Goal: Information Seeking & Learning: Learn about a topic

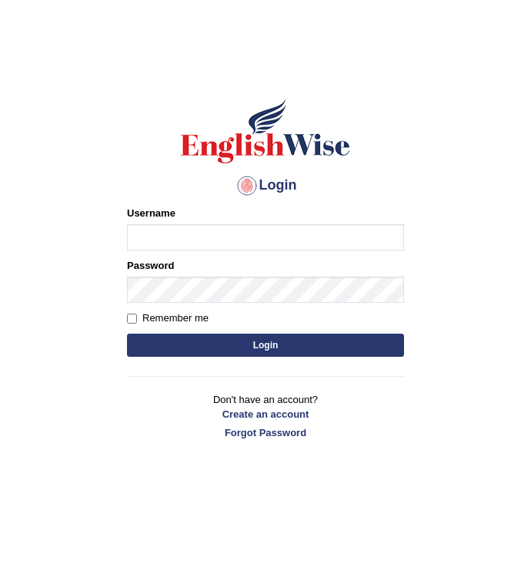
type input "1850277"
click at [218, 243] on input "1850277" at bounding box center [265, 237] width 277 height 26
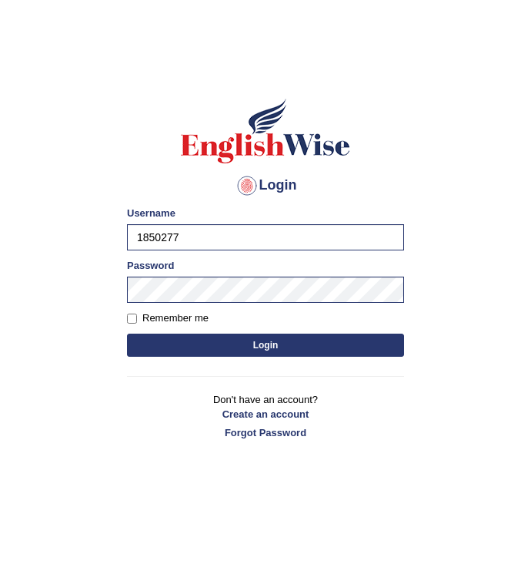
click at [236, 347] on button "Login" at bounding box center [265, 344] width 277 height 23
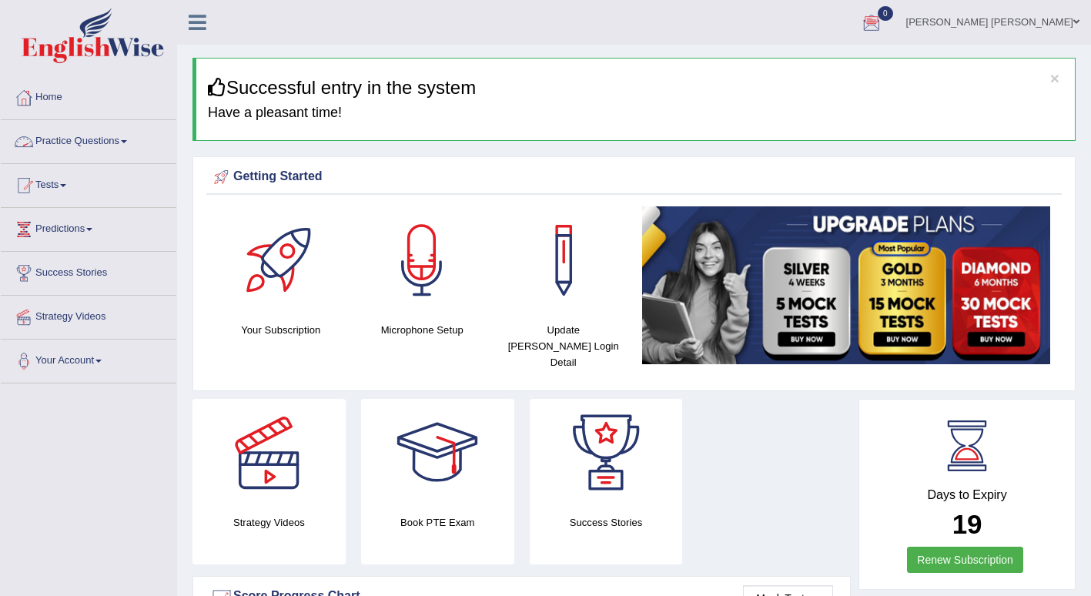
click at [123, 145] on link "Practice Questions" at bounding box center [89, 139] width 176 height 39
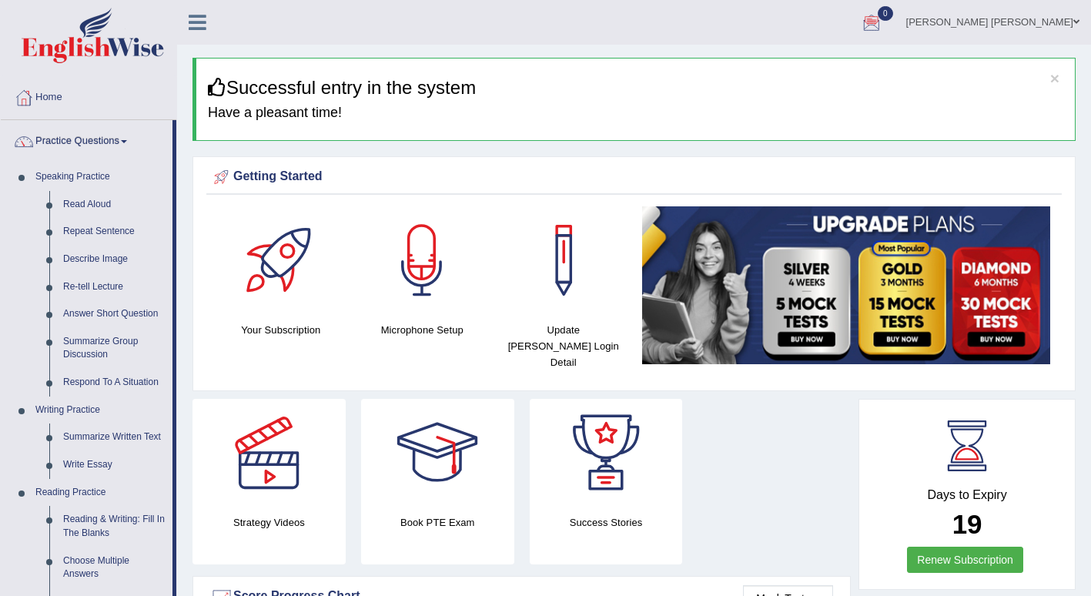
click at [82, 344] on link "Summarize Group Discussion" at bounding box center [114, 348] width 116 height 41
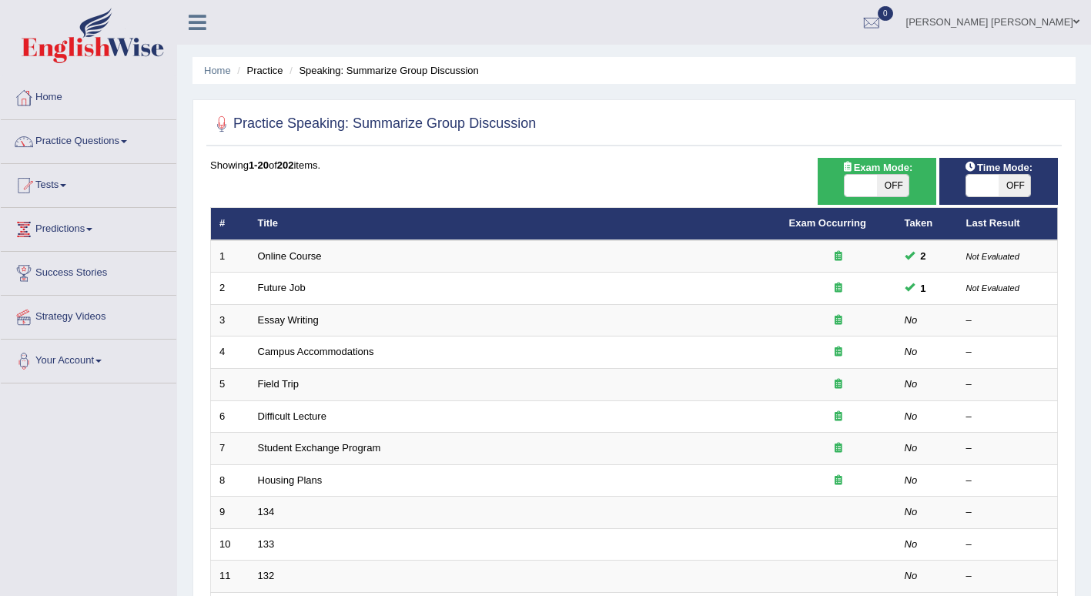
click at [303, 317] on link "Essay Writing" at bounding box center [288, 320] width 61 height 12
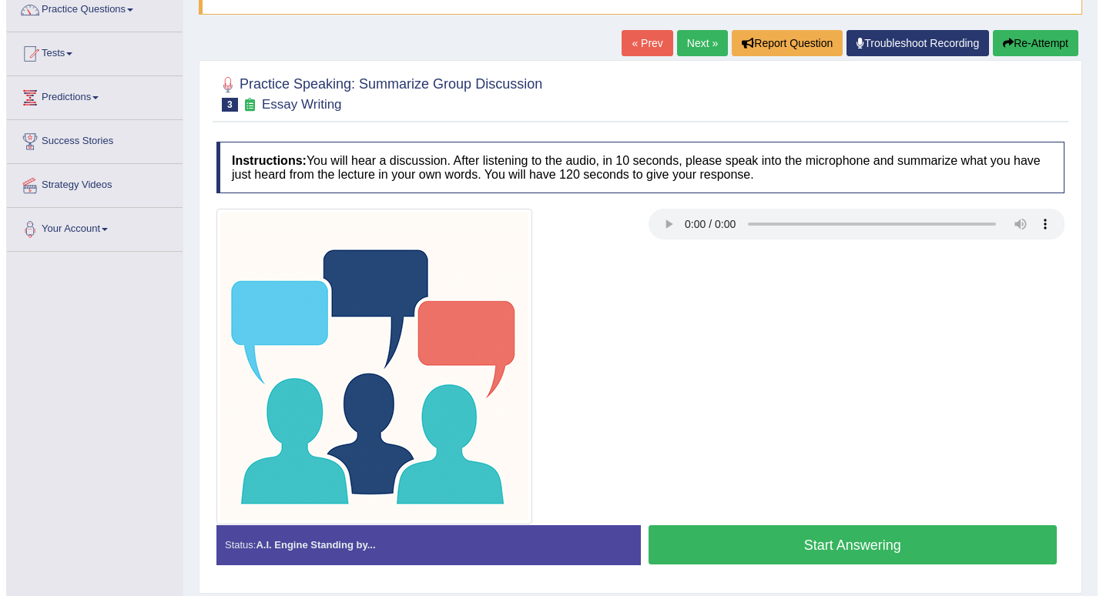
scroll to position [213, 0]
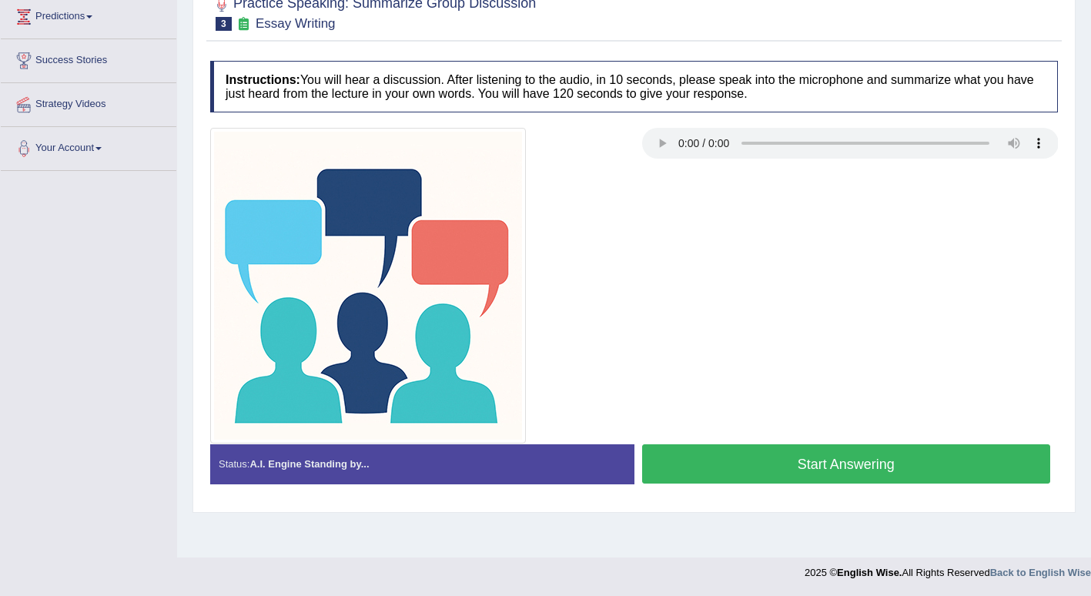
click at [749, 467] on button "Start Answering" at bounding box center [846, 463] width 409 height 39
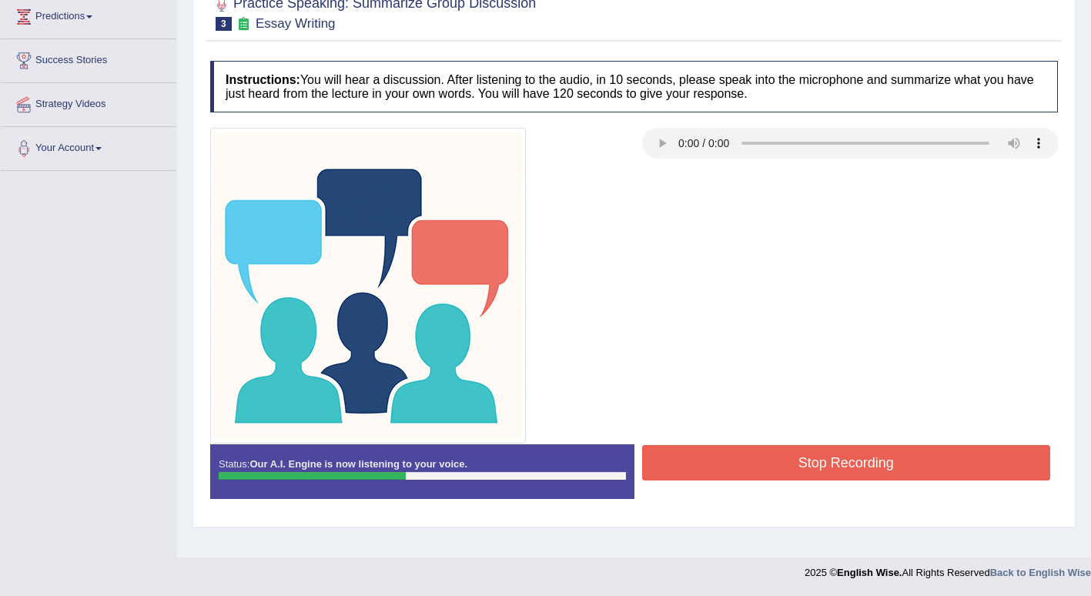
click at [730, 462] on button "Stop Recording" at bounding box center [846, 462] width 409 height 35
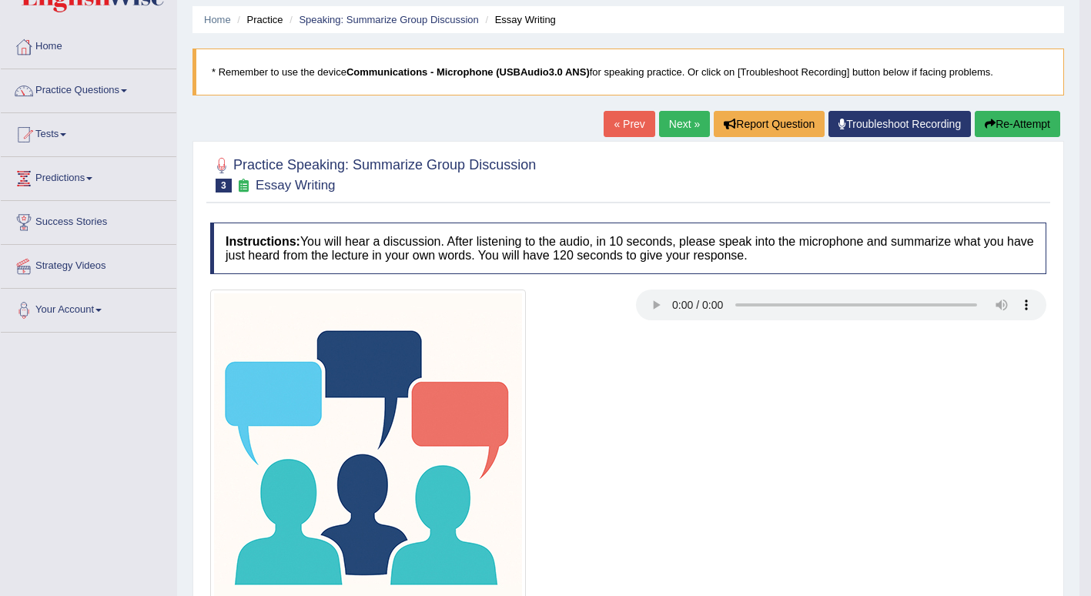
scroll to position [49, 0]
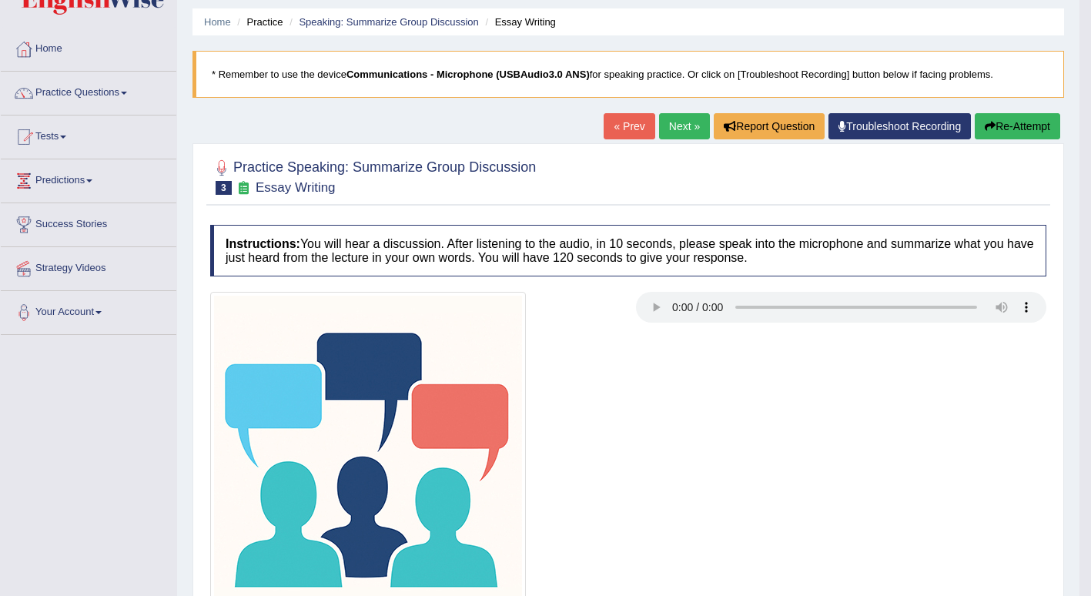
click at [679, 122] on link "Next »" at bounding box center [684, 126] width 51 height 26
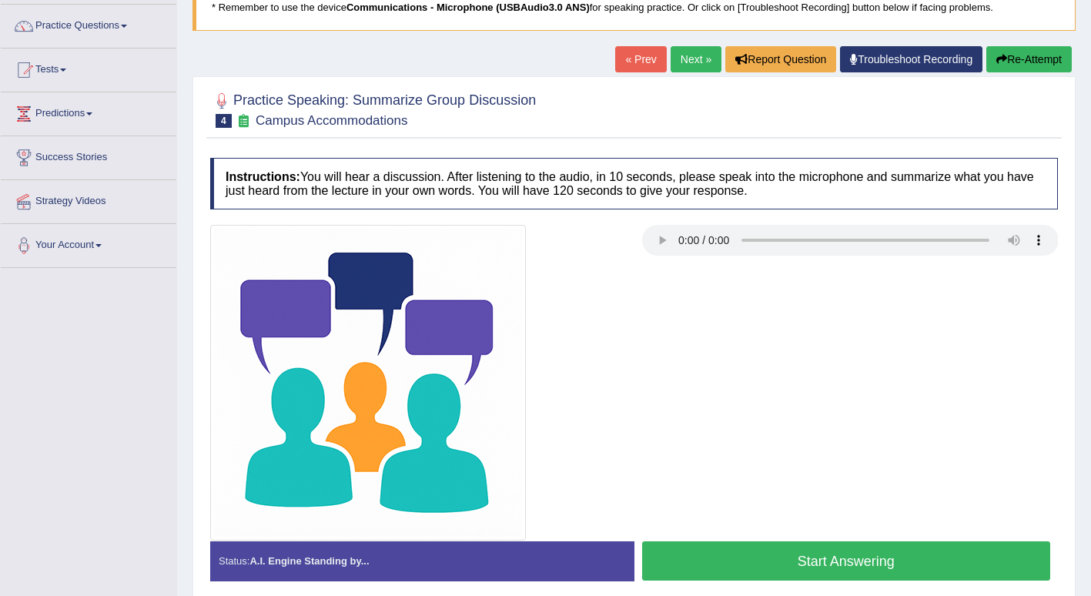
scroll to position [213, 0]
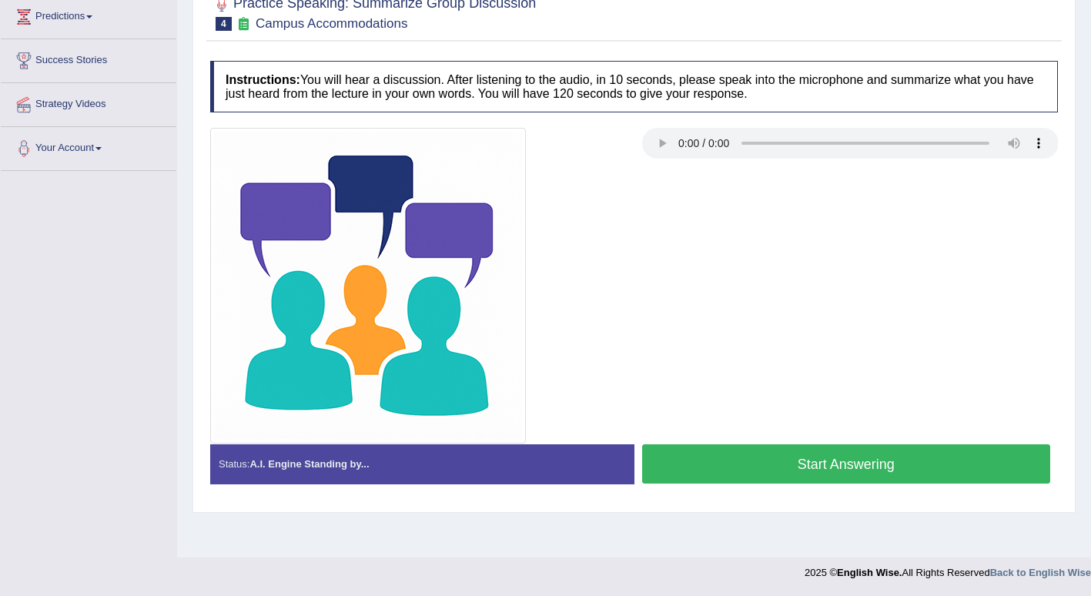
click at [837, 385] on div at bounding box center [634, 286] width 863 height 316
click at [835, 526] on div "Home Practice Speaking: Summarize Group Discussion Campus Accommodations * Reme…" at bounding box center [634, 172] width 914 height 770
click at [831, 380] on div at bounding box center [634, 286] width 863 height 316
click at [699, 317] on div at bounding box center [634, 286] width 863 height 316
click at [746, 455] on button "Start Answering" at bounding box center [846, 463] width 409 height 39
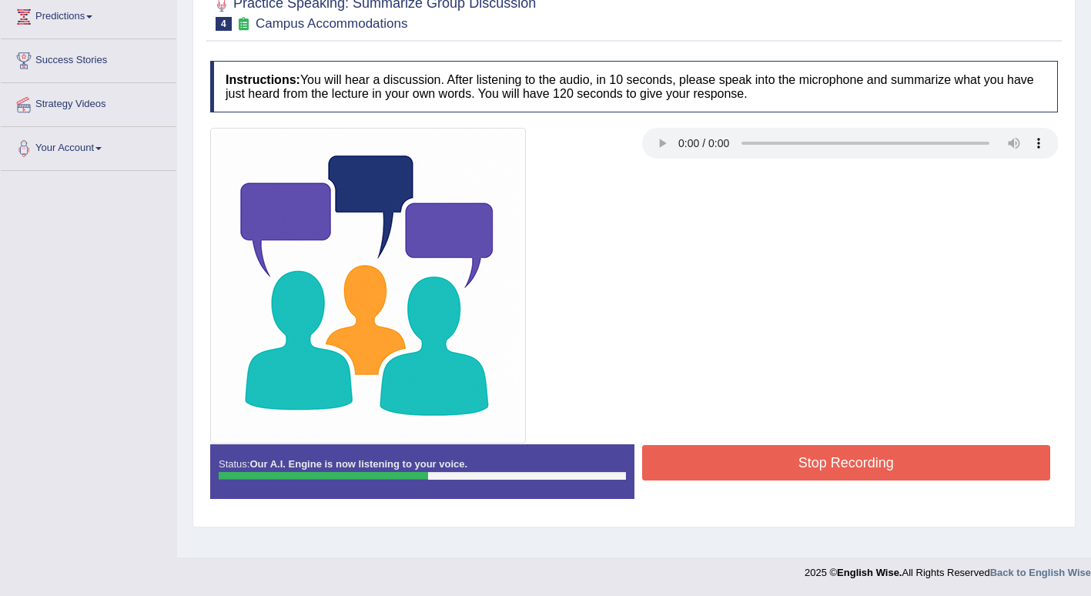
click at [746, 455] on button "Stop Recording" at bounding box center [846, 462] width 409 height 35
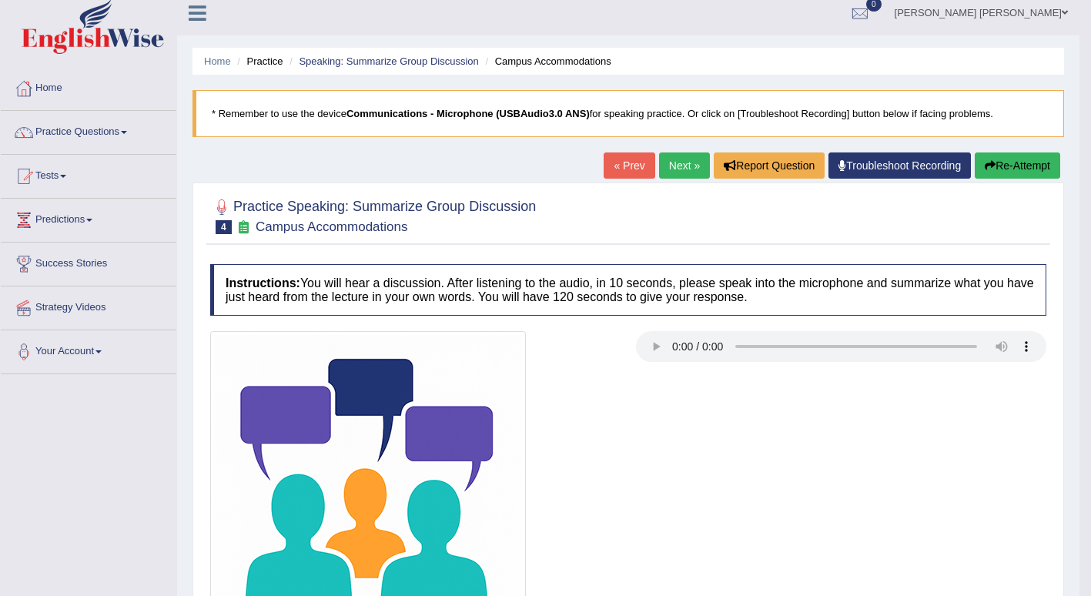
scroll to position [0, 0]
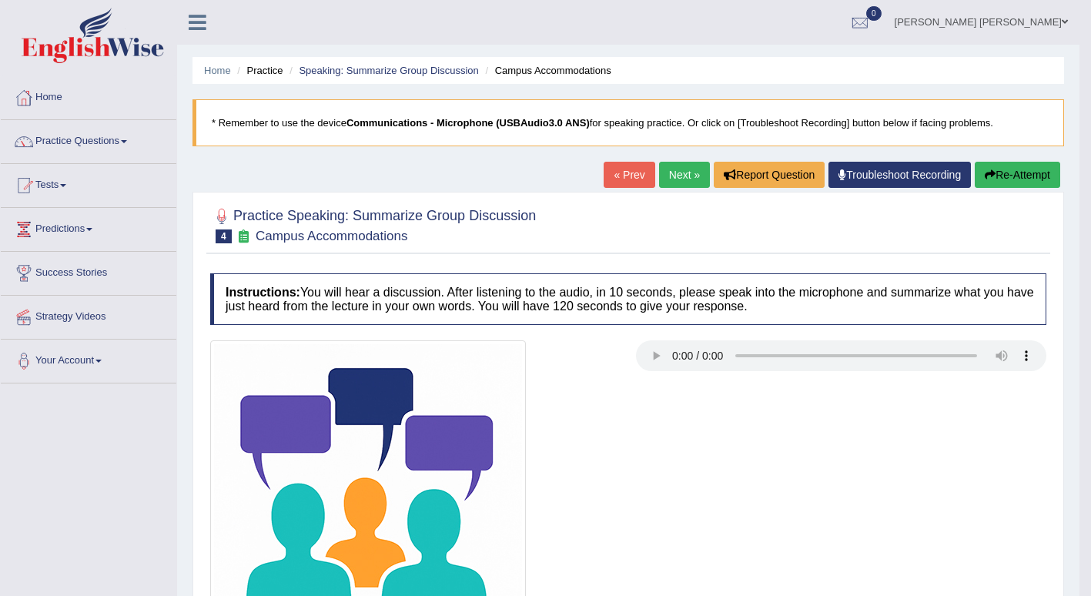
click at [682, 169] on link "Next »" at bounding box center [684, 175] width 51 height 26
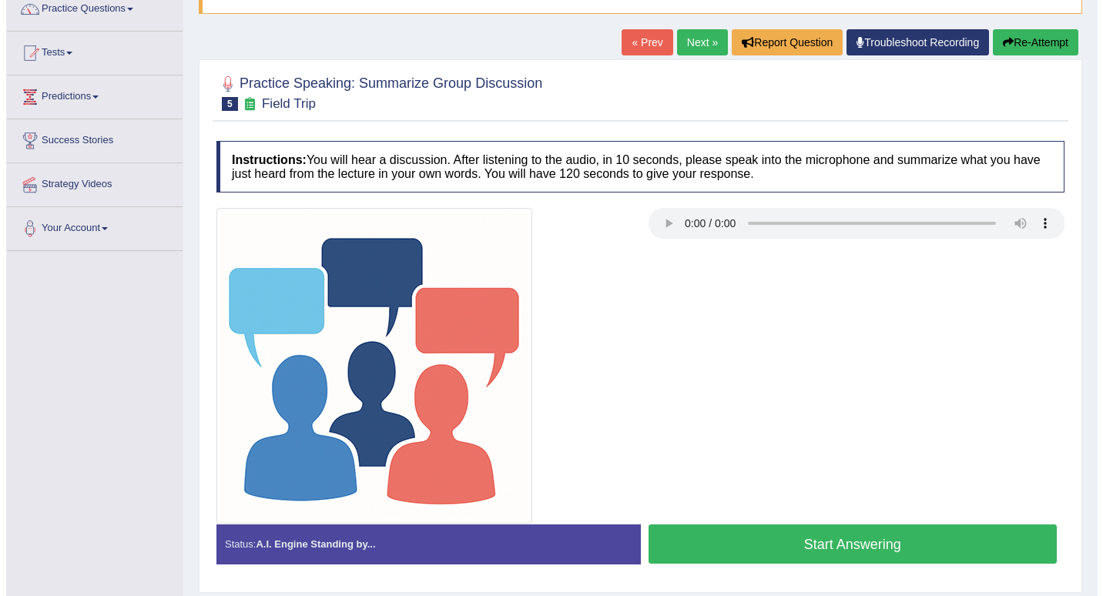
scroll to position [213, 0]
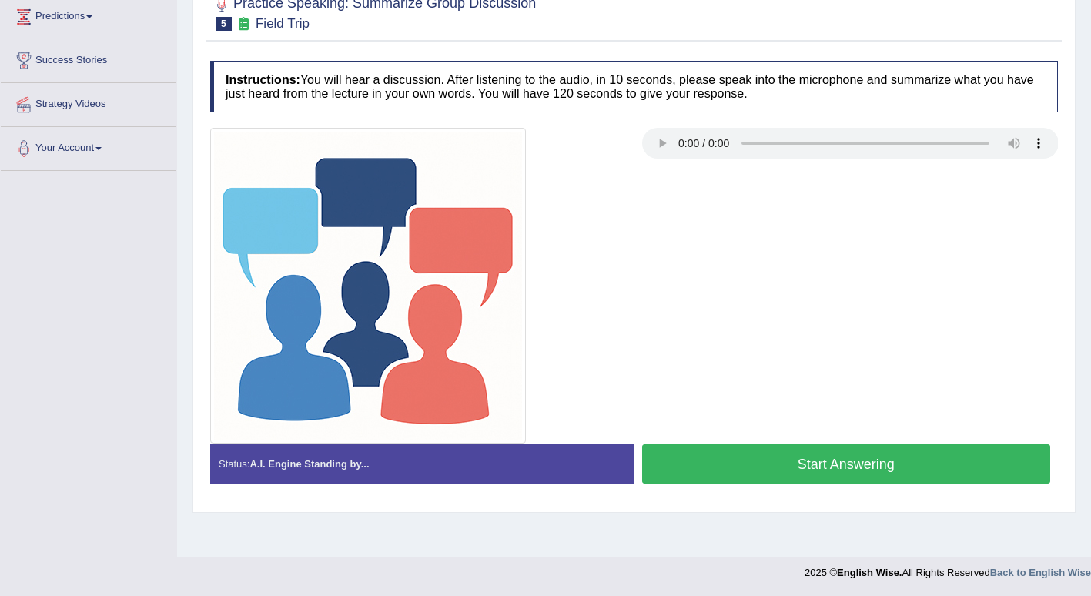
click at [713, 457] on button "Start Answering" at bounding box center [846, 463] width 409 height 39
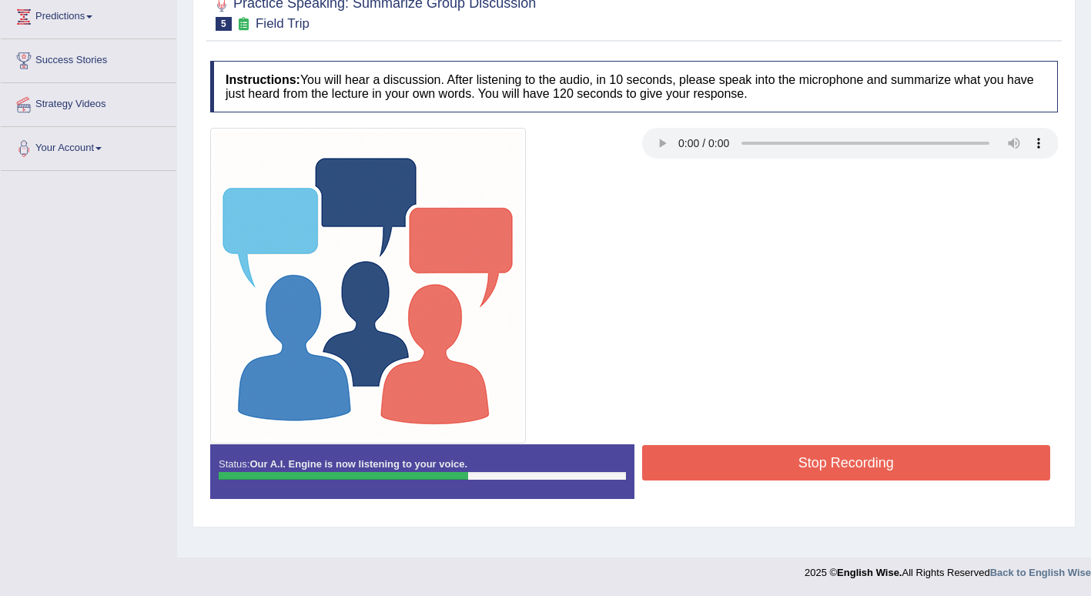
click at [744, 460] on button "Stop Recording" at bounding box center [846, 462] width 409 height 35
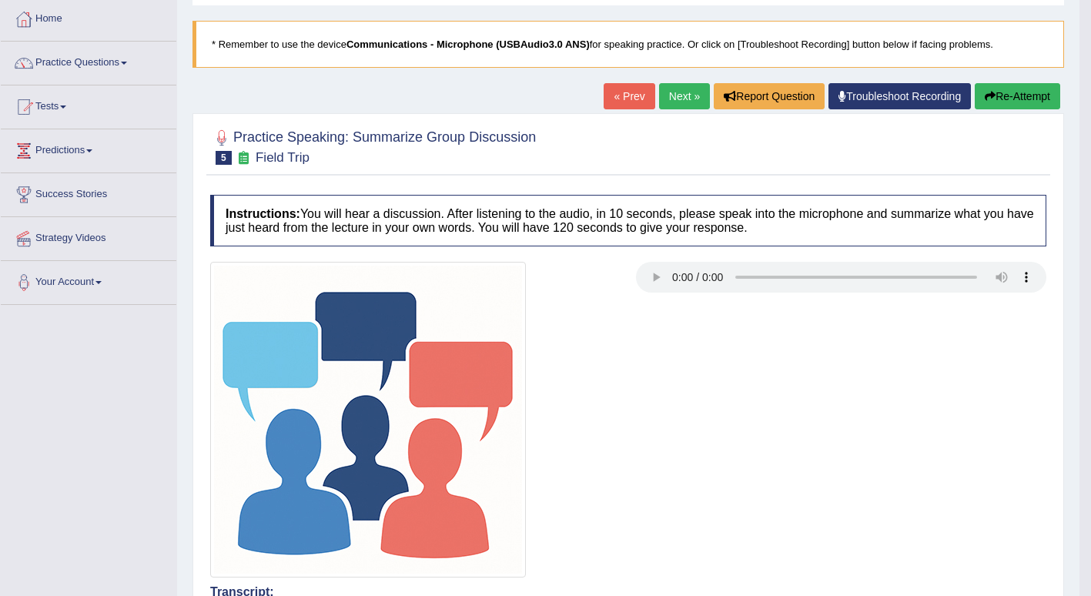
scroll to position [0, 0]
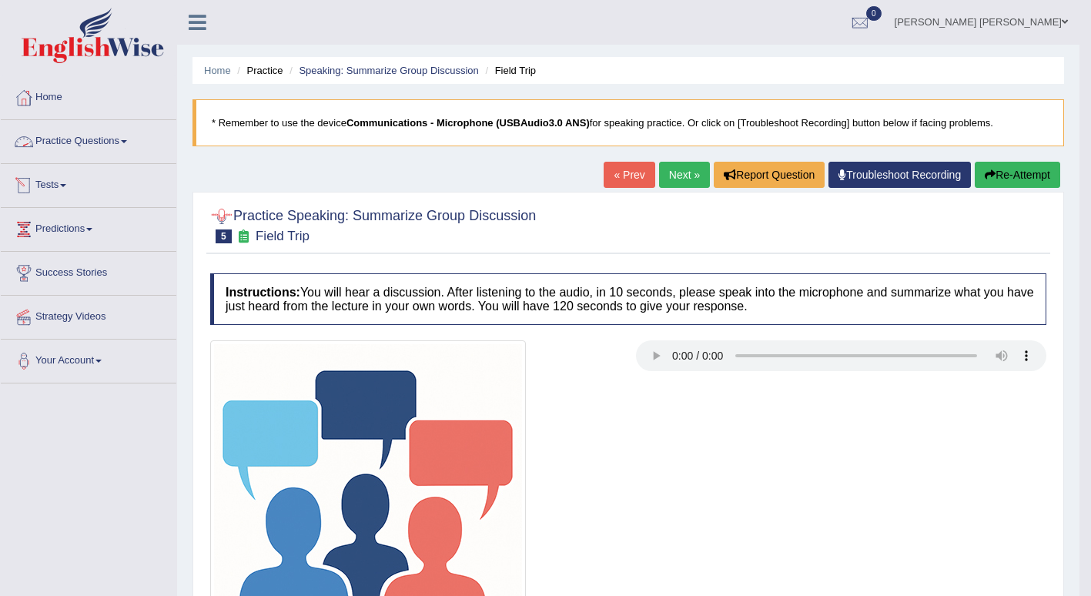
click at [132, 144] on link "Practice Questions" at bounding box center [89, 139] width 176 height 39
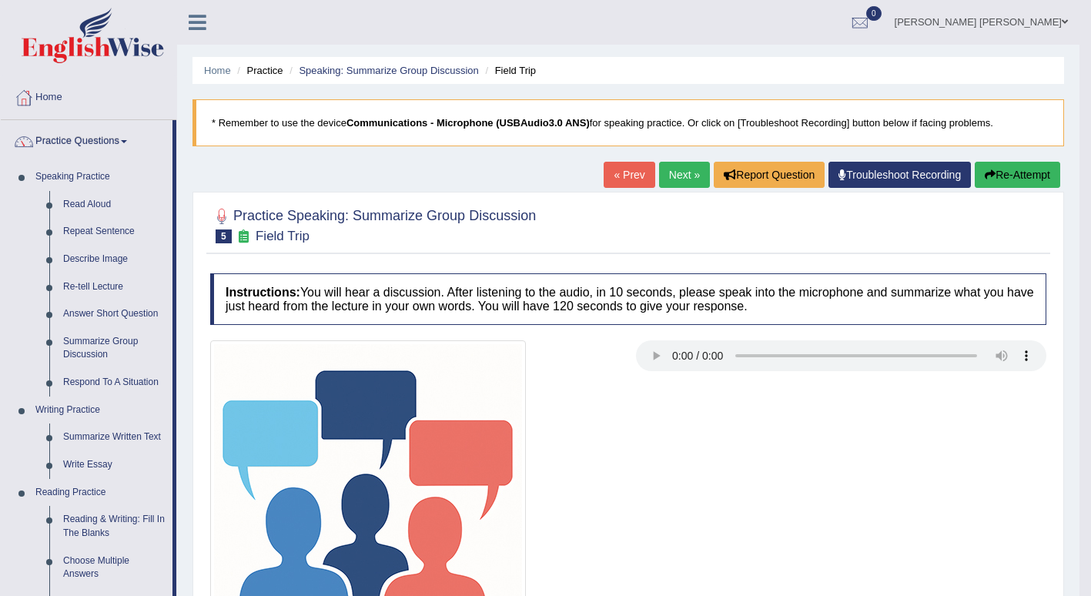
click at [102, 203] on link "Read Aloud" at bounding box center [114, 205] width 116 height 28
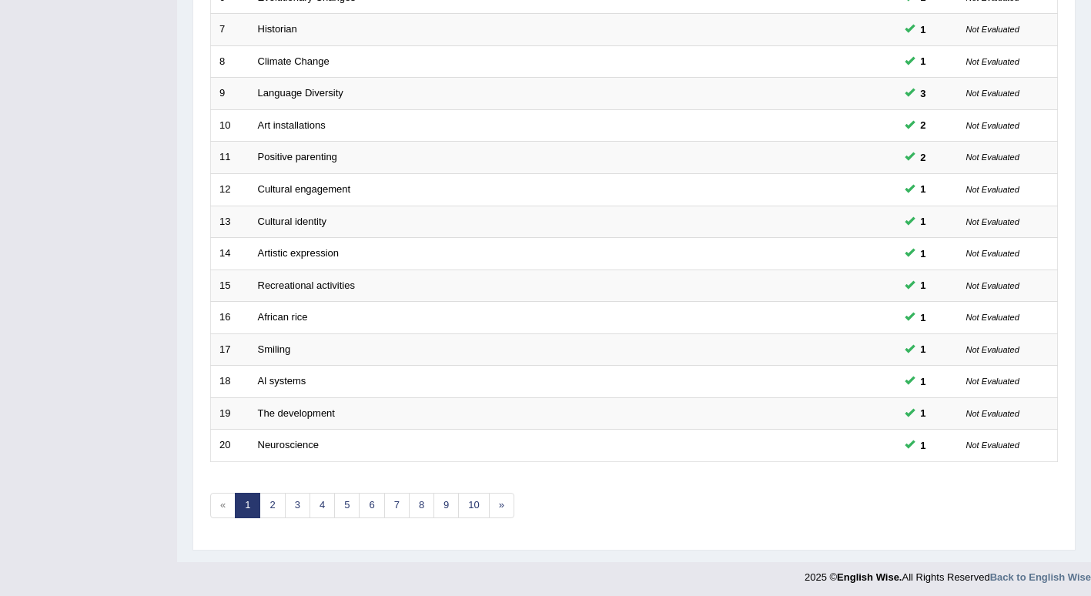
scroll to position [424, 0]
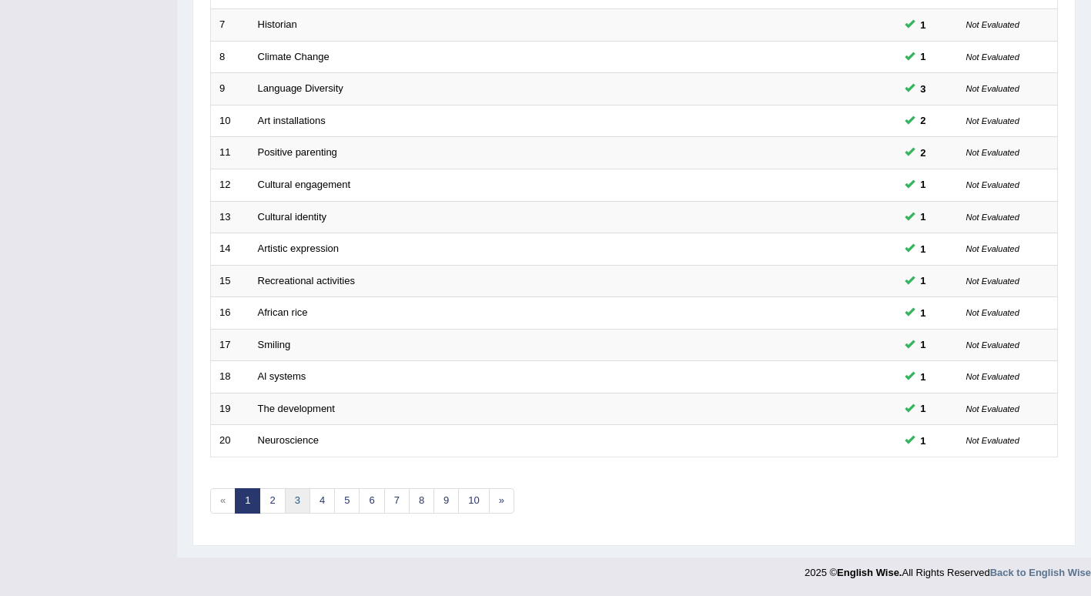
click at [297, 501] on link "3" at bounding box center [297, 500] width 25 height 25
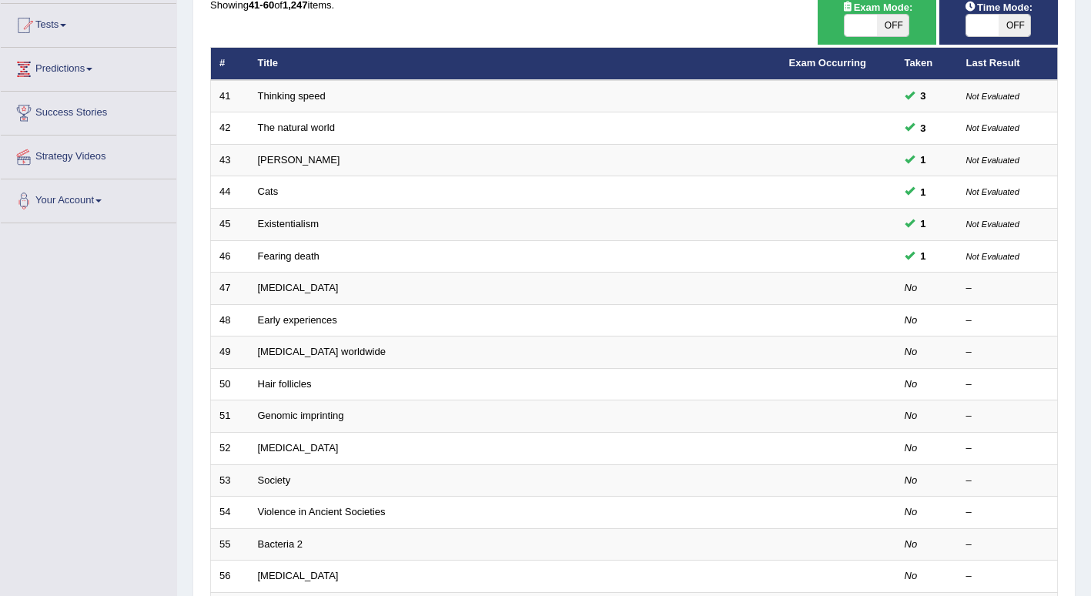
scroll to position [161, 0]
click at [295, 290] on link "[MEDICAL_DATA]" at bounding box center [298, 287] width 81 height 12
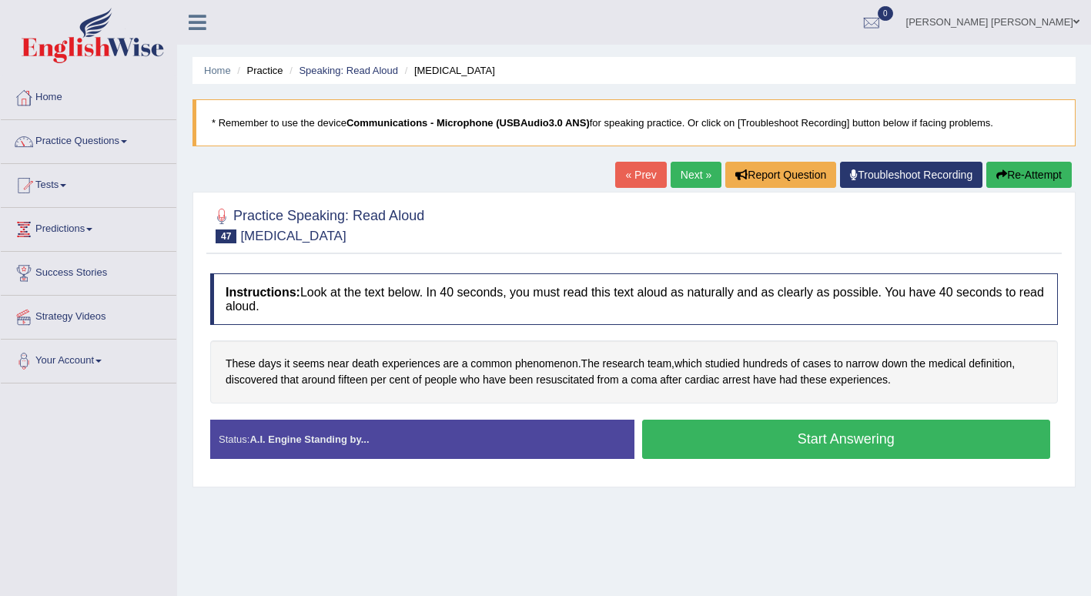
click at [773, 438] on button "Start Answering" at bounding box center [846, 439] width 409 height 39
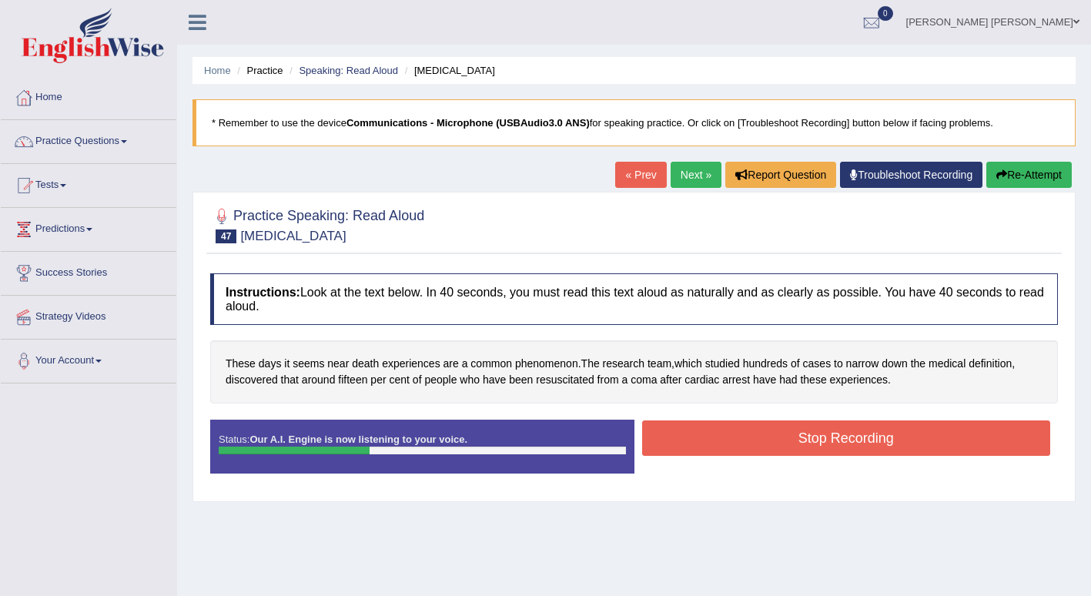
click at [773, 438] on button "Stop Recording" at bounding box center [846, 438] width 409 height 35
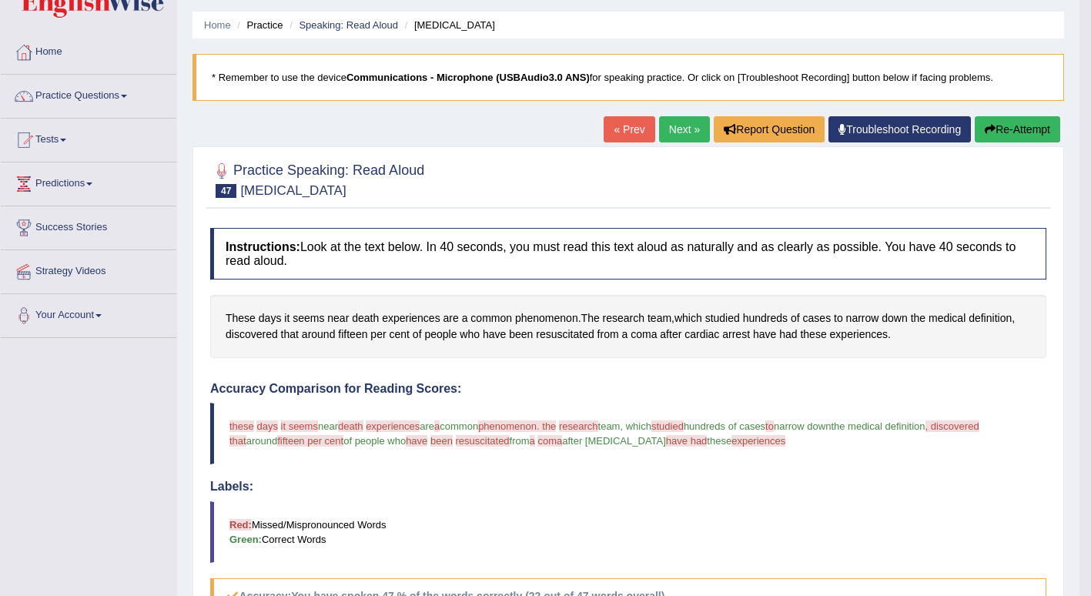
scroll to position [44, 0]
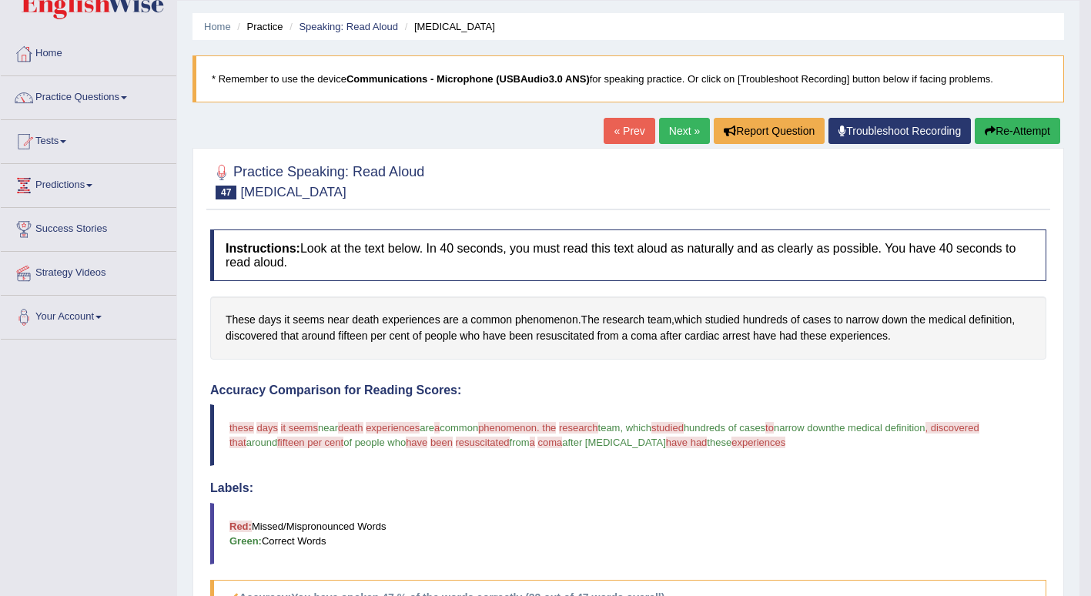
click at [675, 132] on link "Next »" at bounding box center [684, 131] width 51 height 26
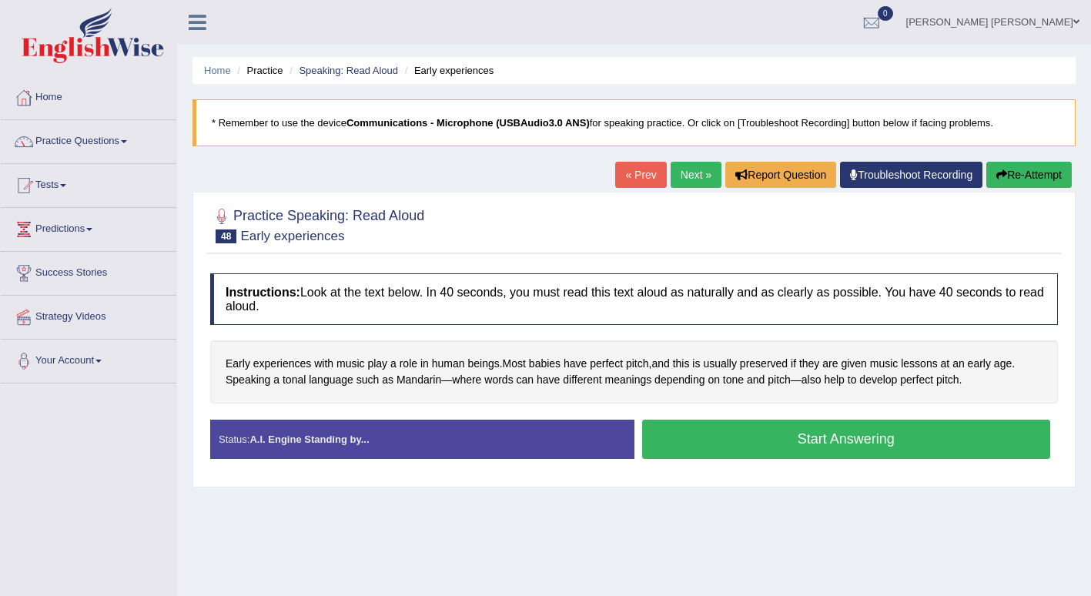
click at [804, 451] on button "Start Answering" at bounding box center [846, 439] width 409 height 39
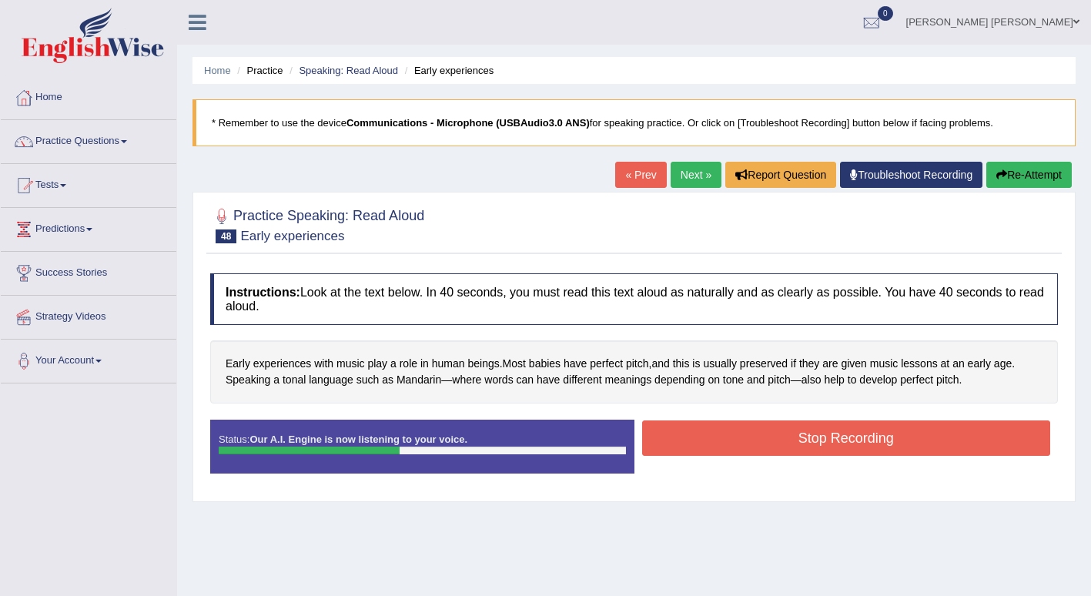
click at [804, 451] on button "Stop Recording" at bounding box center [846, 438] width 409 height 35
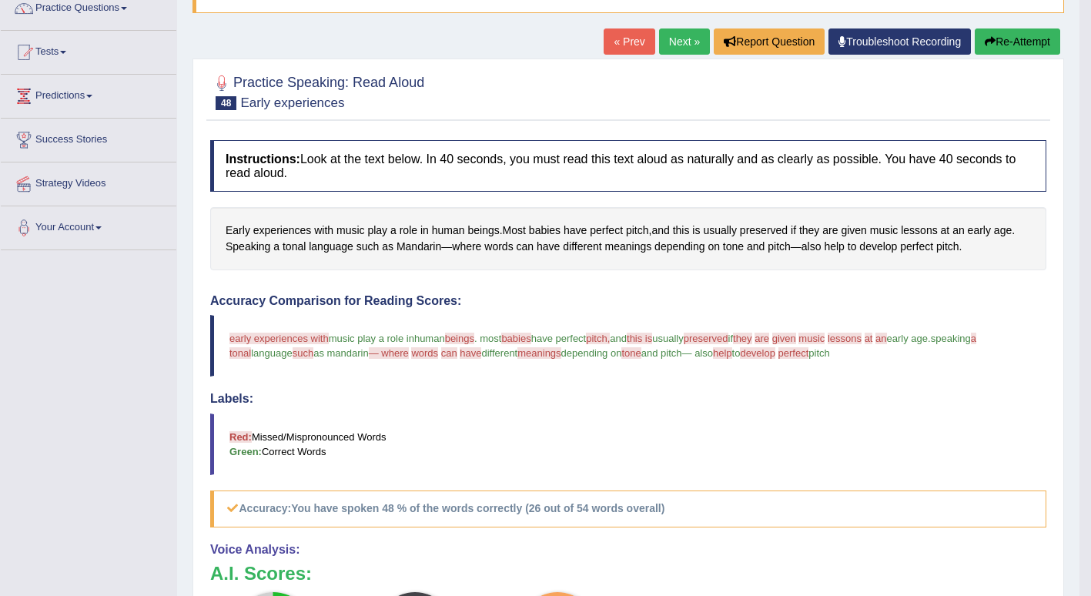
scroll to position [129, 0]
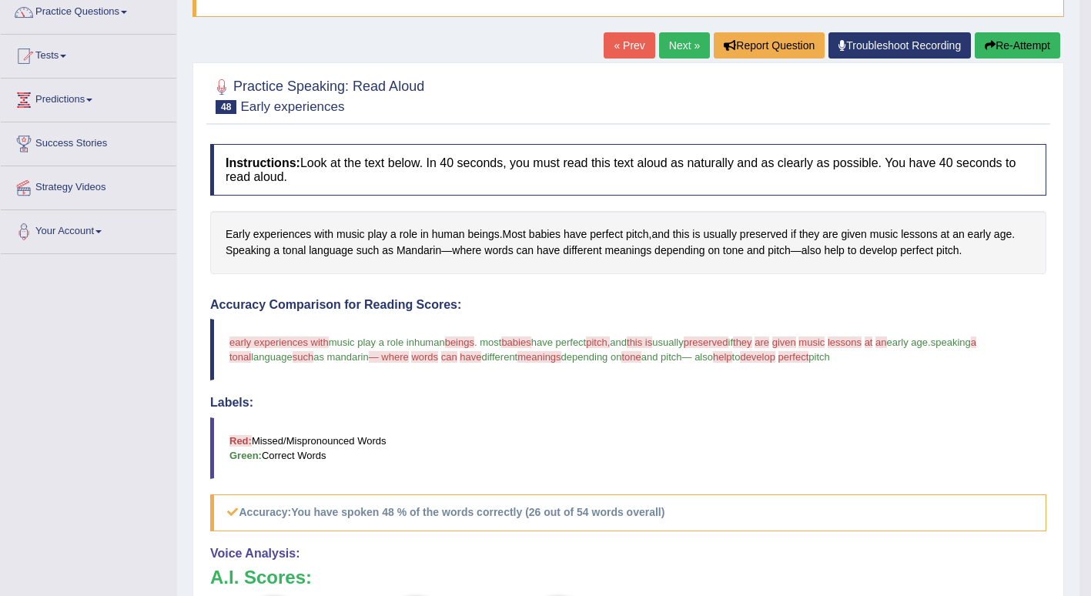
click at [679, 41] on link "Next »" at bounding box center [684, 45] width 51 height 26
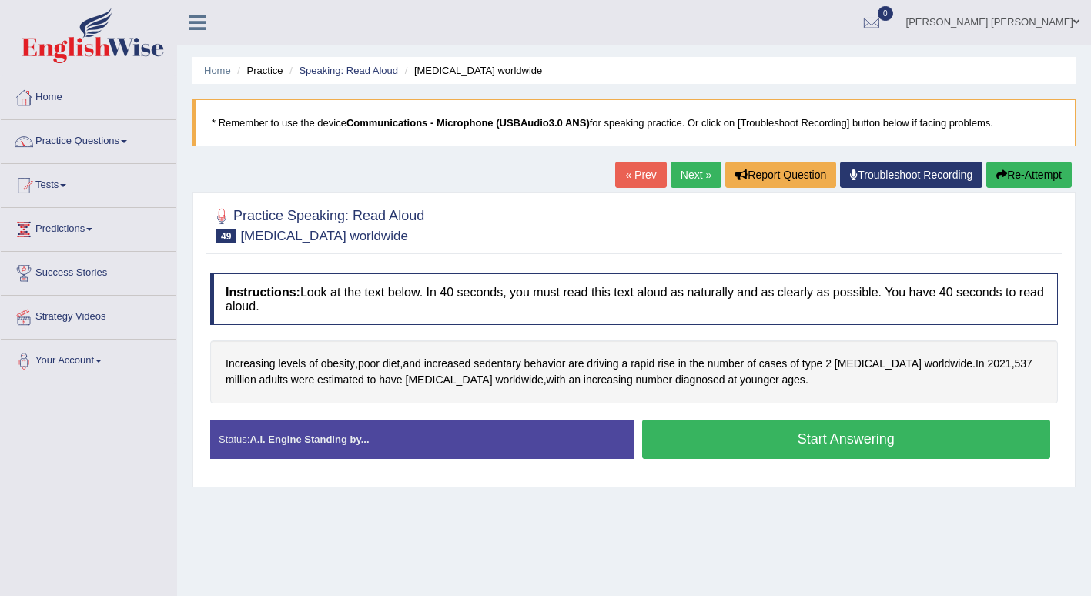
click at [793, 447] on button "Start Answering" at bounding box center [846, 439] width 409 height 39
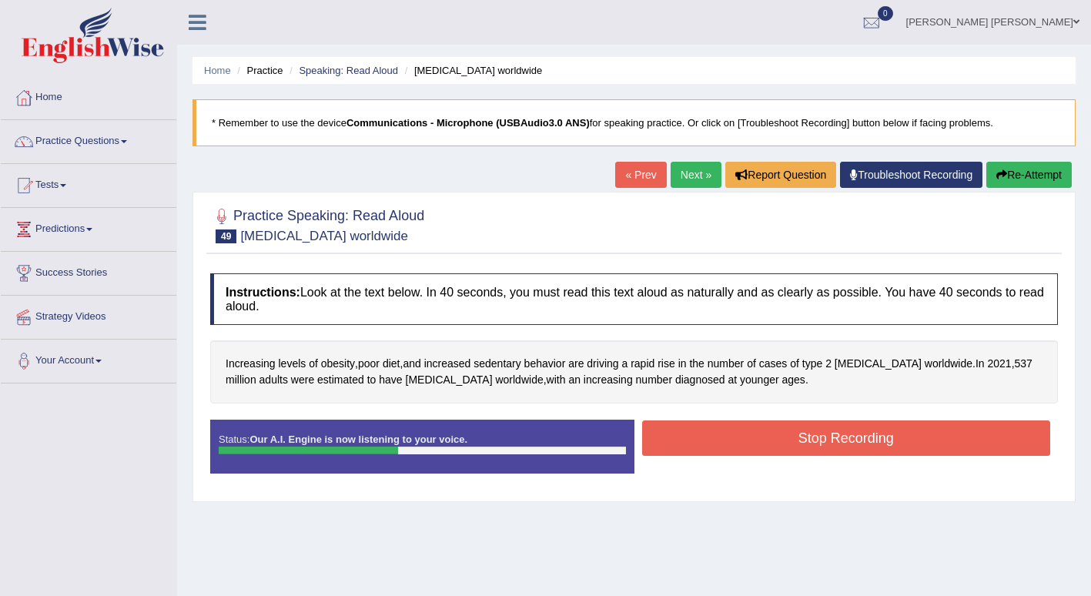
click at [790, 439] on button "Stop Recording" at bounding box center [846, 438] width 409 height 35
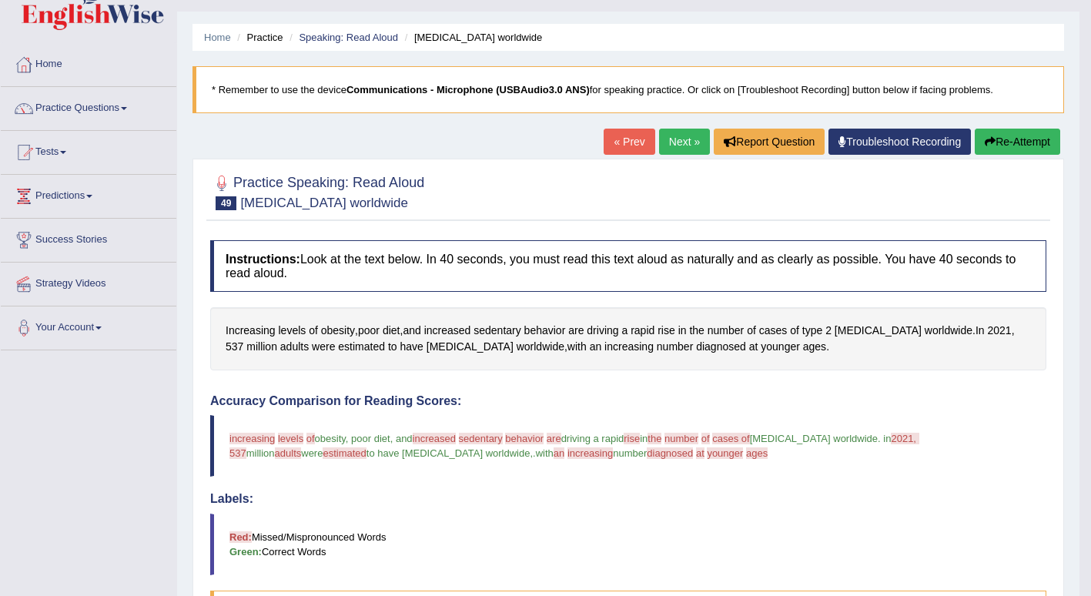
scroll to position [32, 0]
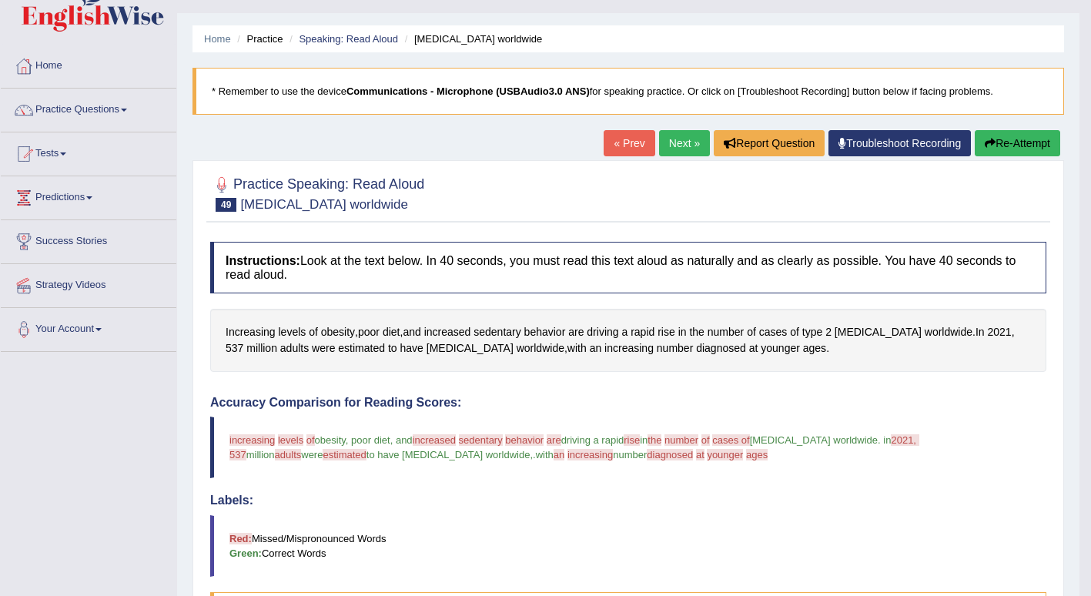
click at [678, 142] on link "Next »" at bounding box center [684, 143] width 51 height 26
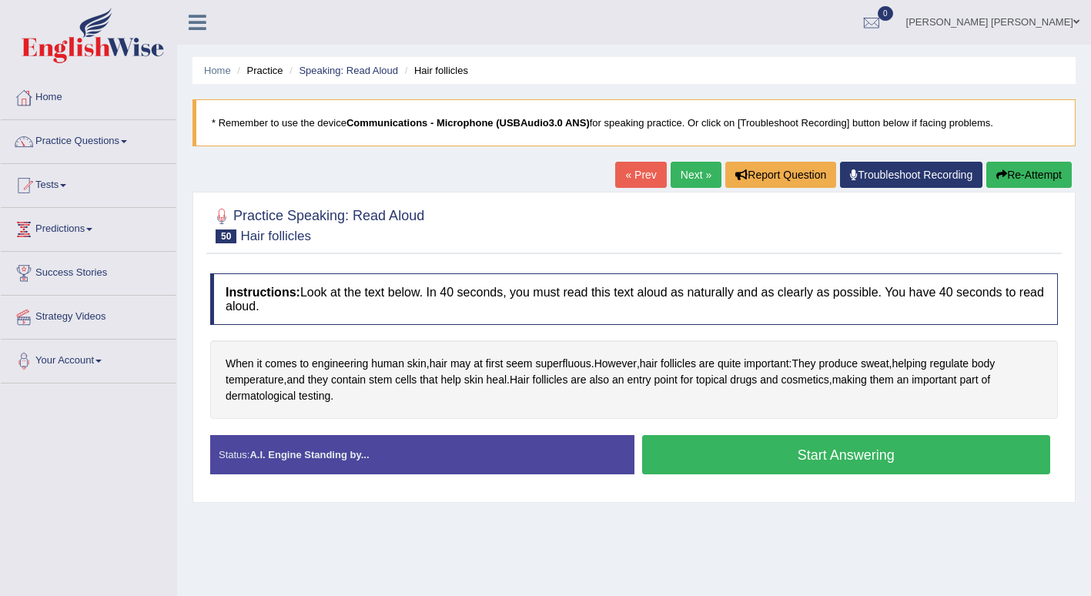
click at [745, 460] on button "Start Answering" at bounding box center [846, 454] width 409 height 39
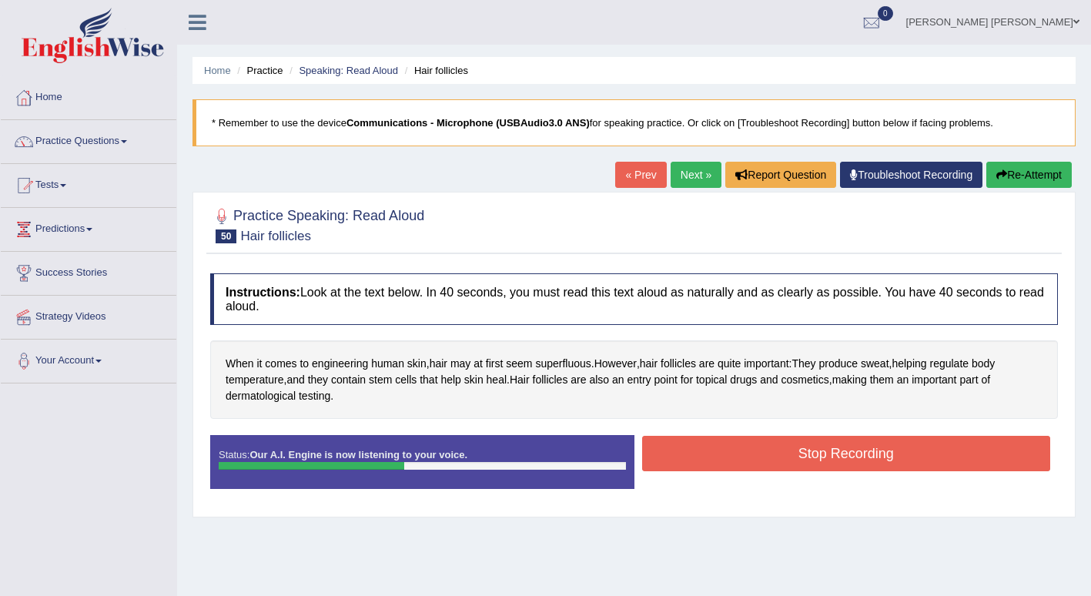
click at [745, 460] on button "Stop Recording" at bounding box center [846, 453] width 409 height 35
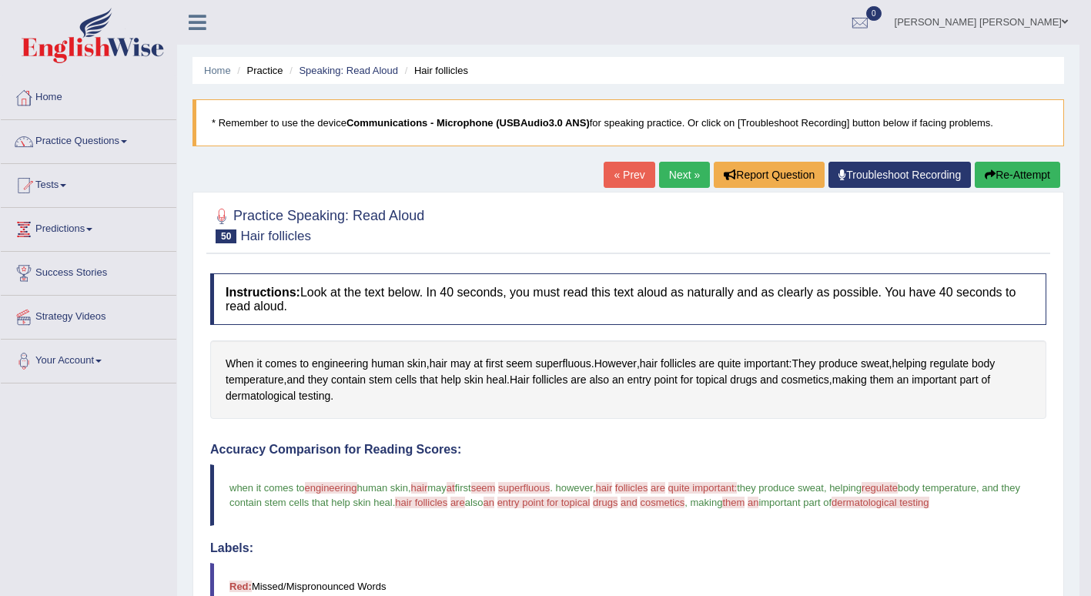
click at [679, 172] on link "Next »" at bounding box center [684, 175] width 51 height 26
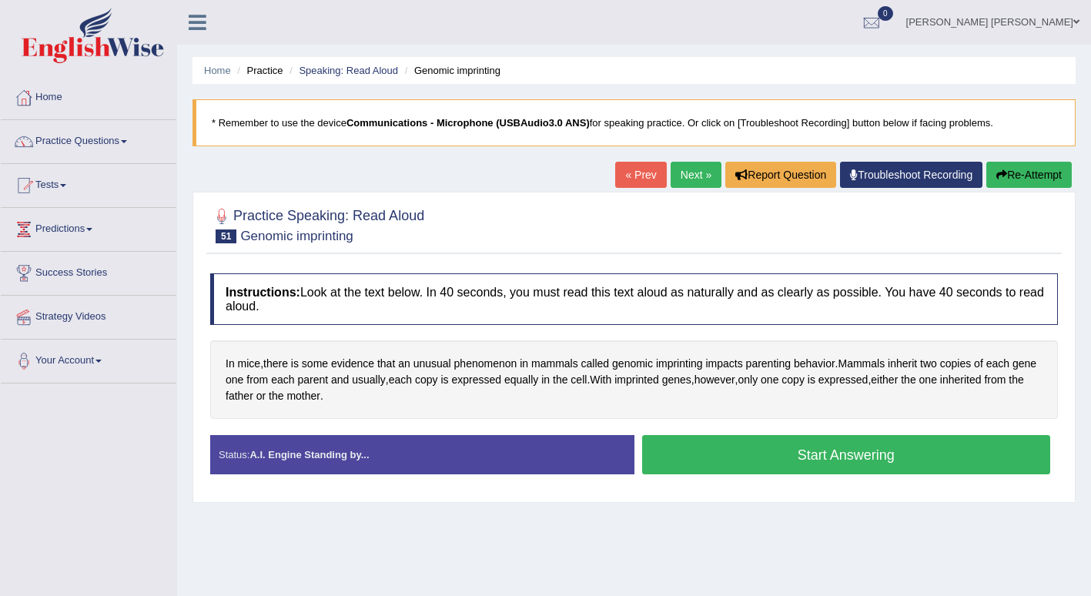
click at [699, 456] on button "Start Answering" at bounding box center [846, 454] width 409 height 39
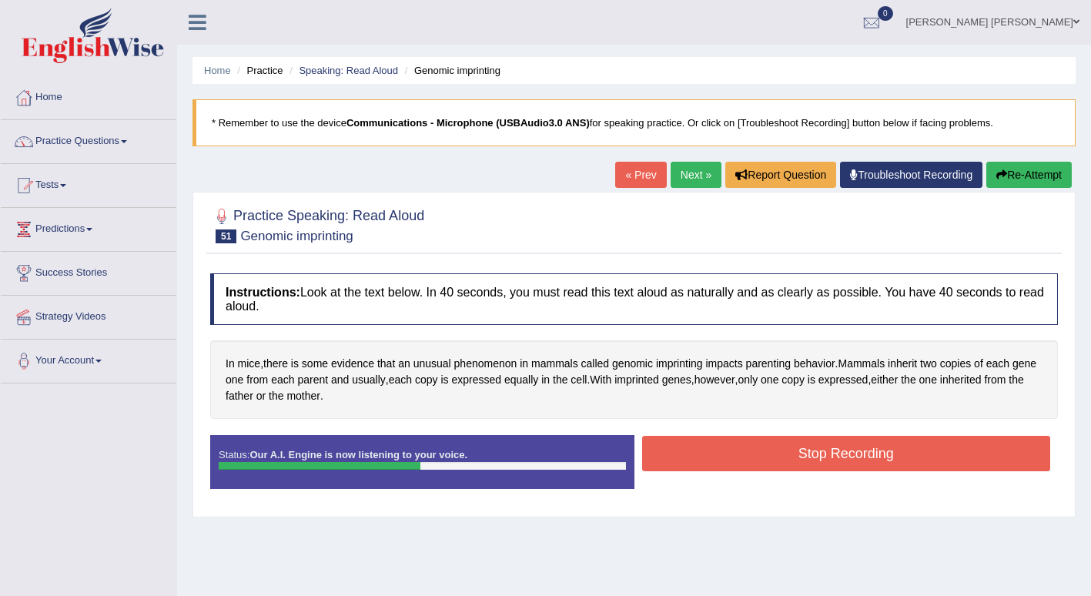
click at [719, 452] on button "Stop Recording" at bounding box center [846, 453] width 409 height 35
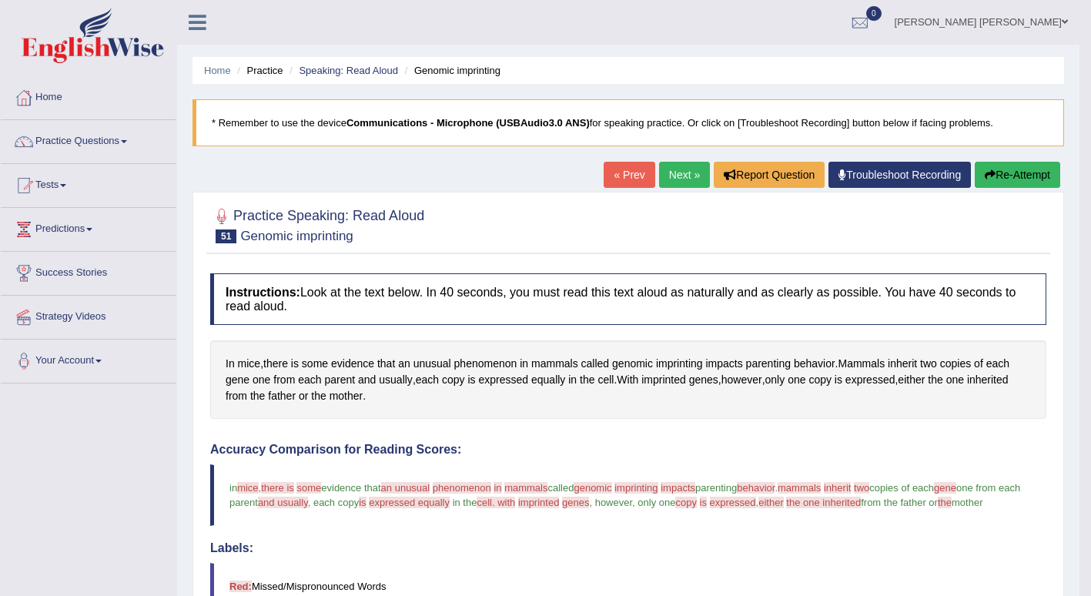
click at [679, 172] on link "Next »" at bounding box center [684, 175] width 51 height 26
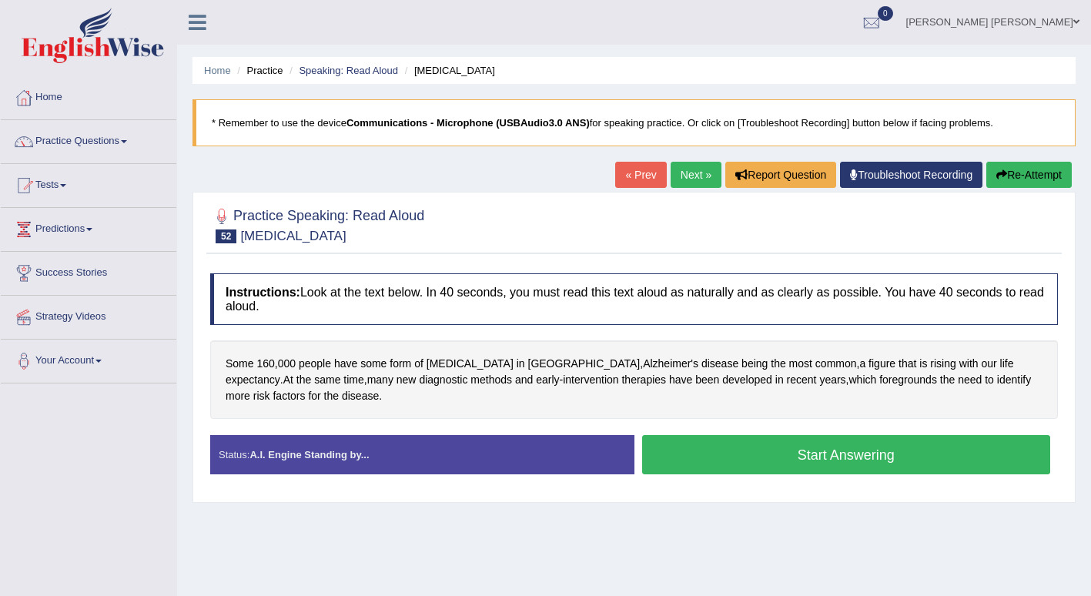
click at [687, 447] on button "Start Answering" at bounding box center [846, 454] width 409 height 39
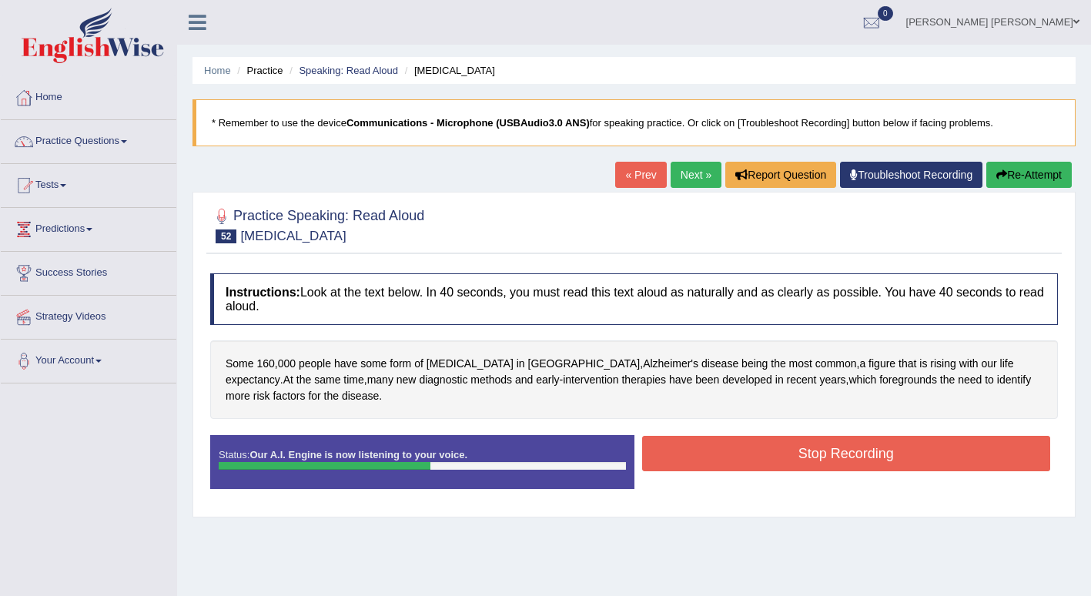
click at [701, 453] on button "Stop Recording" at bounding box center [846, 453] width 409 height 35
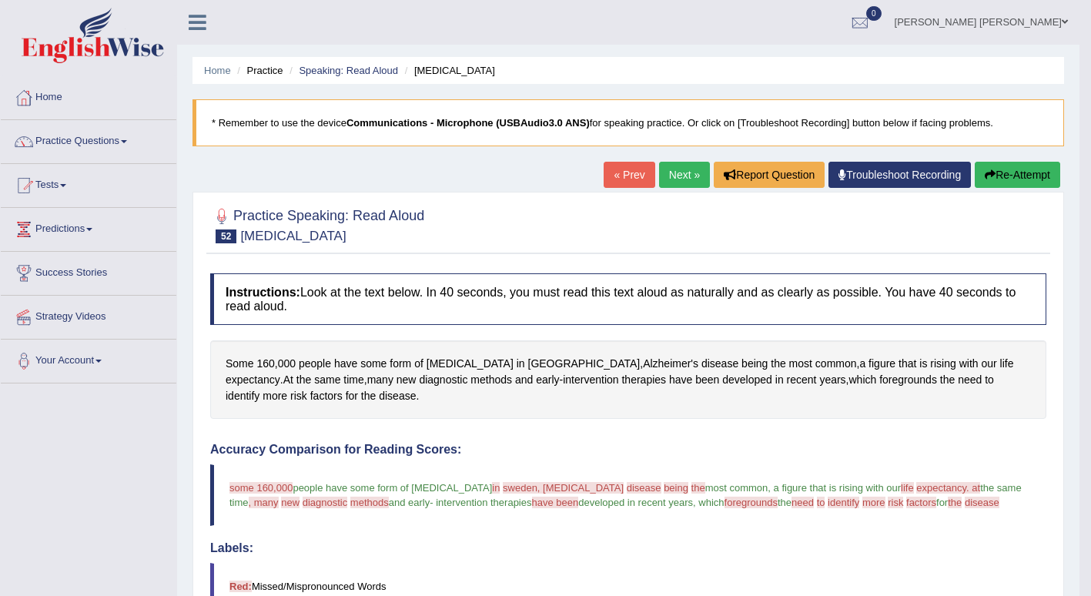
click at [678, 173] on link "Next »" at bounding box center [684, 175] width 51 height 26
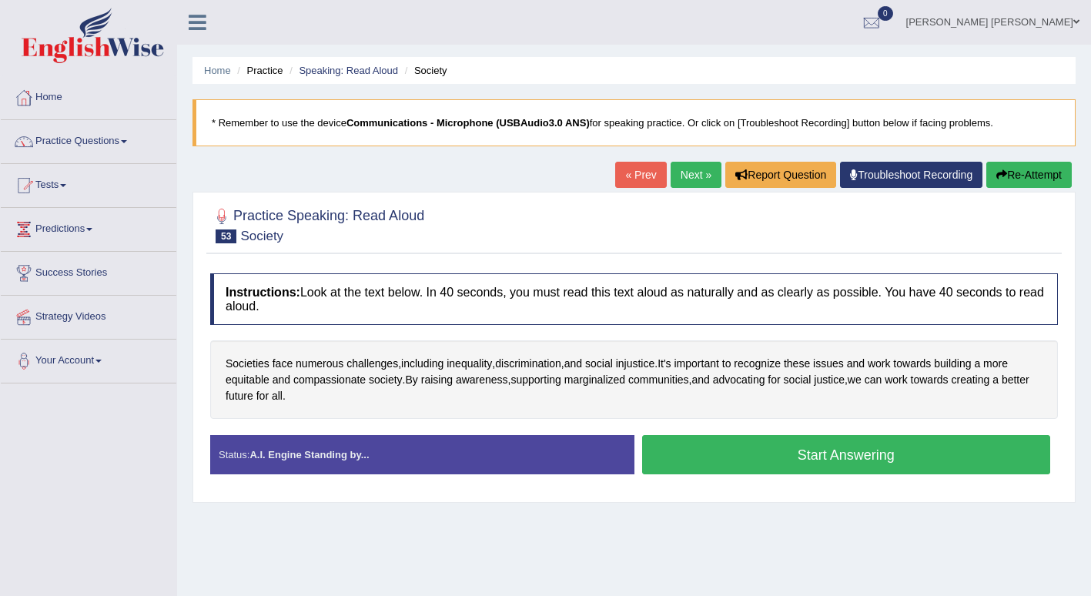
click at [675, 462] on button "Start Answering" at bounding box center [846, 454] width 409 height 39
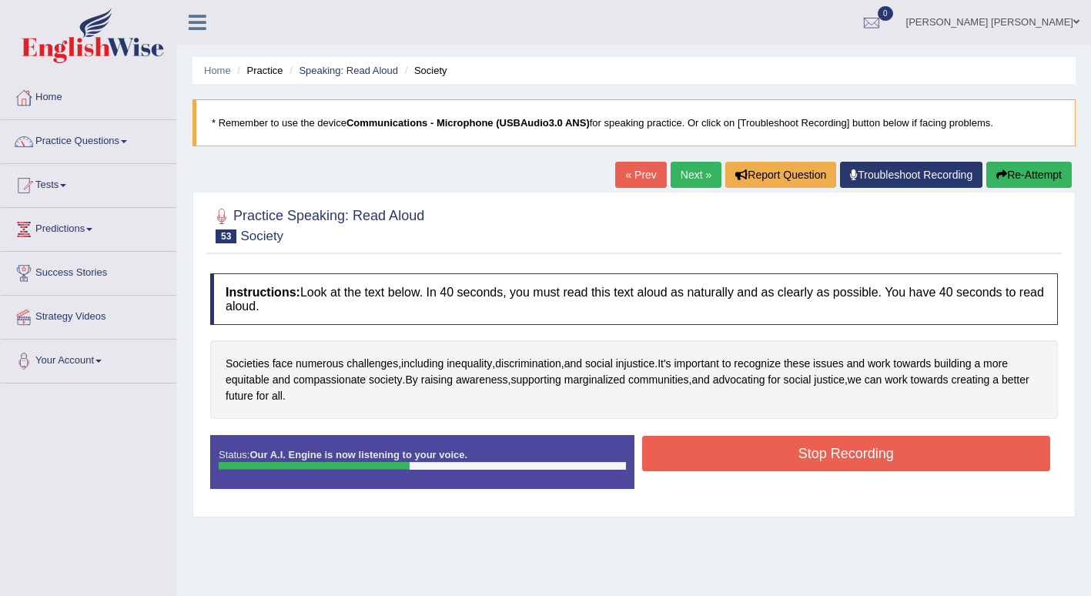
click at [707, 451] on button "Stop Recording" at bounding box center [846, 453] width 409 height 35
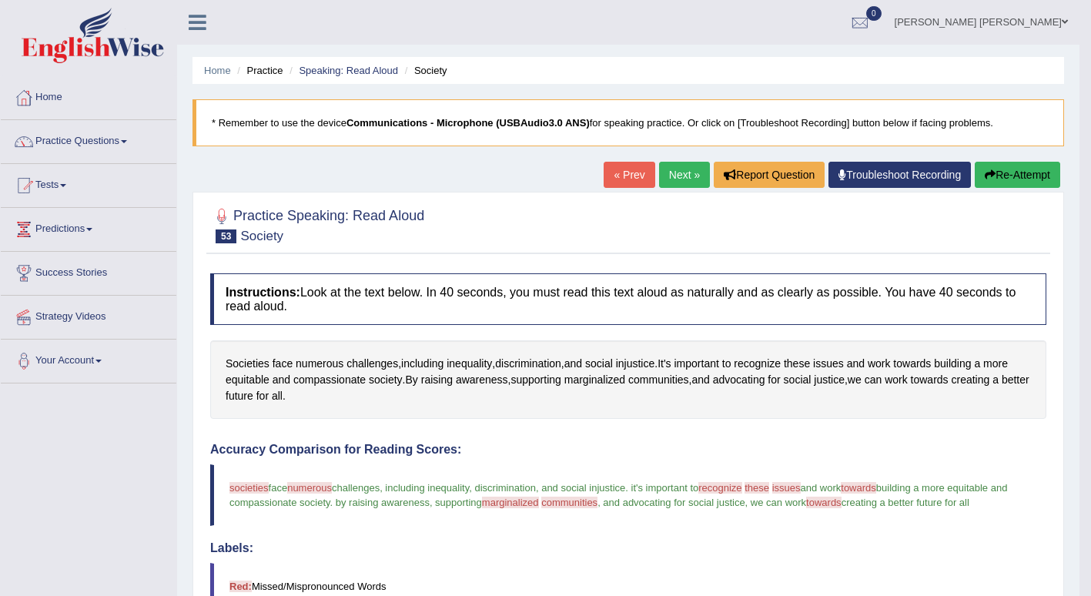
click at [679, 174] on link "Next »" at bounding box center [684, 175] width 51 height 26
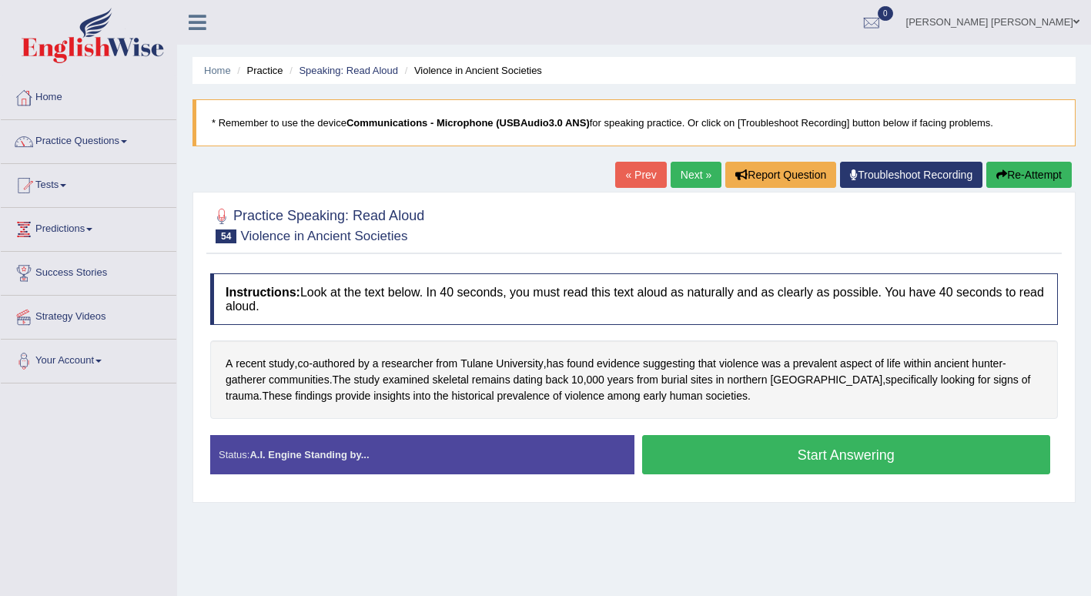
click at [704, 465] on button "Start Answering" at bounding box center [846, 454] width 409 height 39
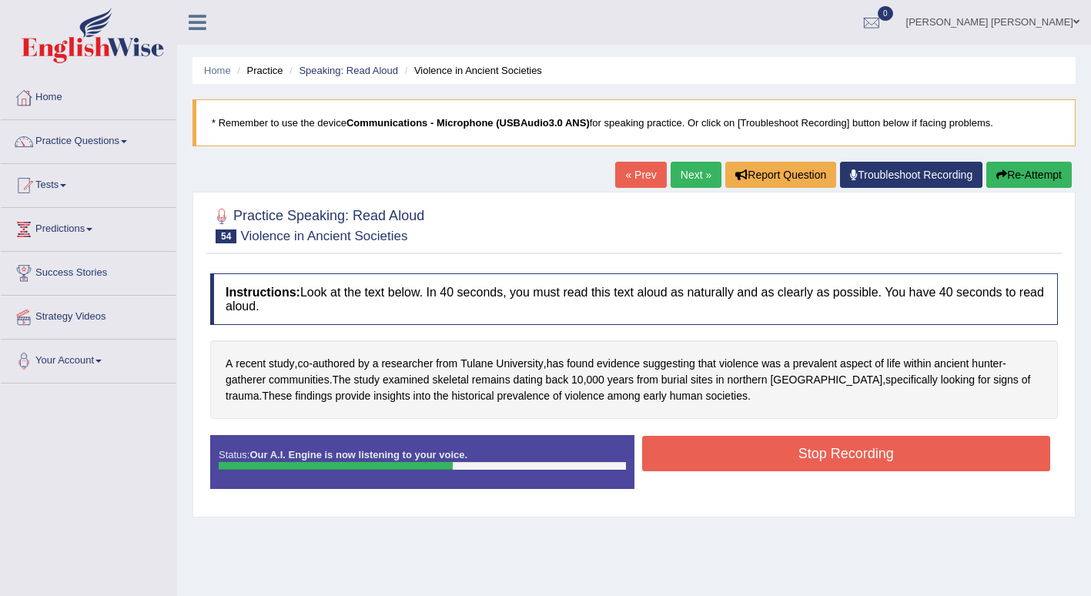
click at [702, 458] on button "Stop Recording" at bounding box center [846, 453] width 409 height 35
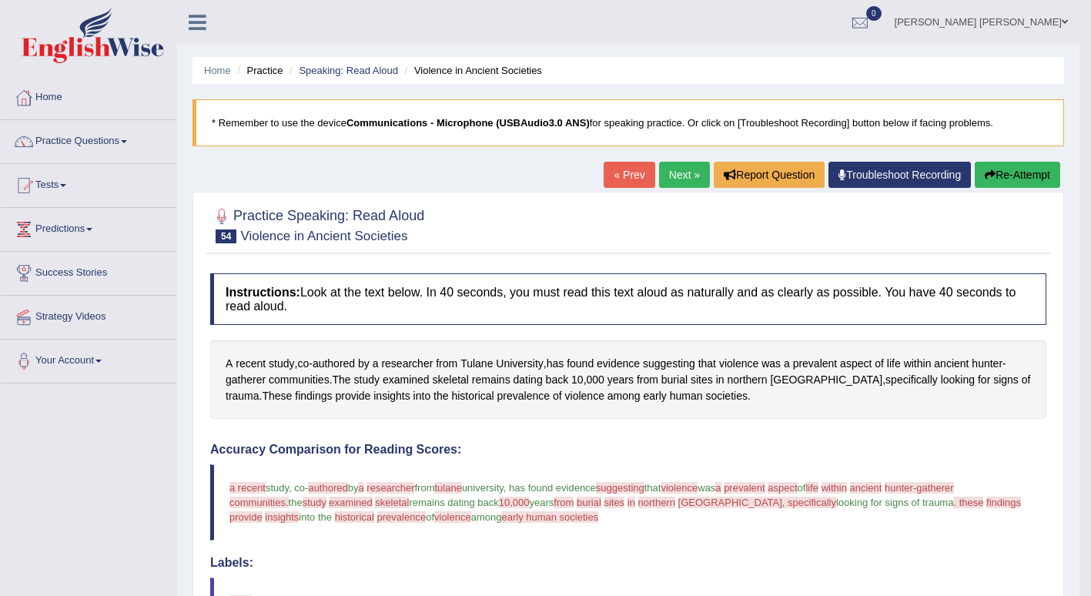
click at [679, 165] on link "Next »" at bounding box center [684, 175] width 51 height 26
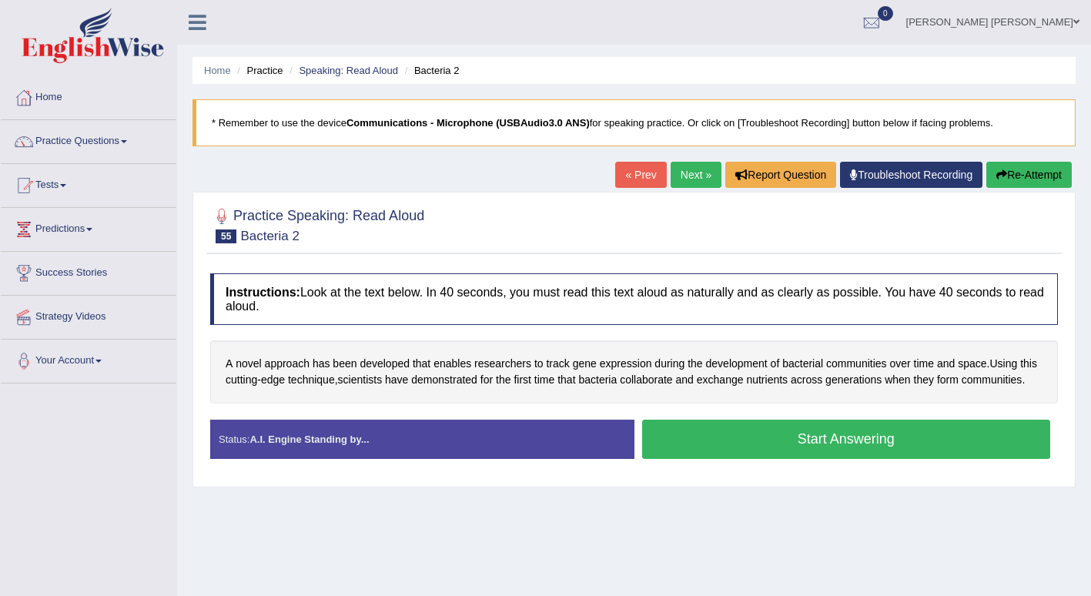
click at [688, 437] on button "Start Answering" at bounding box center [846, 439] width 409 height 39
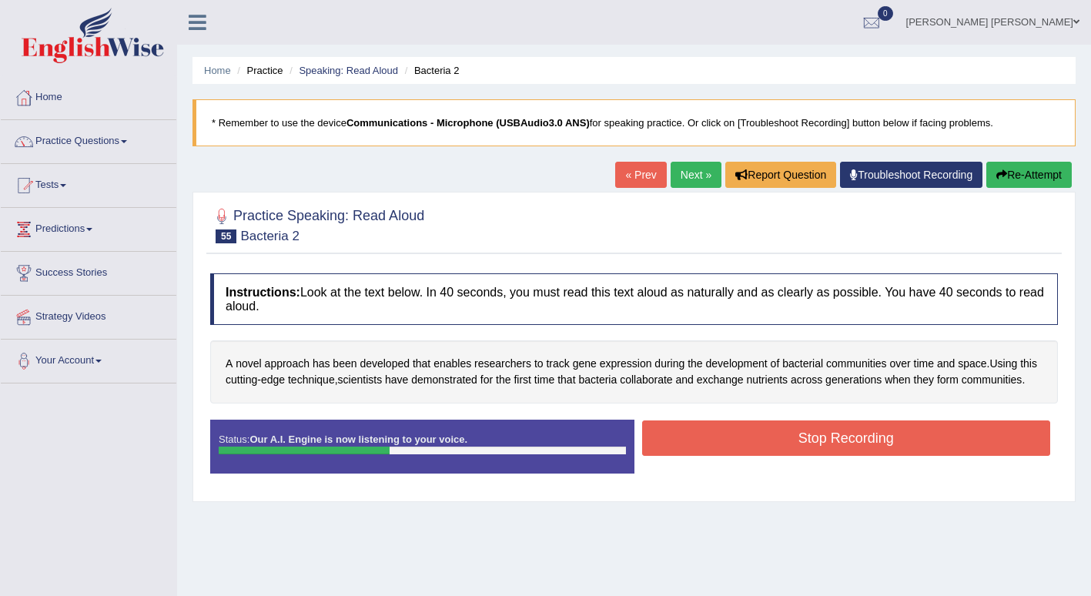
click at [711, 451] on button "Stop Recording" at bounding box center [846, 438] width 409 height 35
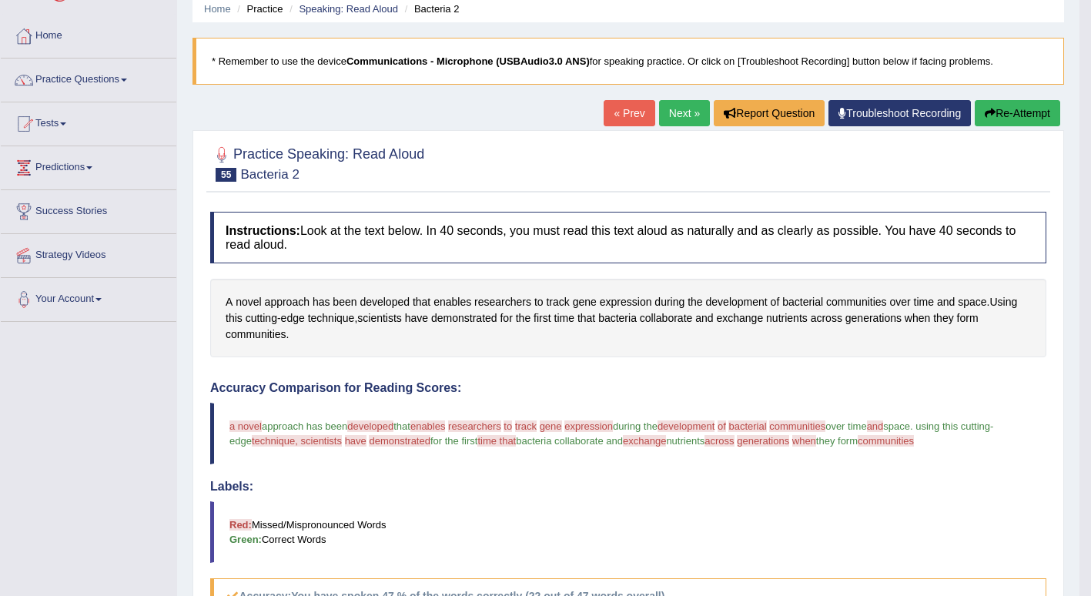
scroll to position [60, 0]
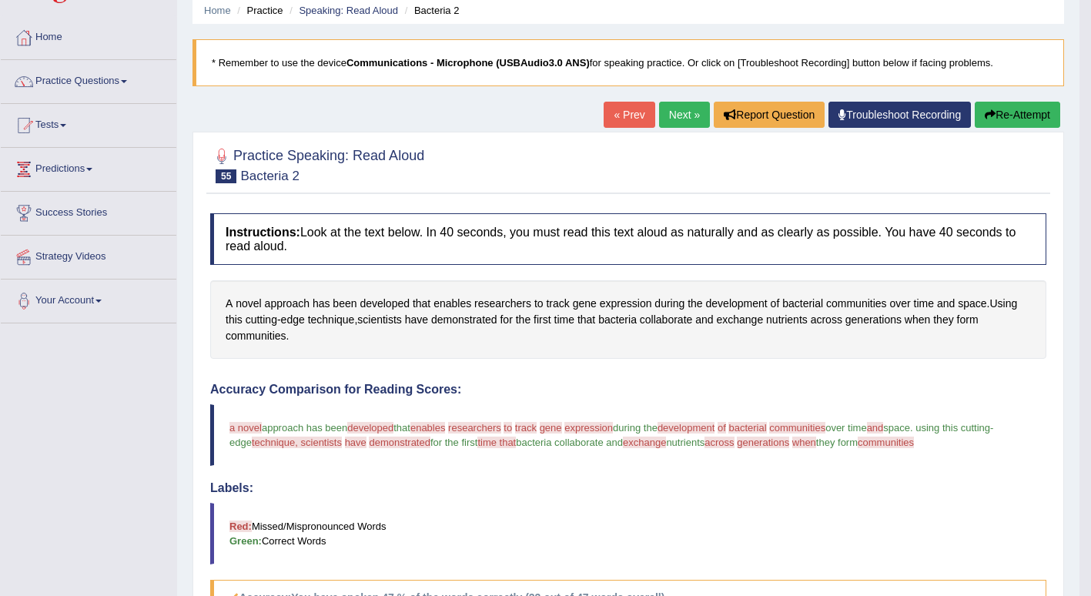
click at [127, 82] on span at bounding box center [124, 81] width 6 height 3
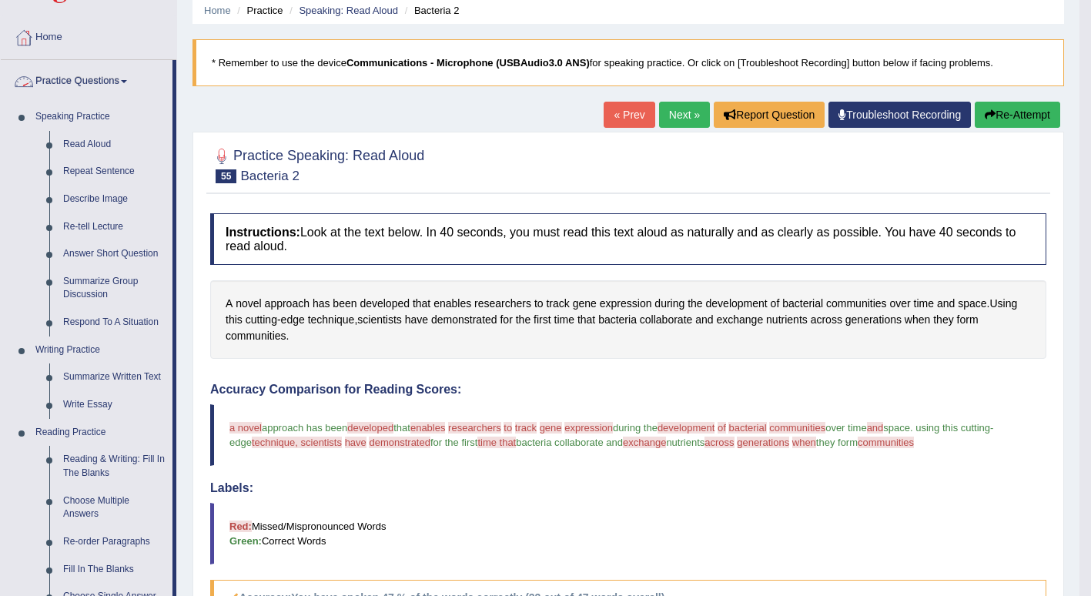
click at [119, 169] on link "Repeat Sentence" at bounding box center [114, 172] width 116 height 28
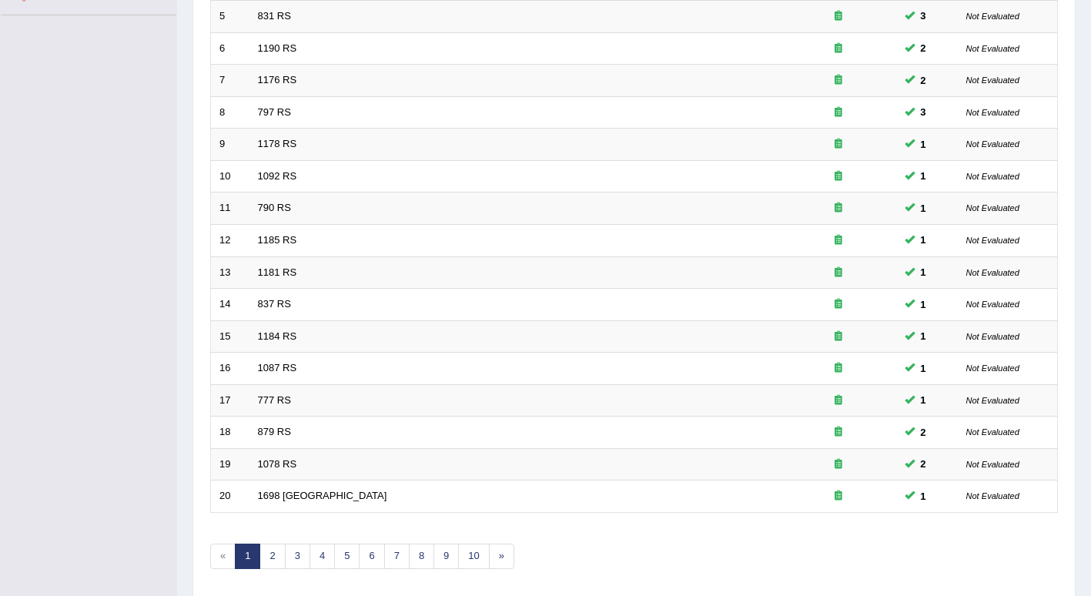
scroll to position [424, 0]
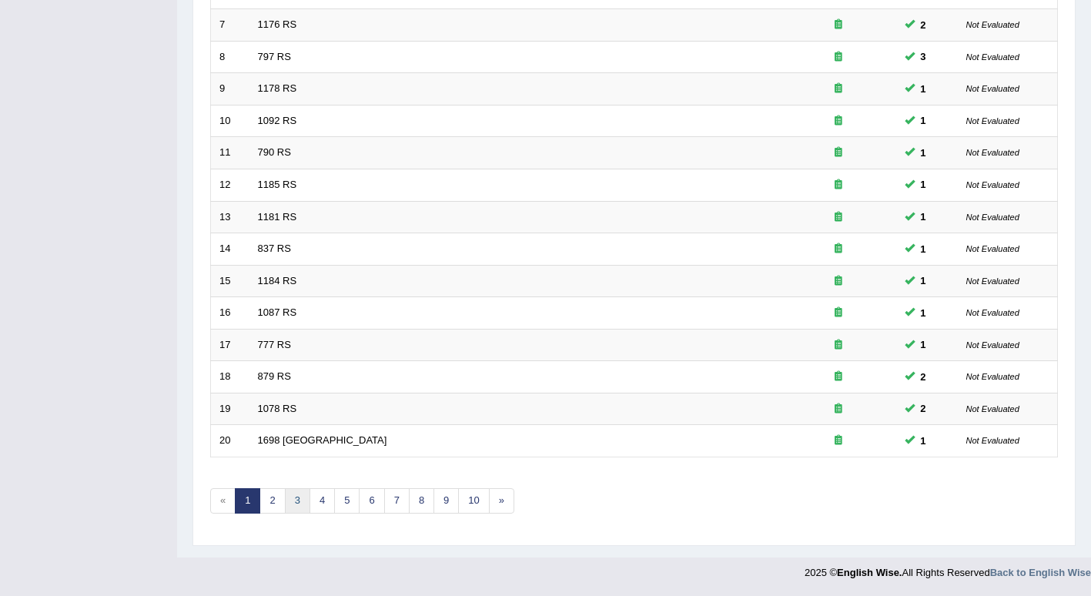
click at [297, 500] on link "3" at bounding box center [297, 500] width 25 height 25
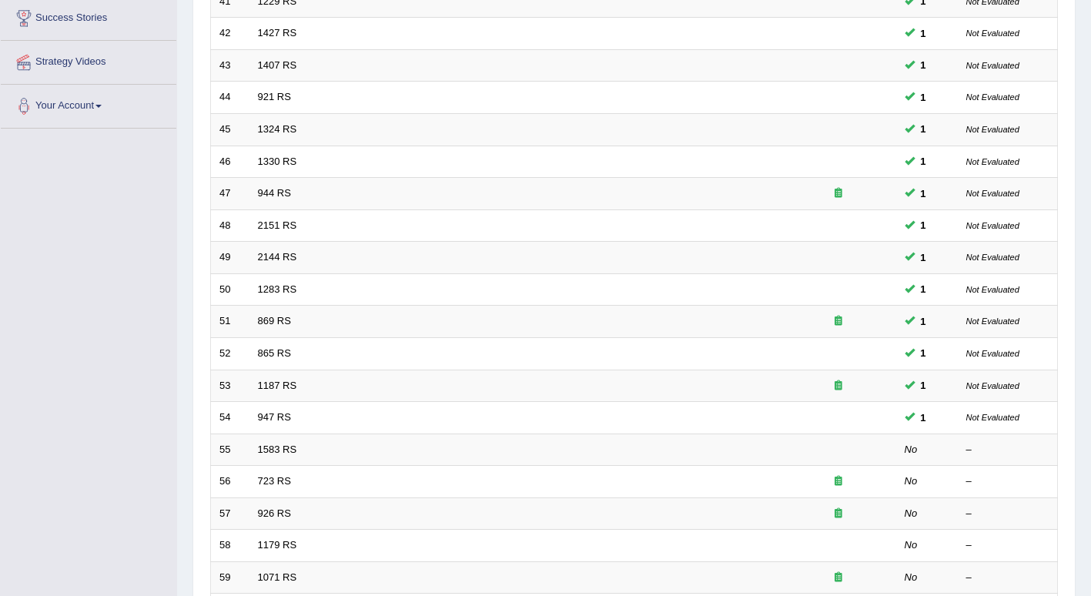
scroll to position [424, 0]
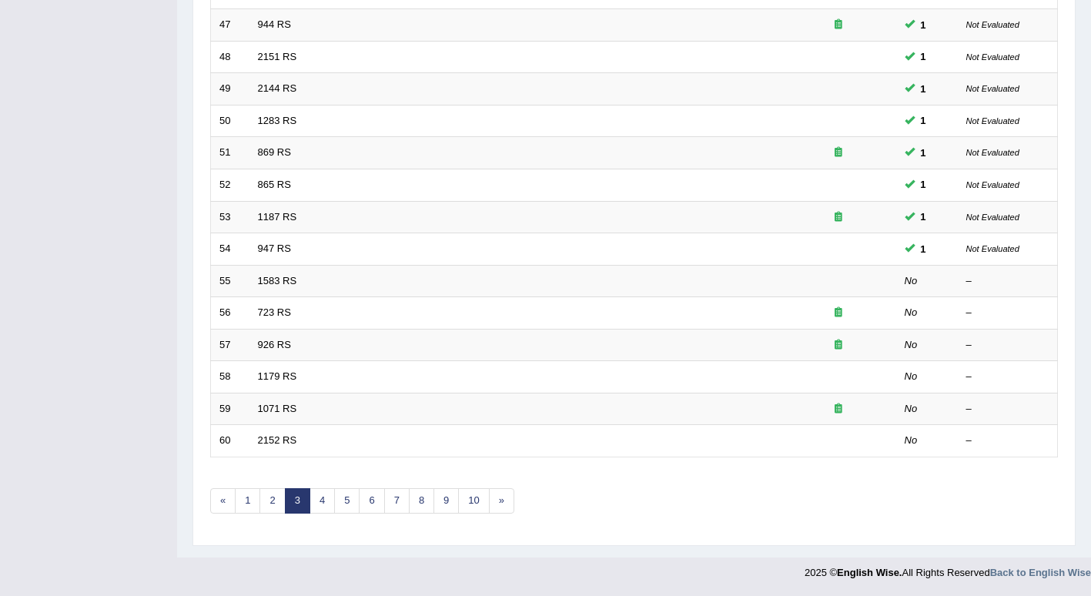
click at [774, 286] on td "1583 RS" at bounding box center [515, 281] width 531 height 32
click at [268, 279] on link "1583 RS" at bounding box center [277, 281] width 39 height 12
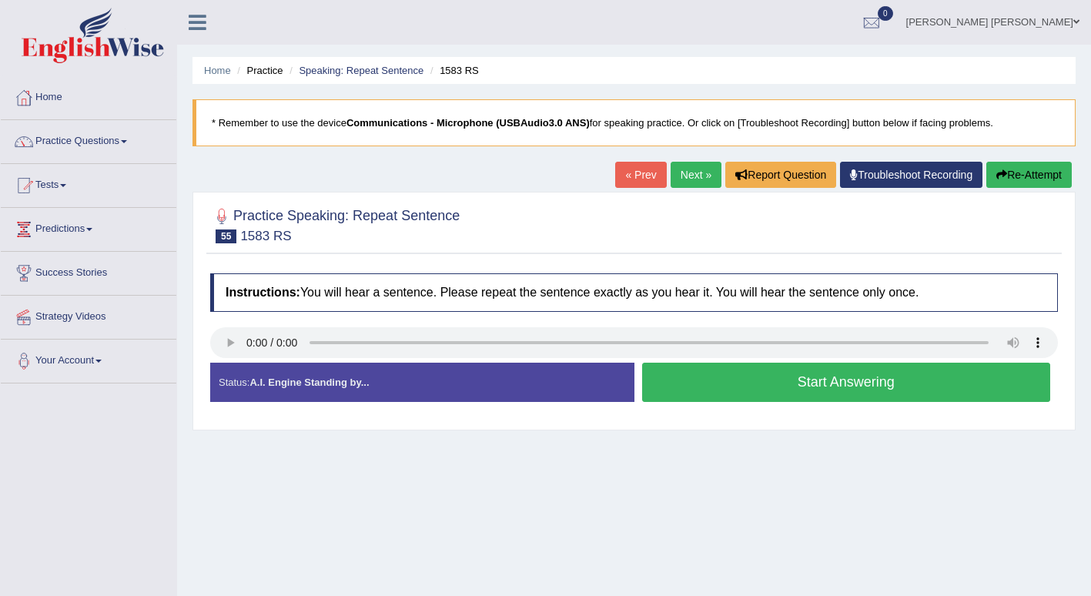
click at [762, 387] on button "Start Answering" at bounding box center [846, 382] width 409 height 39
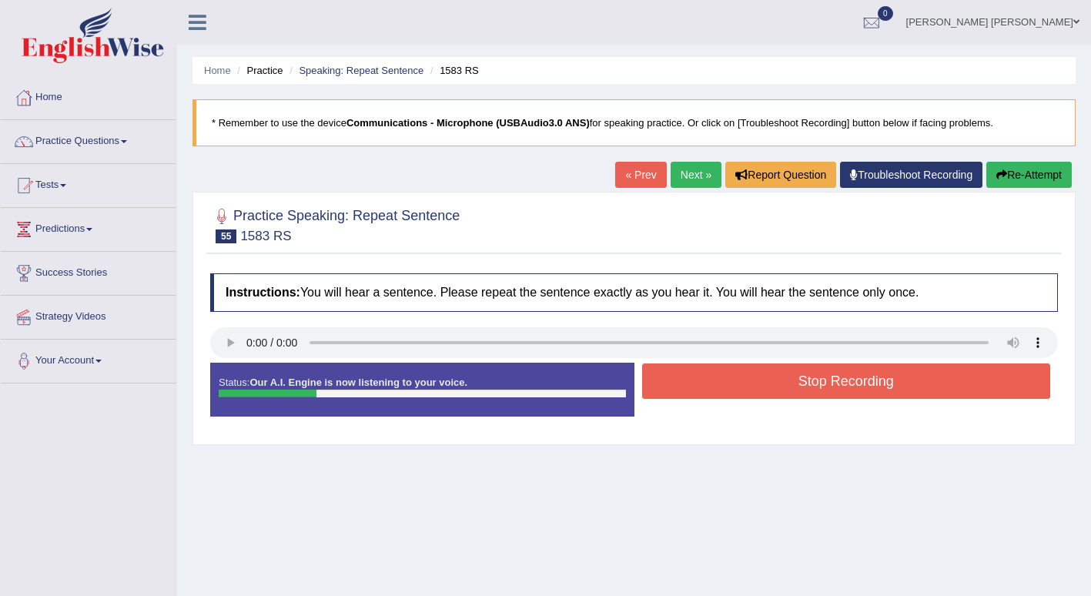
click at [762, 387] on button "Stop Recording" at bounding box center [846, 381] width 409 height 35
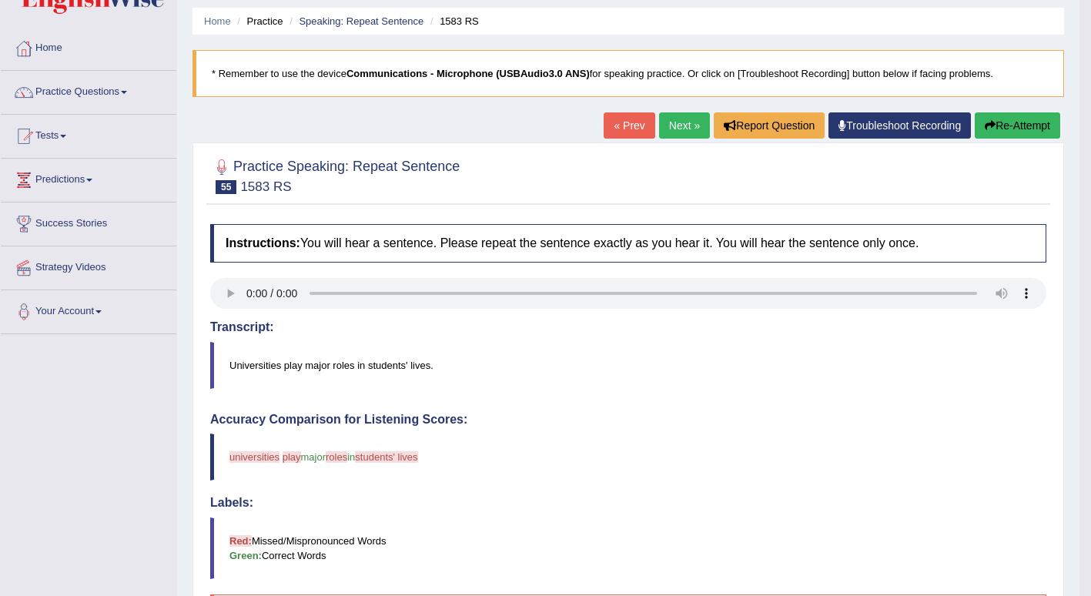
scroll to position [32, 0]
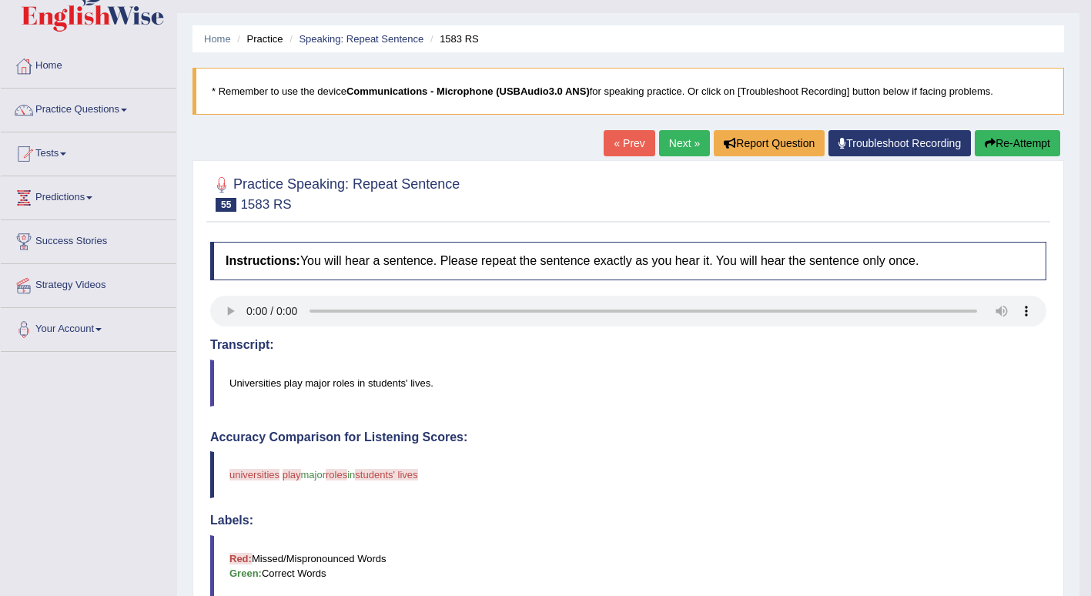
click at [687, 146] on link "Next »" at bounding box center [684, 143] width 51 height 26
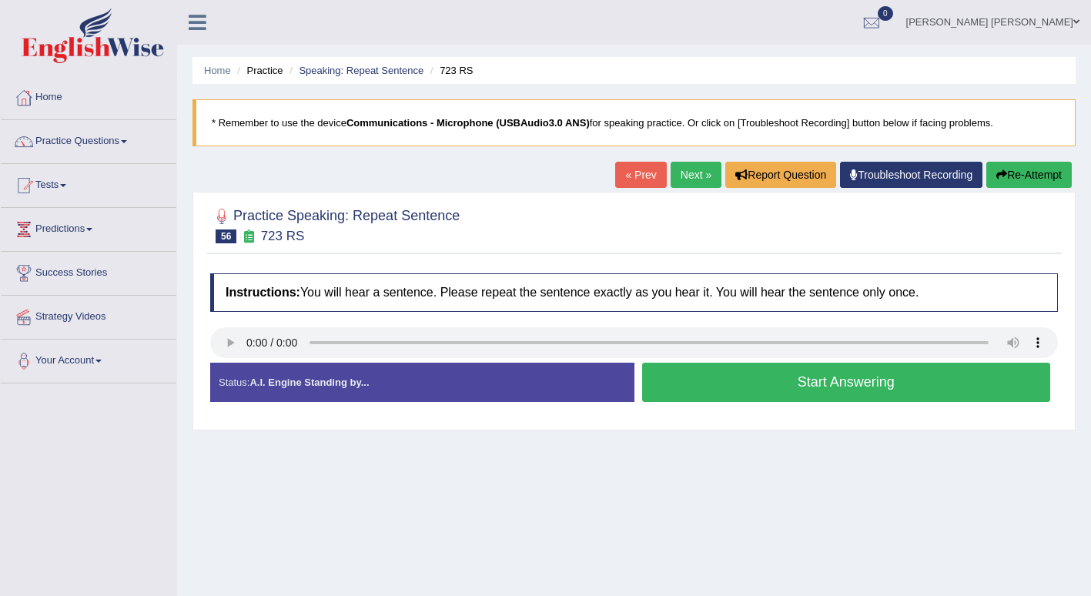
click at [232, 363] on div "Created with Highcharts 7.1.2 Too low Too high Time Pitch meter: 0 2 4 6 8 10" at bounding box center [419, 362] width 432 height 1
click at [736, 370] on button "Start Answering" at bounding box center [846, 382] width 409 height 39
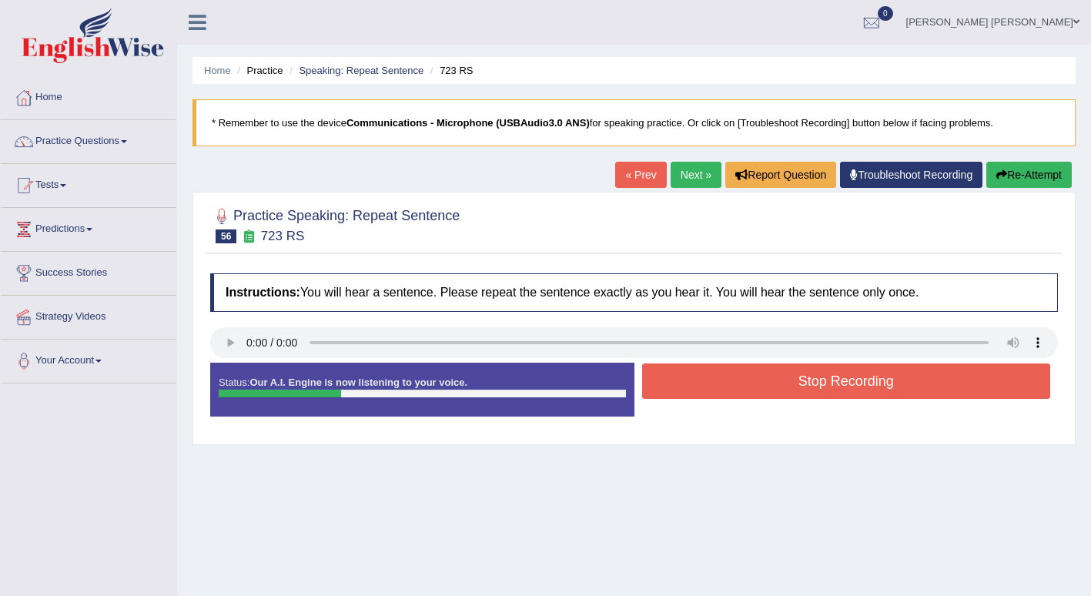
click at [736, 370] on button "Stop Recording" at bounding box center [846, 381] width 409 height 35
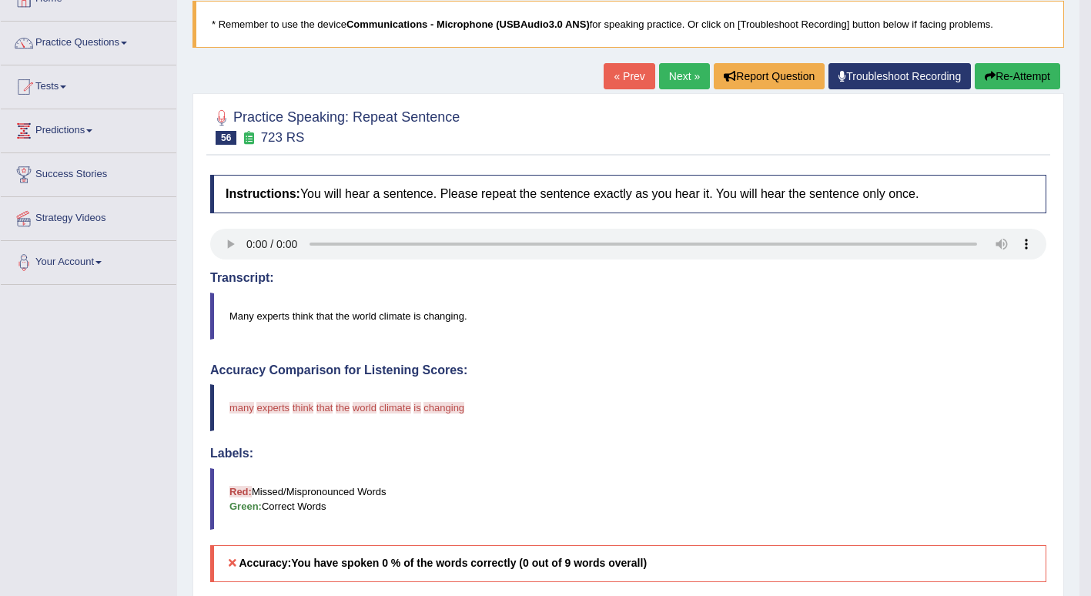
scroll to position [92, 0]
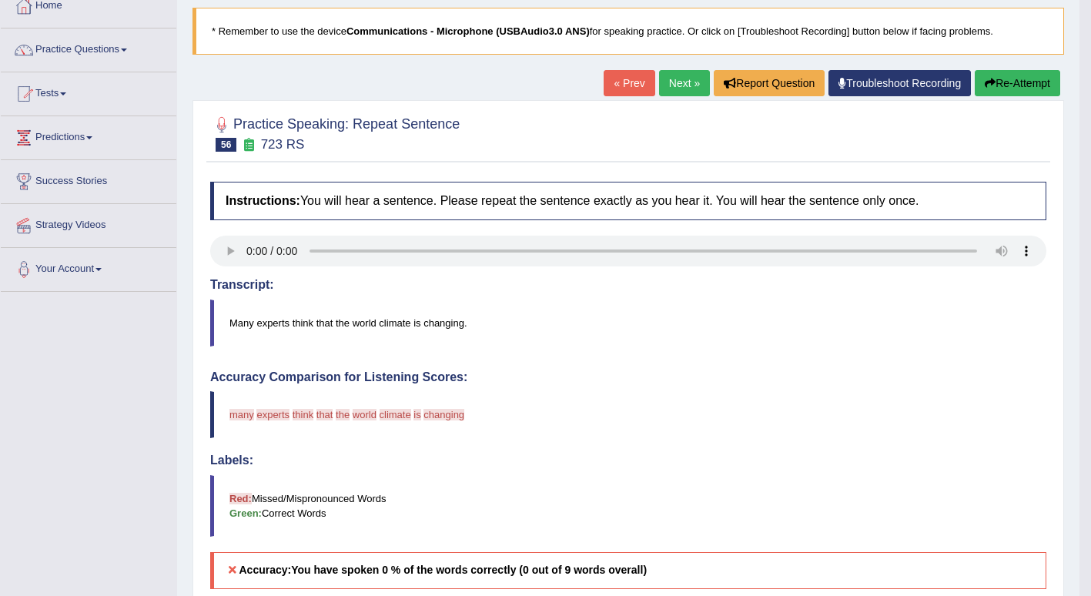
click at [684, 84] on link "Next »" at bounding box center [684, 83] width 51 height 26
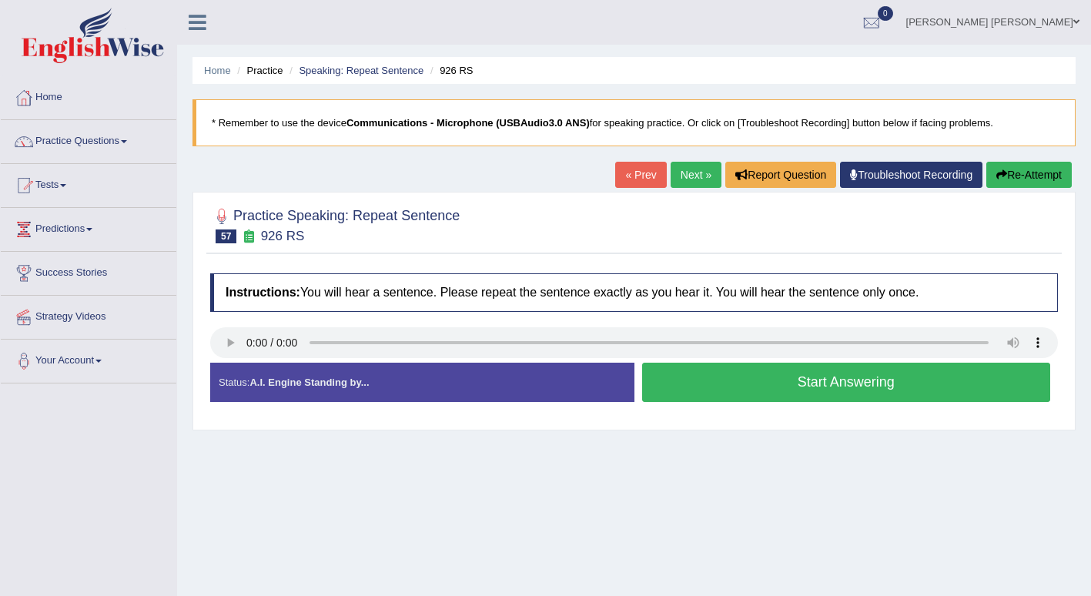
click at [672, 383] on button "Start Answering" at bounding box center [846, 382] width 409 height 39
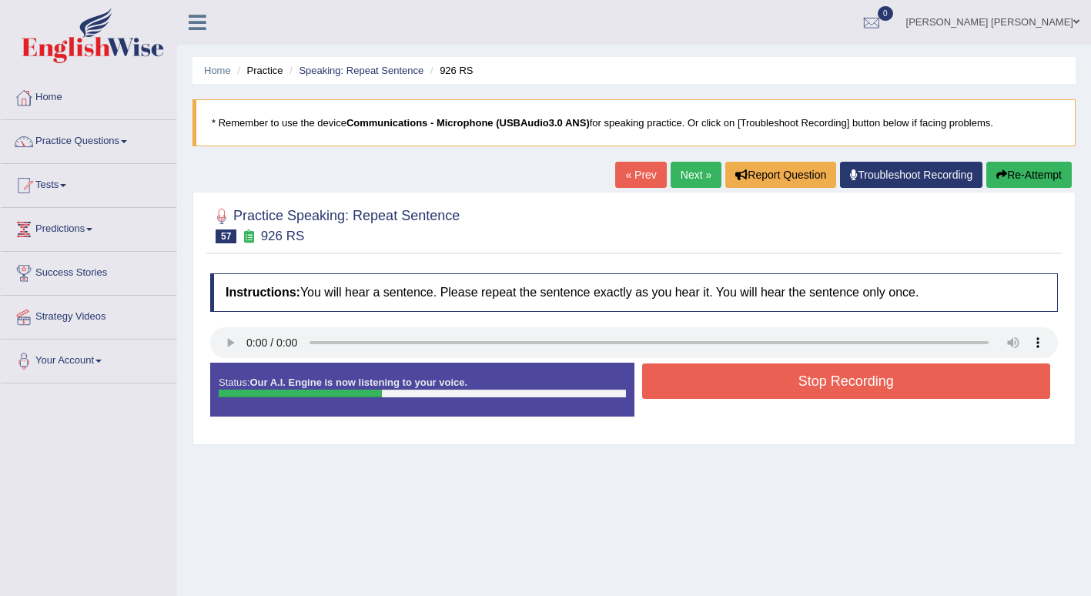
click at [672, 383] on button "Stop Recording" at bounding box center [846, 381] width 409 height 35
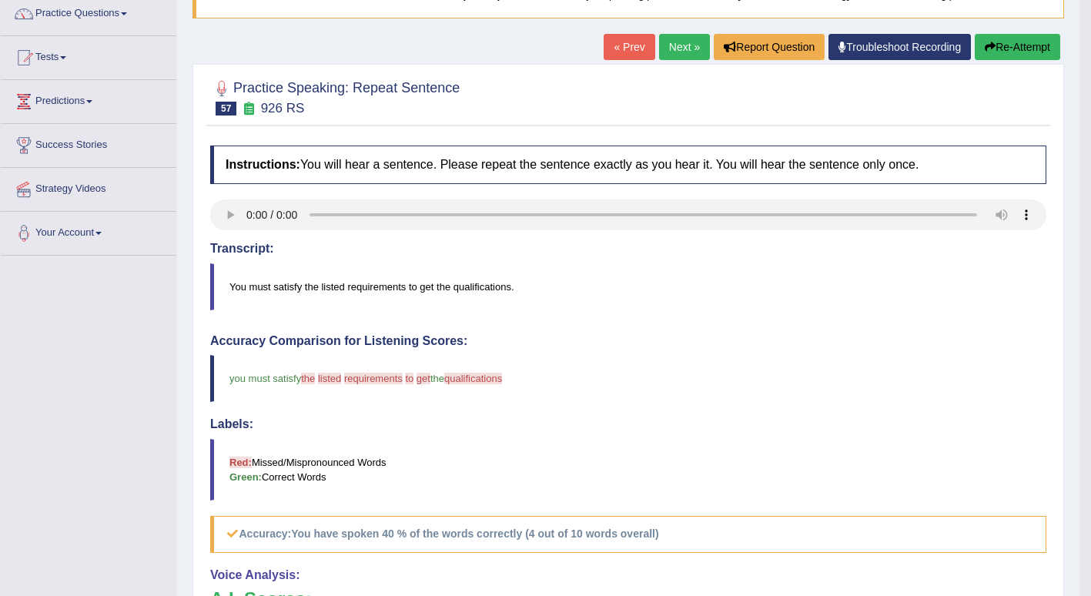
scroll to position [127, 0]
click at [688, 53] on link "Next »" at bounding box center [684, 48] width 51 height 26
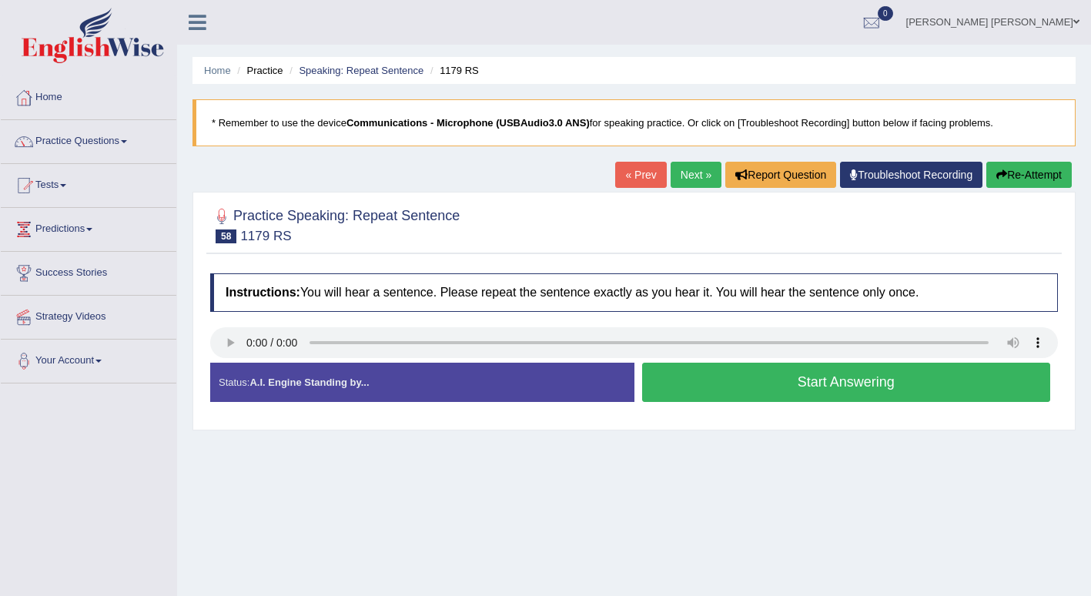
click at [715, 390] on button "Start Answering" at bounding box center [846, 382] width 409 height 39
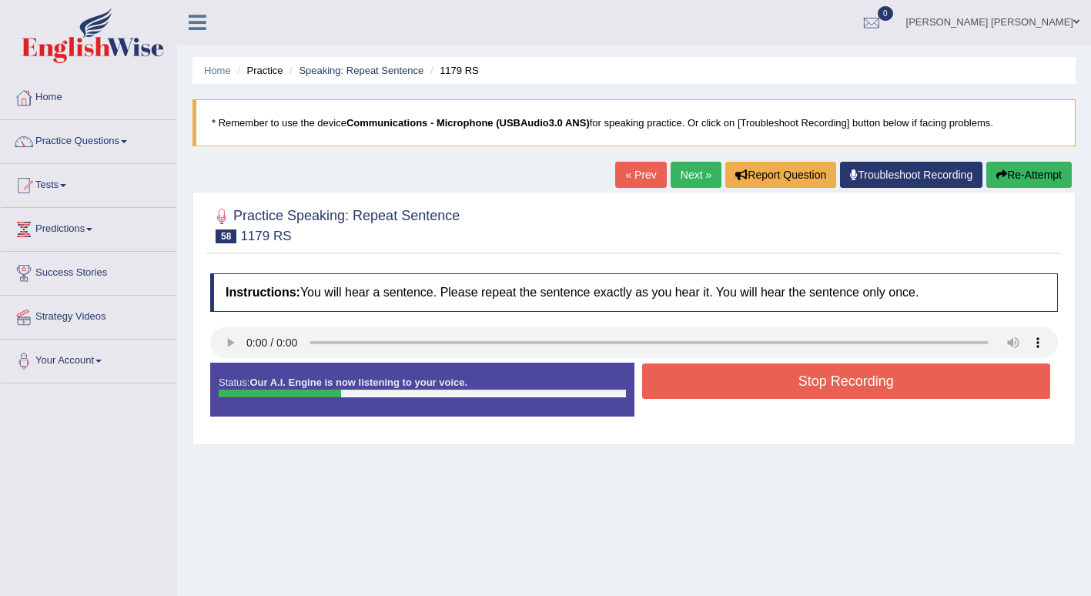
click at [715, 390] on button "Stop Recording" at bounding box center [846, 381] width 409 height 35
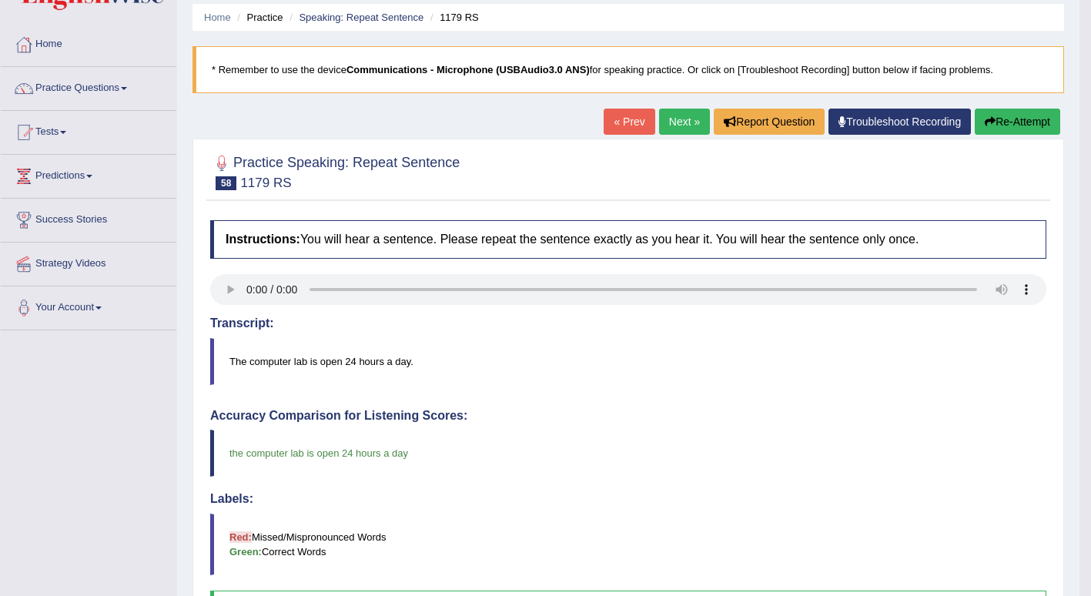
scroll to position [49, 0]
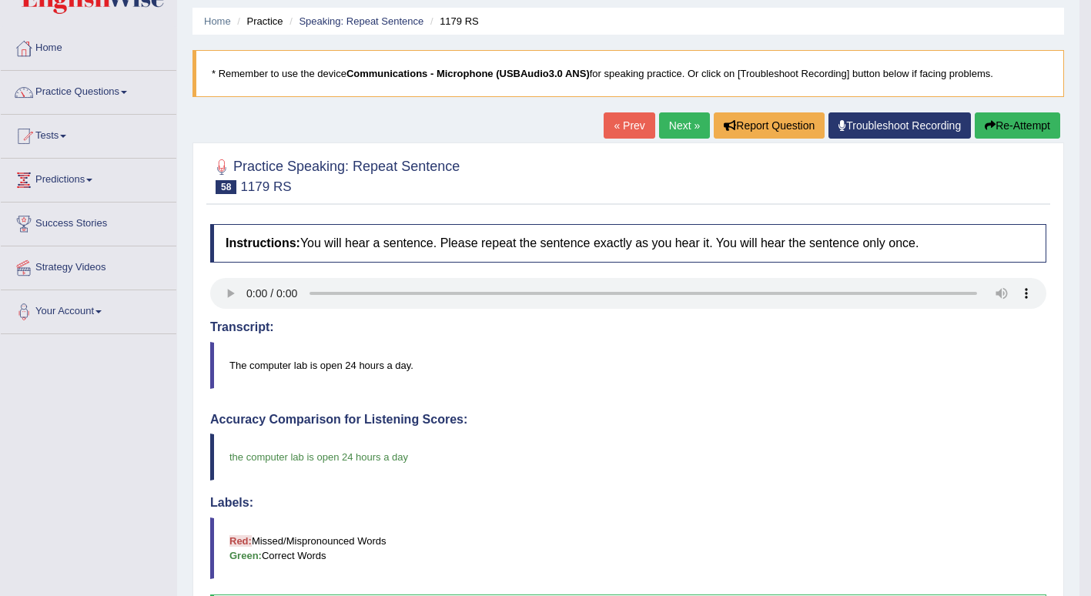
click at [671, 117] on link "Next »" at bounding box center [684, 125] width 51 height 26
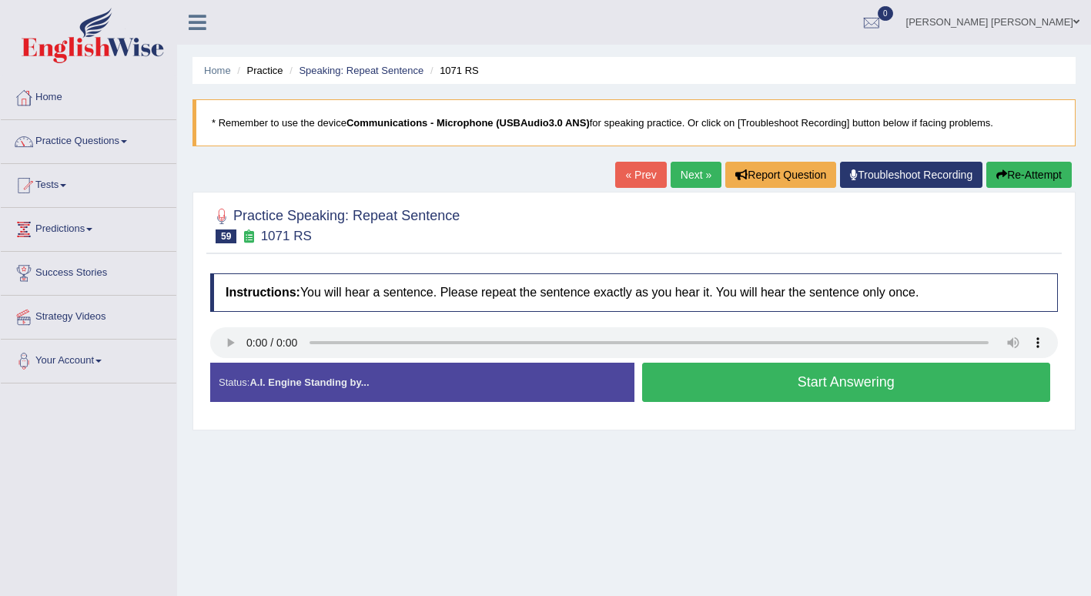
click at [767, 390] on button "Start Answering" at bounding box center [846, 382] width 409 height 39
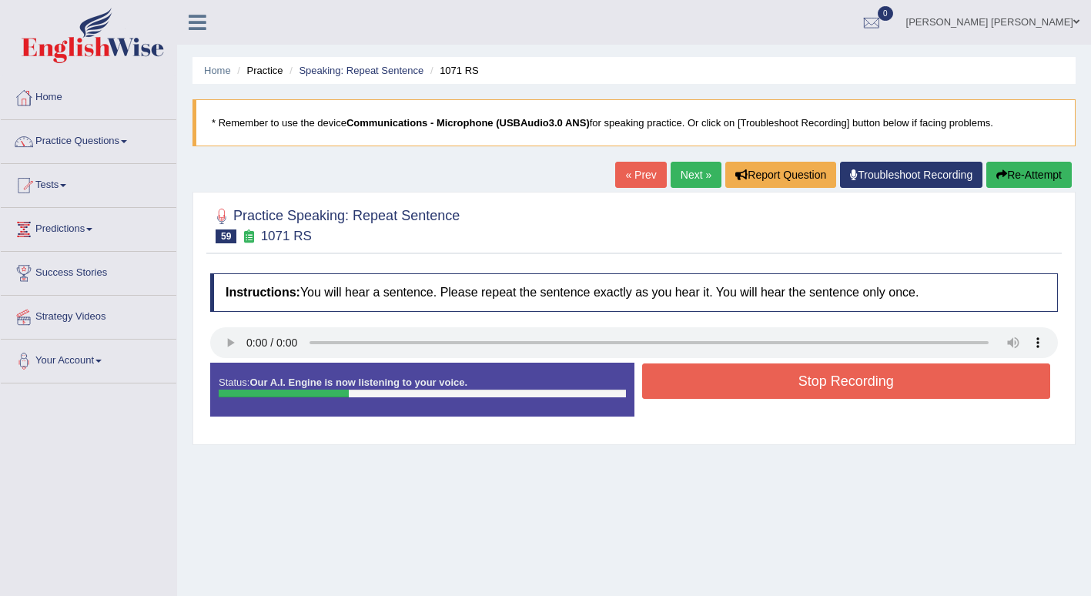
click at [767, 390] on button "Stop Recording" at bounding box center [846, 381] width 409 height 35
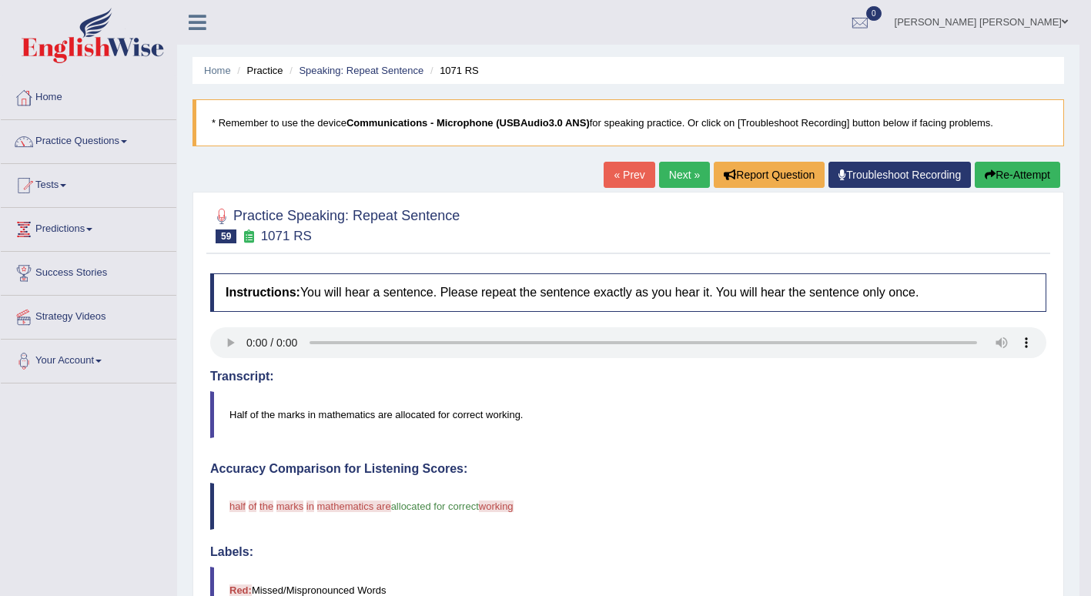
click at [678, 173] on link "Next »" at bounding box center [684, 175] width 51 height 26
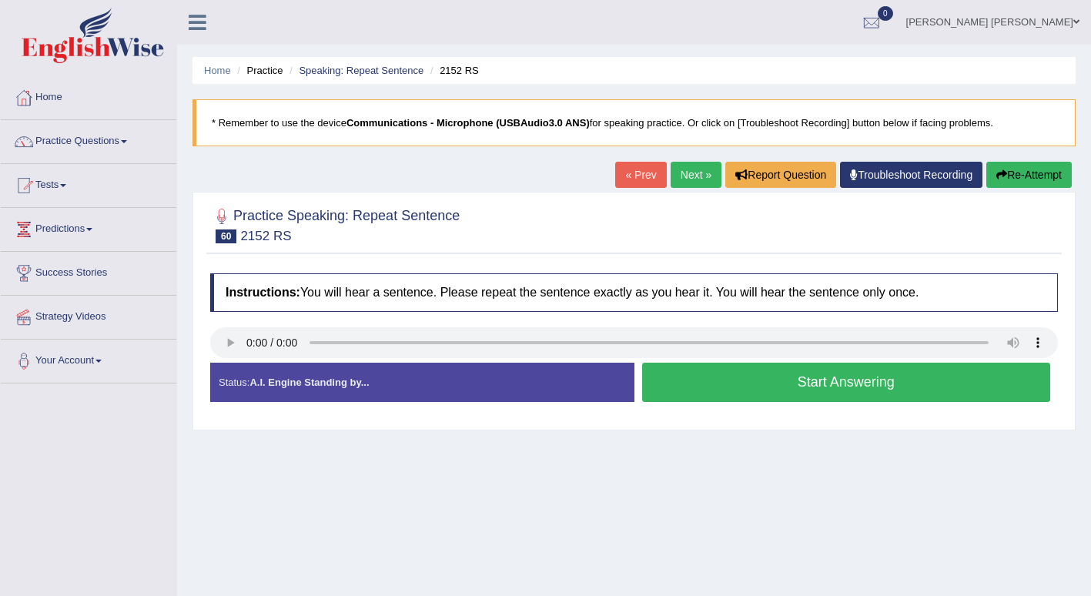
click at [739, 380] on button "Start Answering" at bounding box center [846, 382] width 409 height 39
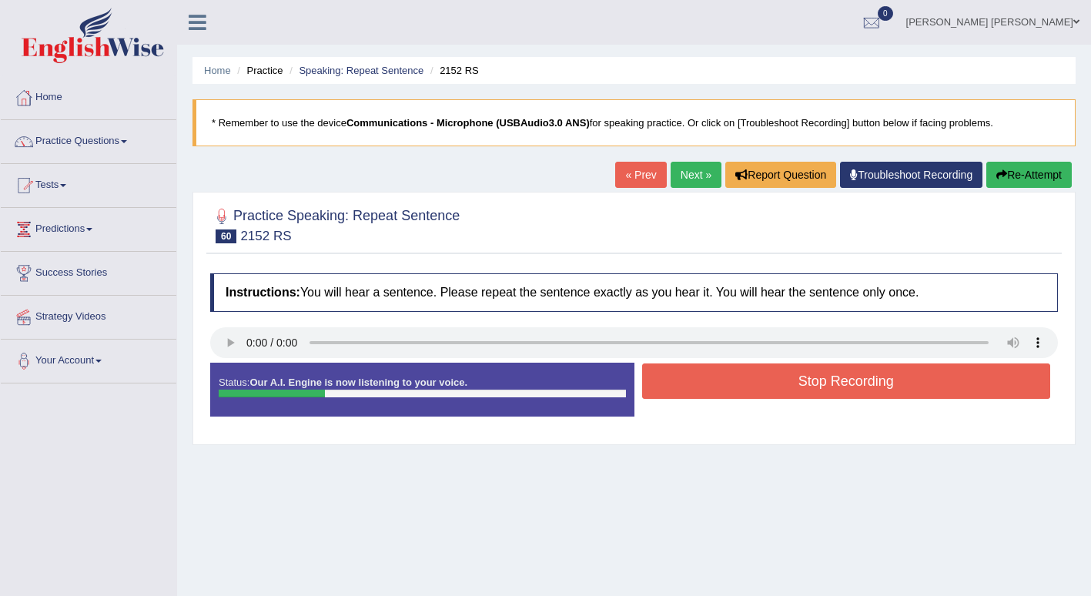
click at [739, 380] on button "Stop Recording" at bounding box center [846, 381] width 409 height 35
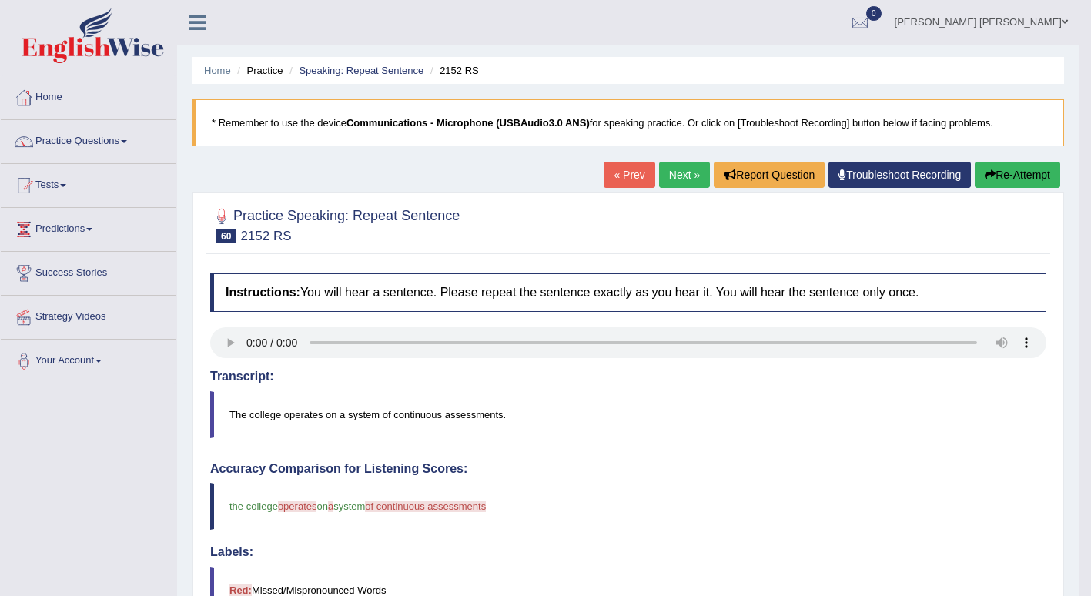
click at [127, 142] on span at bounding box center [124, 141] width 6 height 3
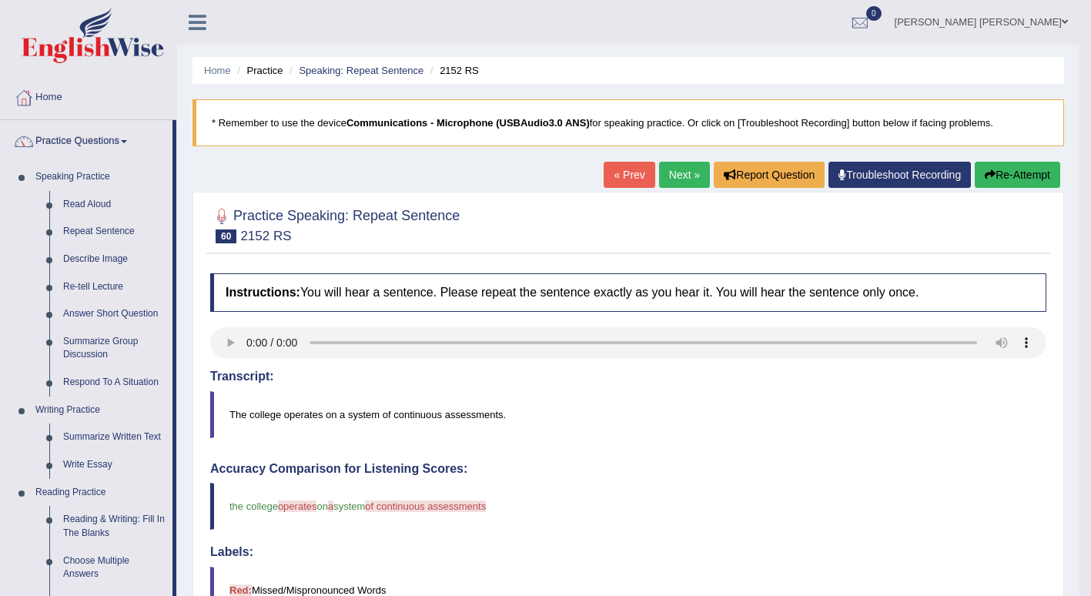
click at [86, 258] on link "Describe Image" at bounding box center [114, 260] width 116 height 28
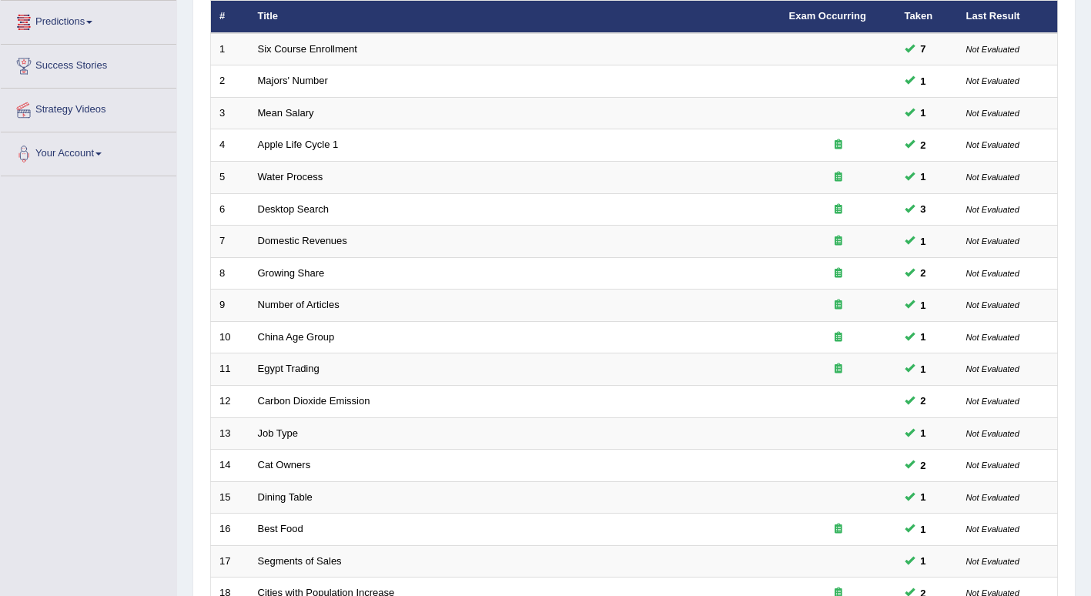
scroll to position [424, 0]
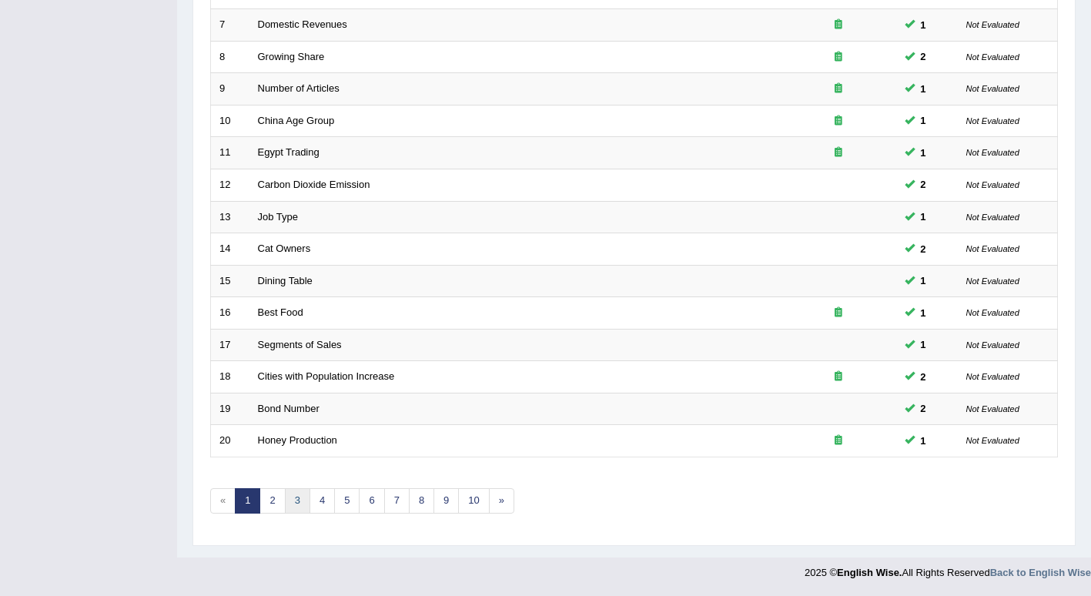
click at [297, 501] on link "3" at bounding box center [297, 500] width 25 height 25
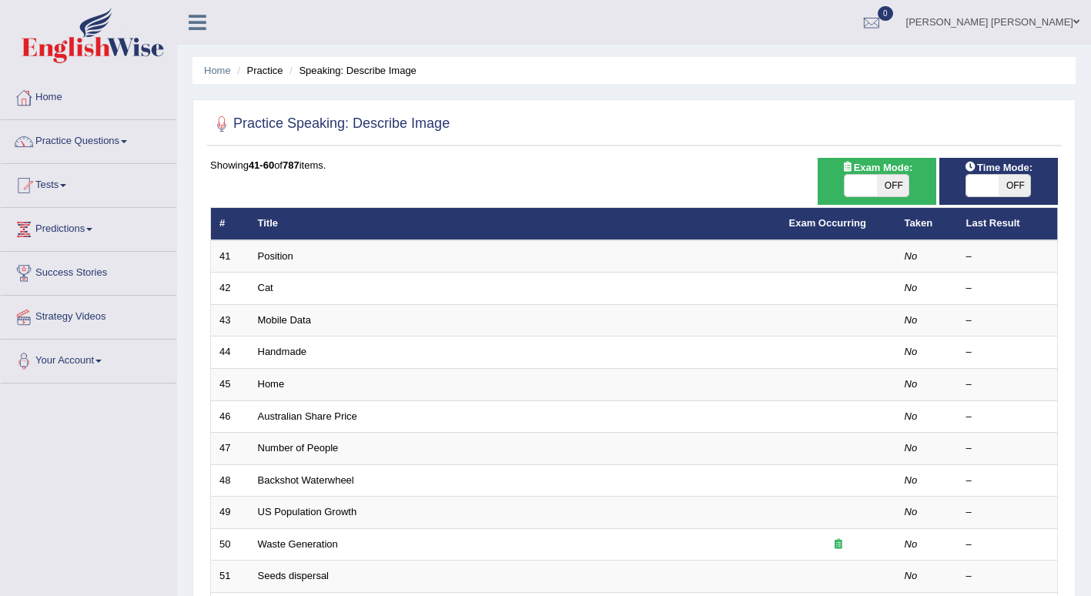
click at [300, 263] on td "Position" at bounding box center [515, 256] width 531 height 32
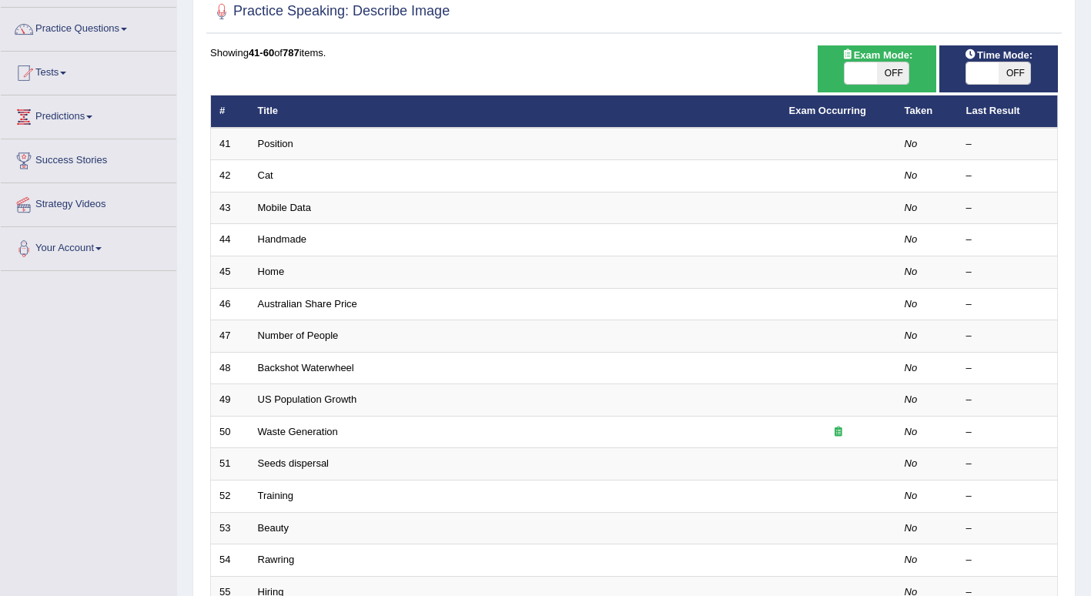
scroll to position [424, 0]
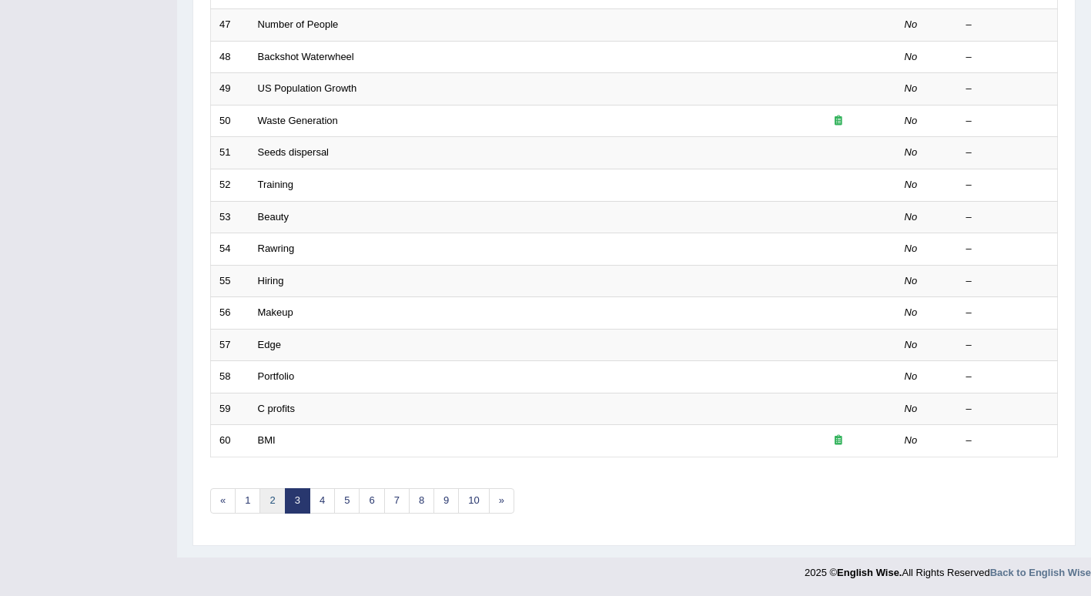
click at [270, 502] on link "2" at bounding box center [272, 500] width 25 height 25
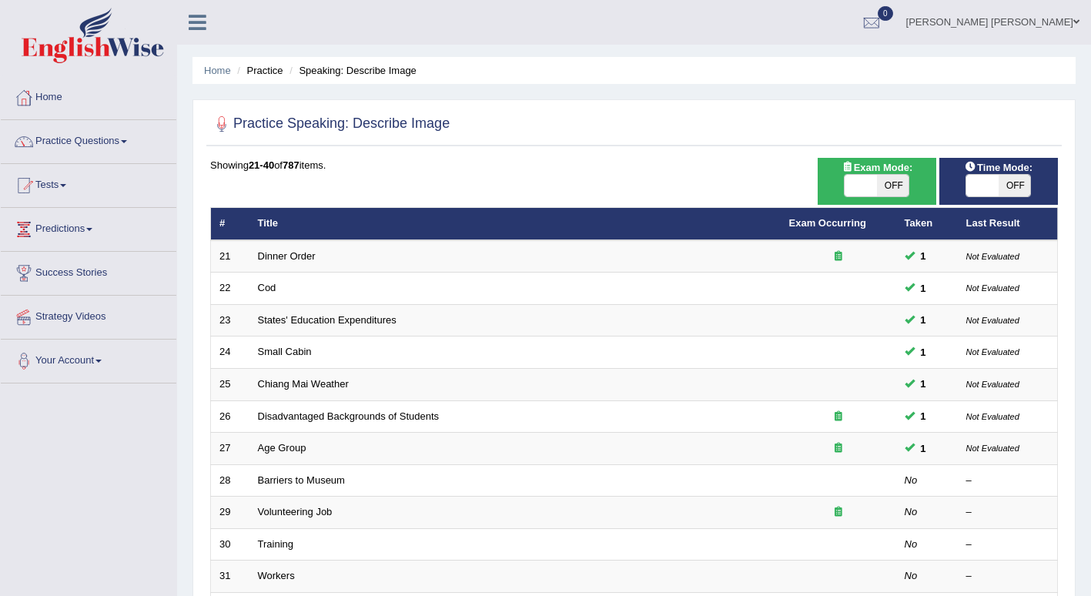
click at [310, 478] on link "Barriers to Museum" at bounding box center [301, 480] width 87 height 12
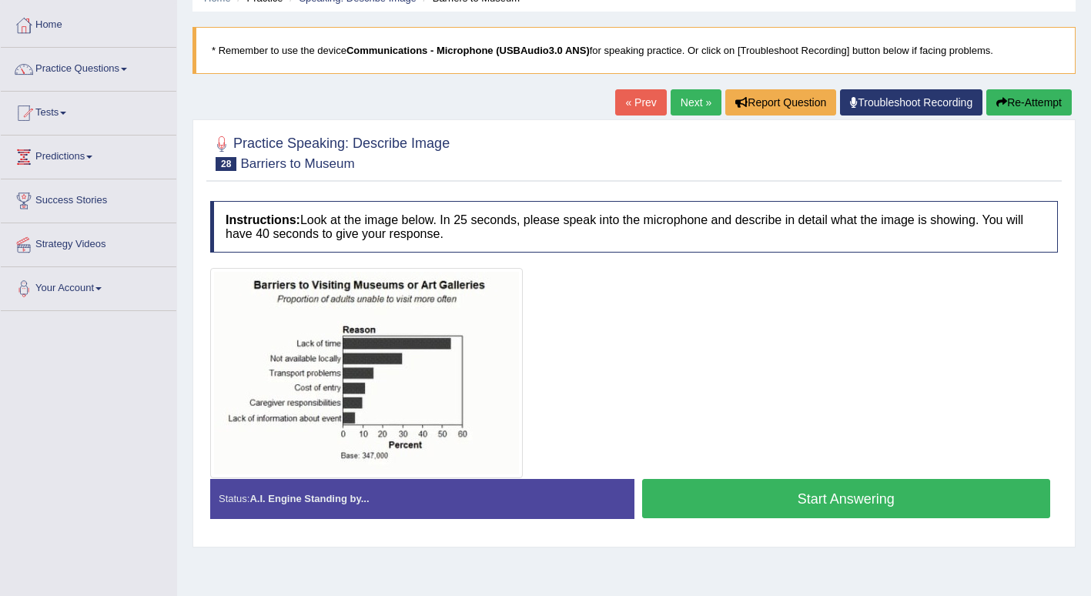
scroll to position [85, 0]
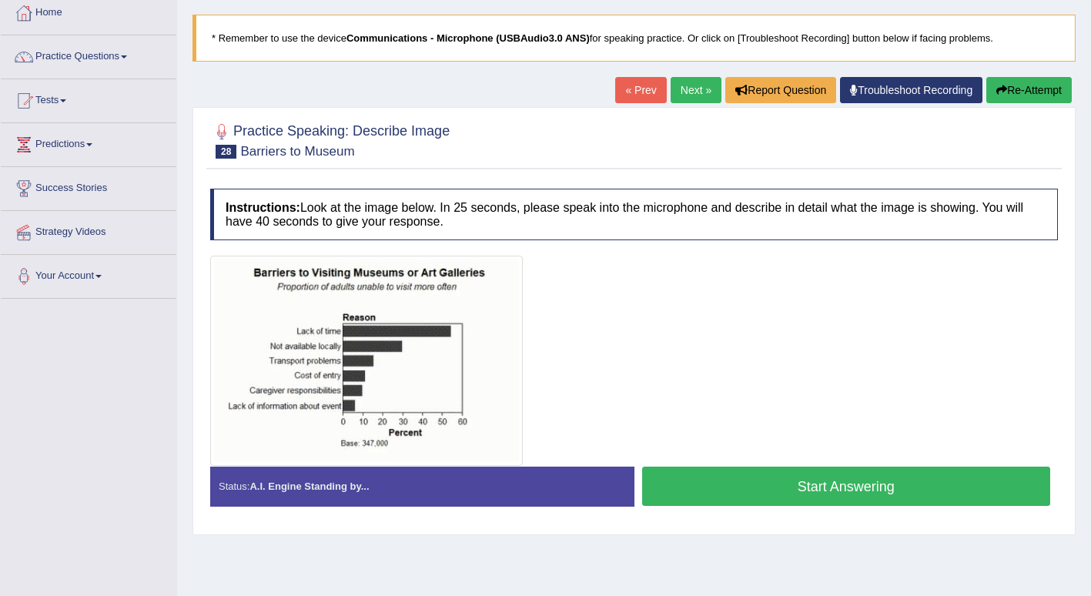
click at [743, 493] on button "Start Answering" at bounding box center [846, 486] width 409 height 39
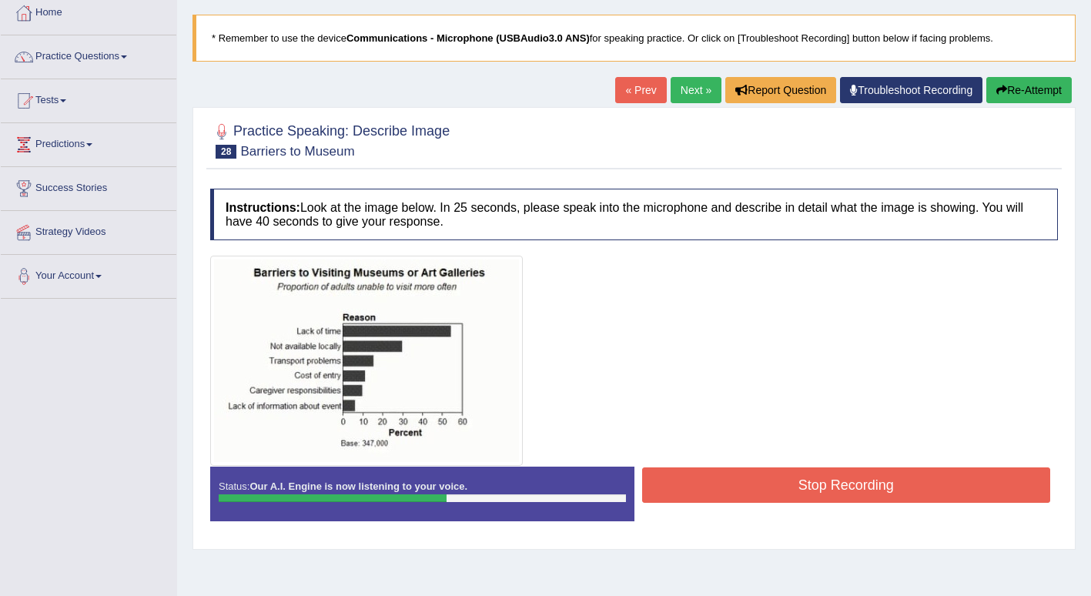
click at [726, 492] on button "Stop Recording" at bounding box center [846, 484] width 409 height 35
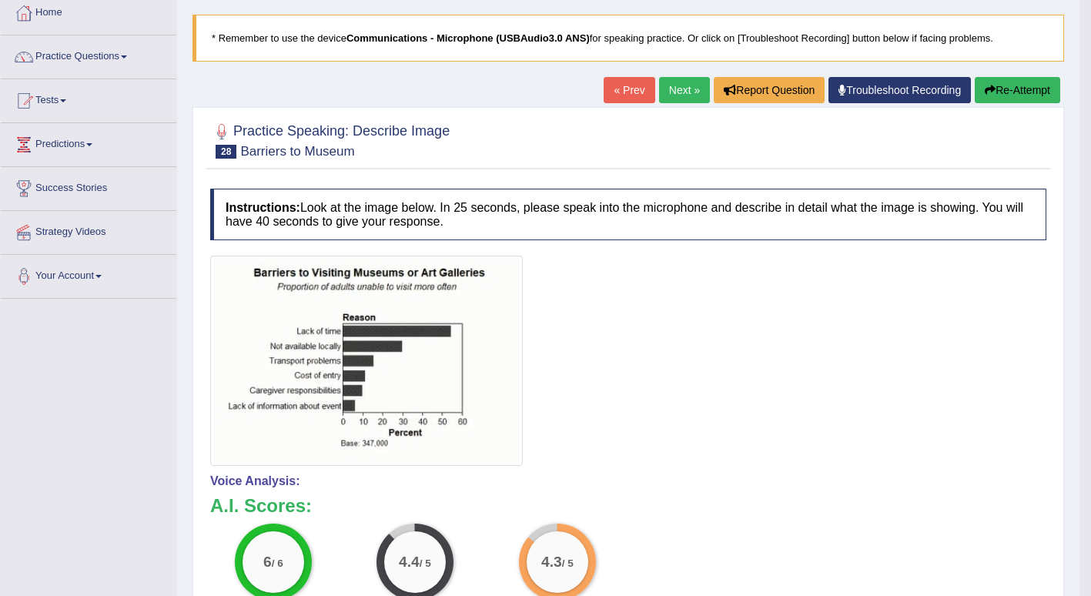
click at [664, 89] on link "Next »" at bounding box center [684, 90] width 51 height 26
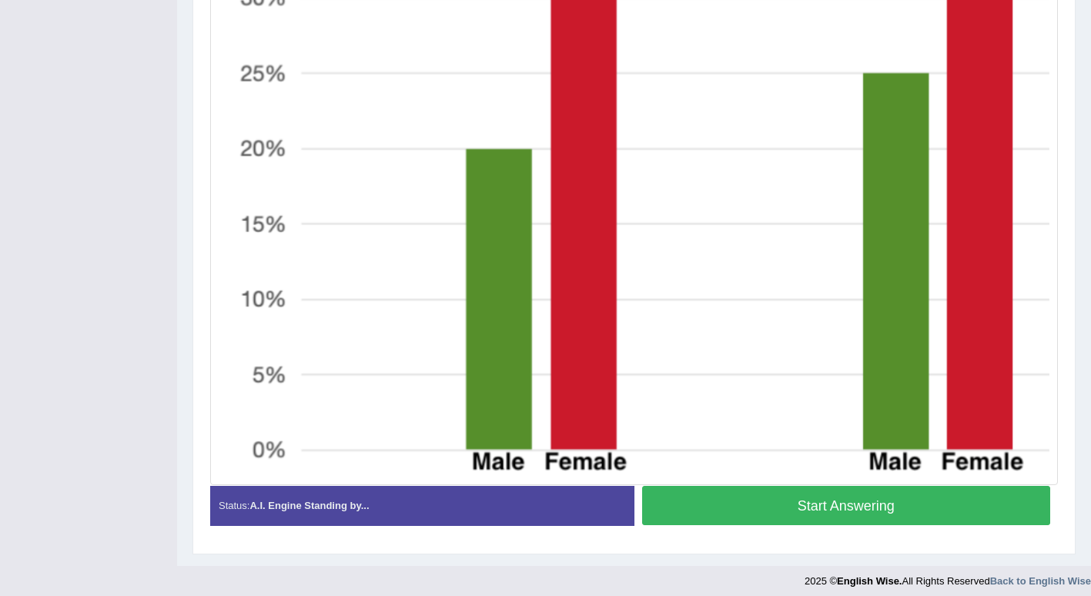
click at [709, 508] on button "Start Answering" at bounding box center [846, 505] width 409 height 39
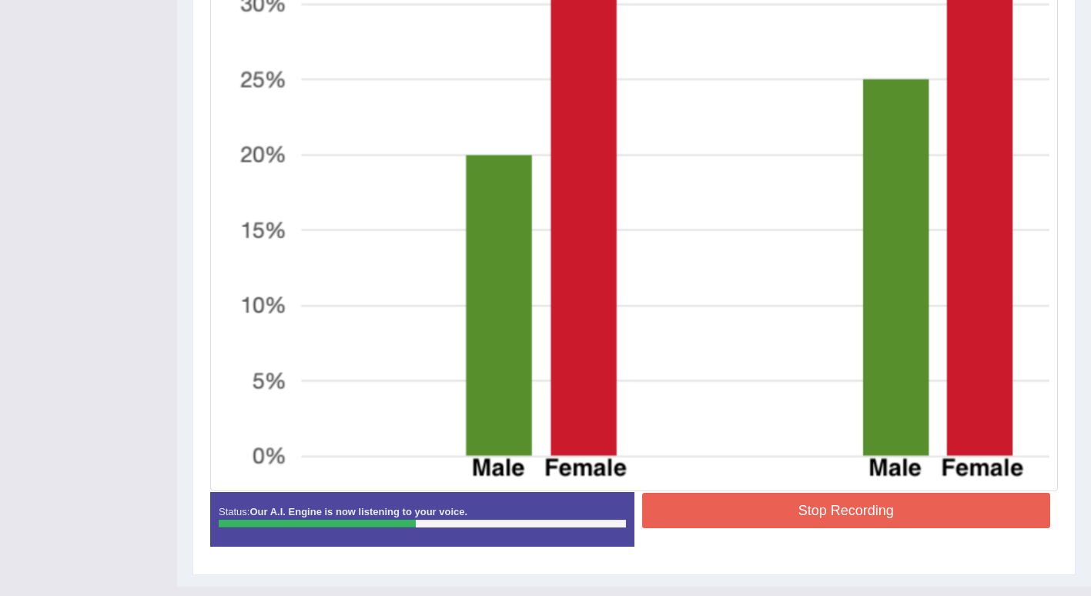
scroll to position [654, 0]
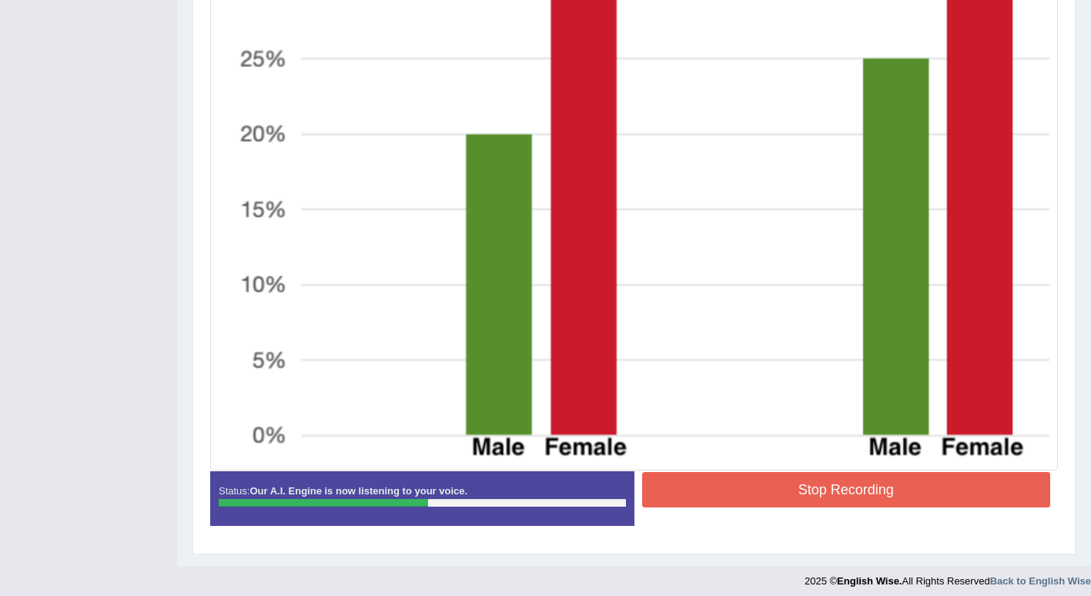
click at [732, 498] on button "Stop Recording" at bounding box center [846, 489] width 409 height 35
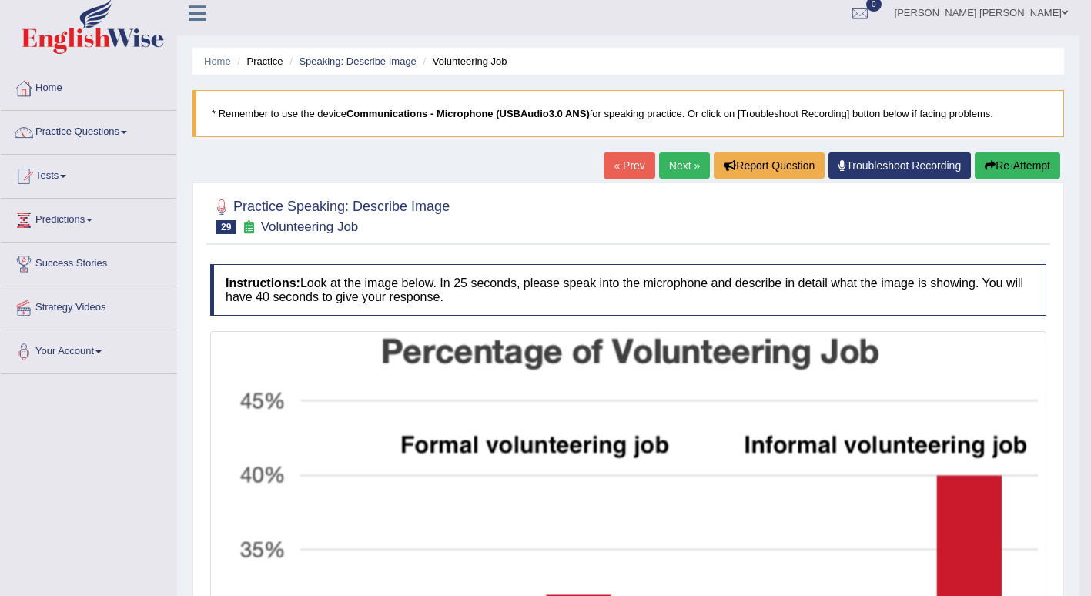
scroll to position [0, 0]
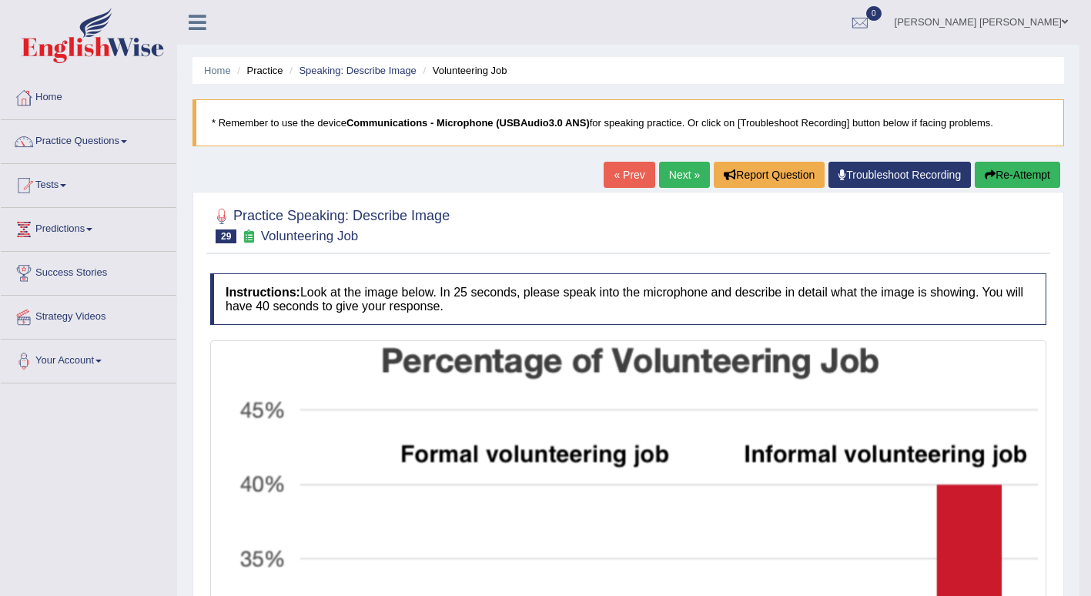
click at [676, 176] on link "Next »" at bounding box center [684, 175] width 51 height 26
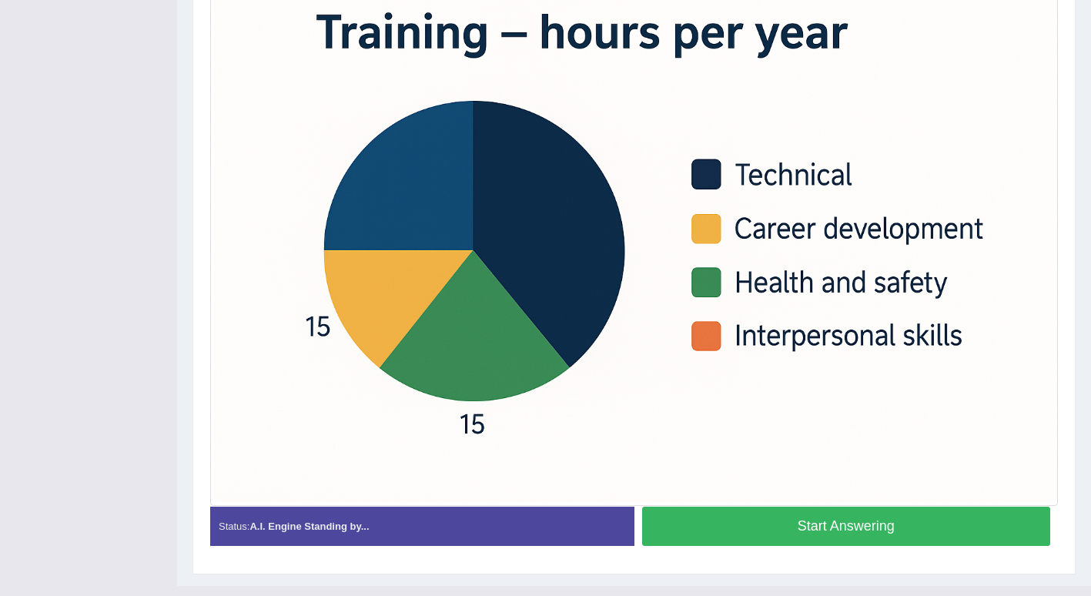
scroll to position [432, 0]
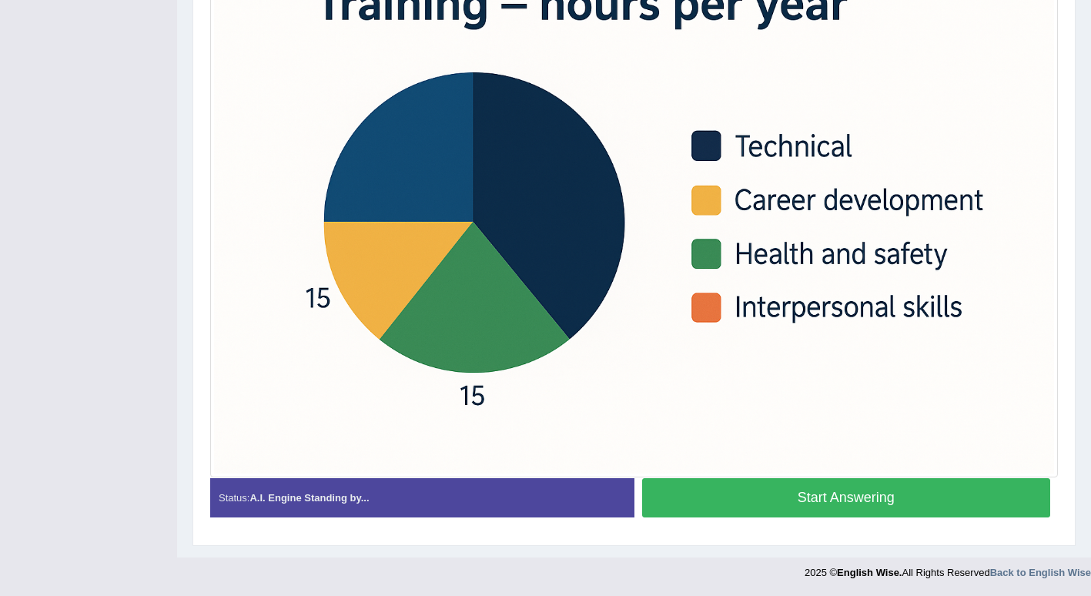
click at [732, 496] on button "Start Answering" at bounding box center [846, 497] width 409 height 39
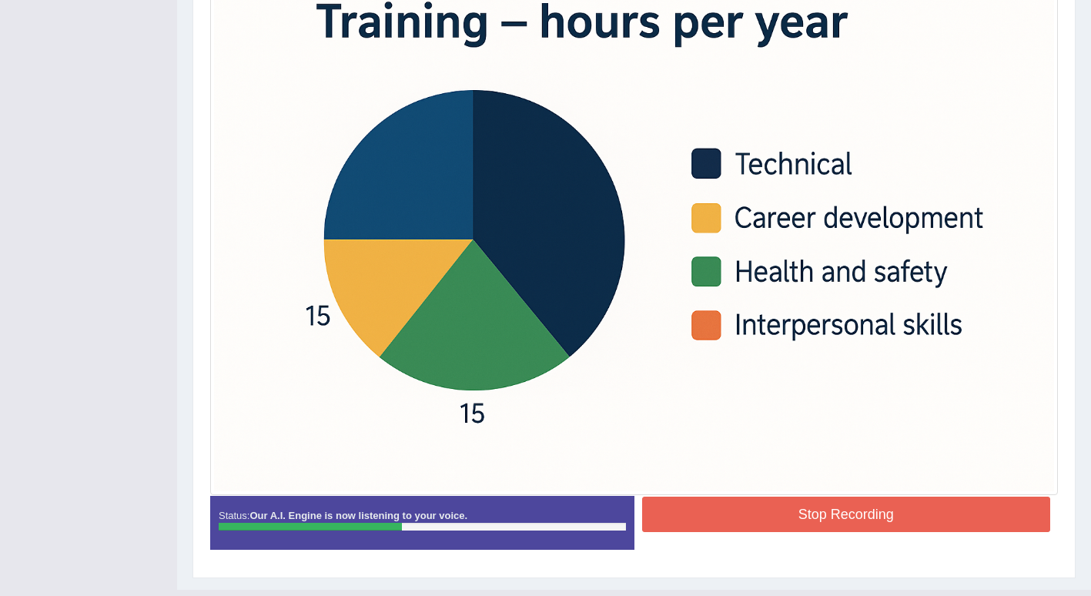
scroll to position [420, 0]
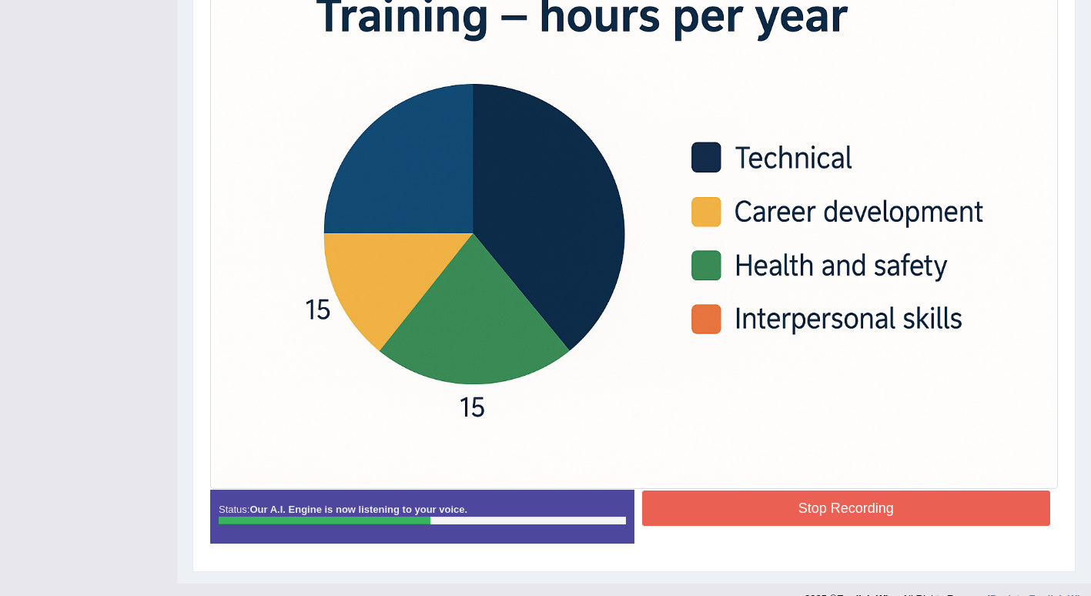
click at [694, 511] on button "Stop Recording" at bounding box center [846, 508] width 409 height 35
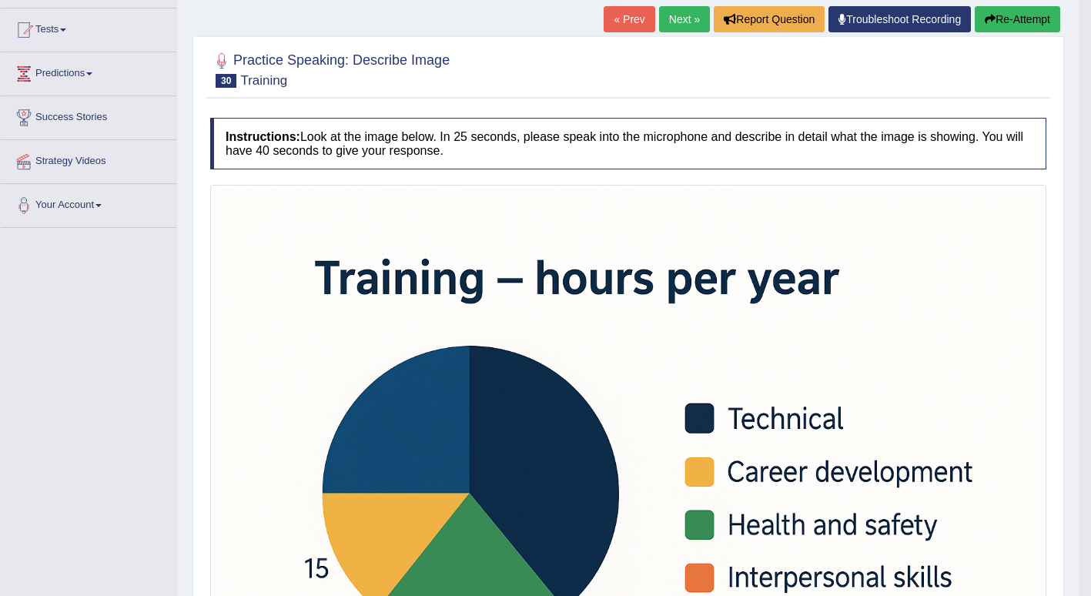
scroll to position [156, 0]
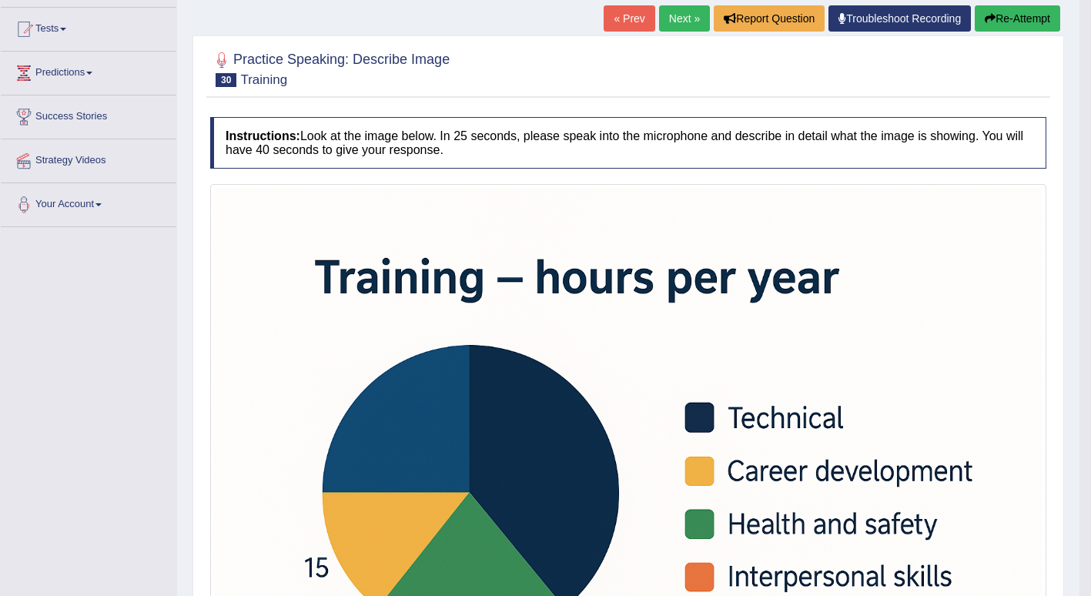
click at [685, 12] on link "Next »" at bounding box center [684, 18] width 51 height 26
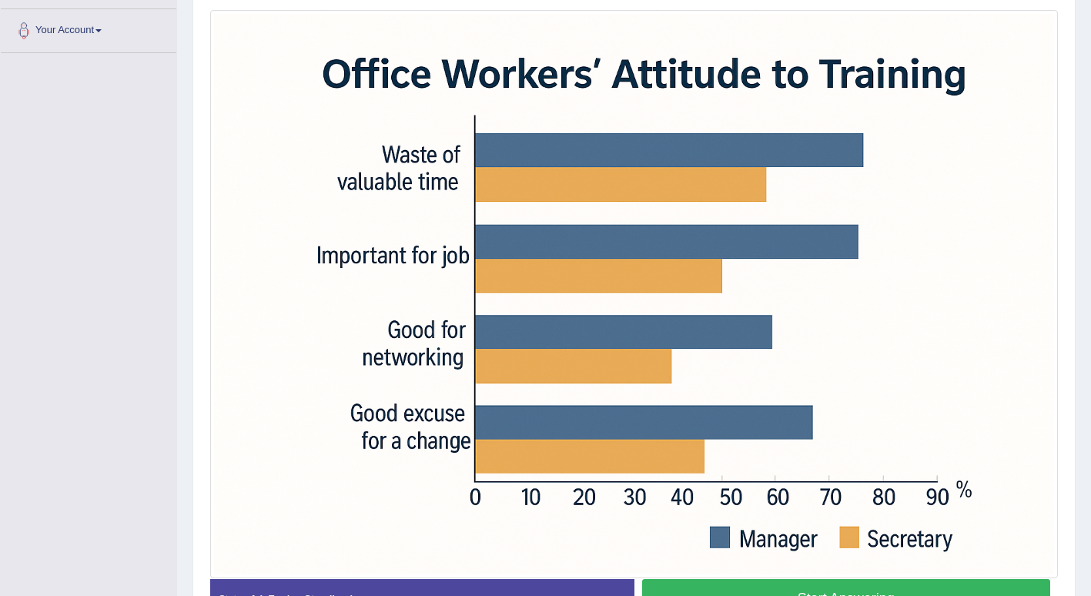
scroll to position [432, 0]
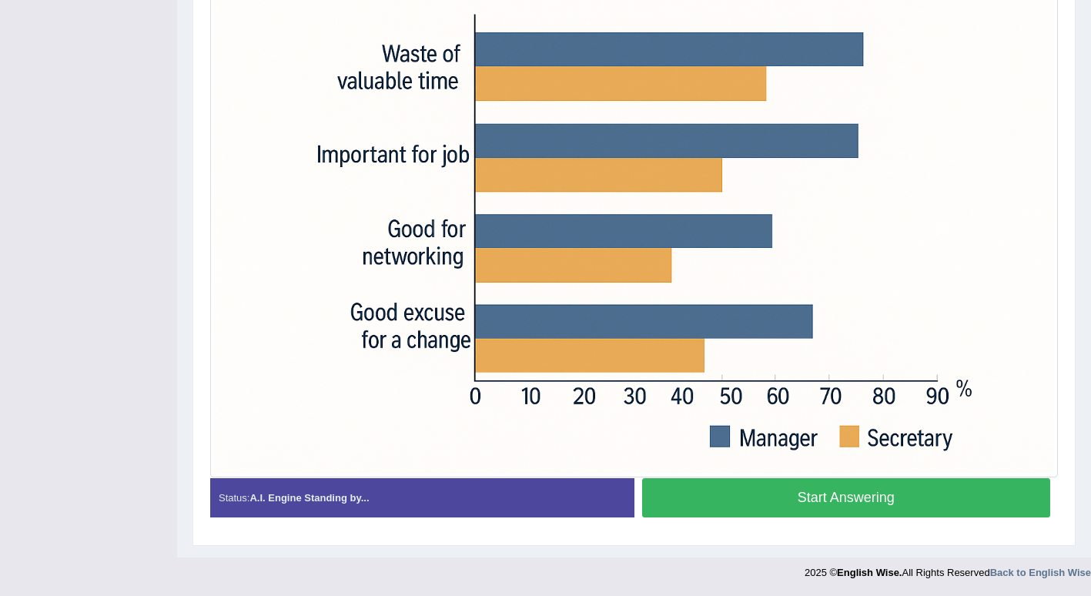
click at [699, 504] on button "Start Answering" at bounding box center [846, 497] width 409 height 39
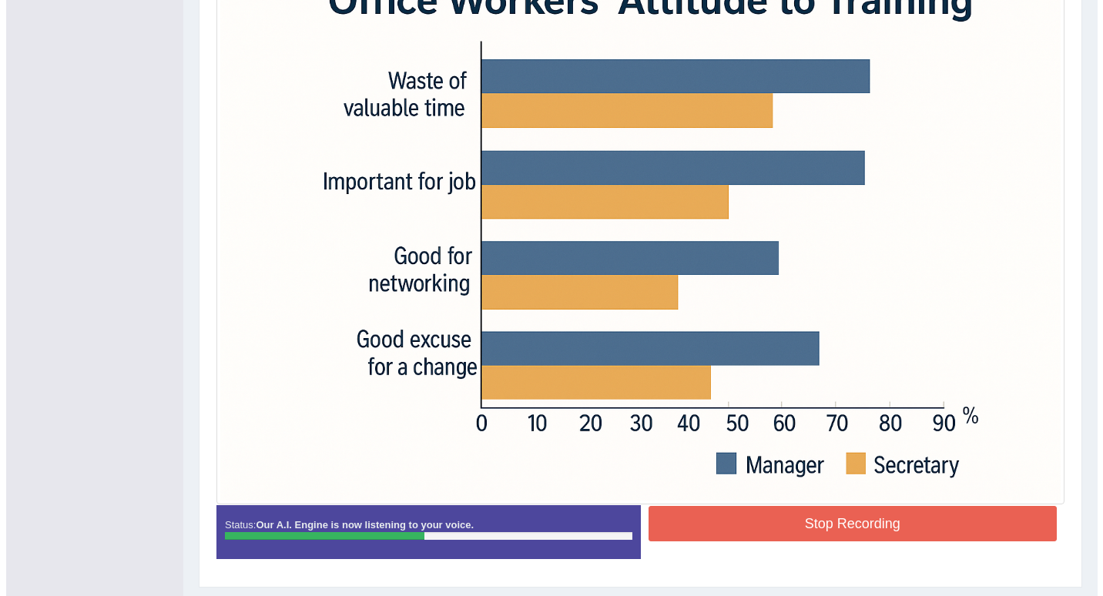
scroll to position [447, 0]
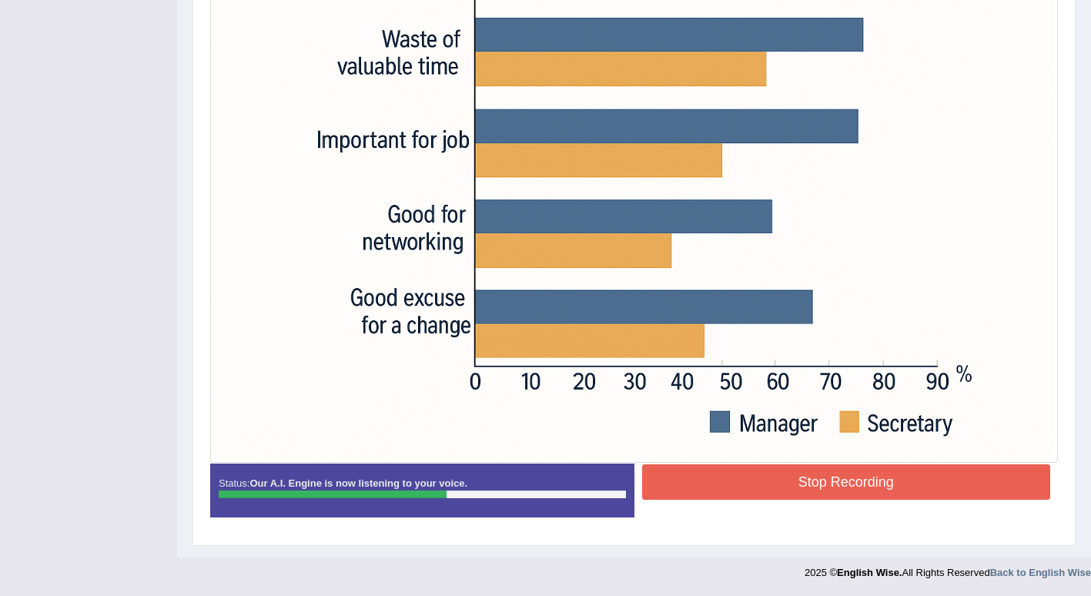
click at [736, 485] on button "Stop Recording" at bounding box center [846, 481] width 409 height 35
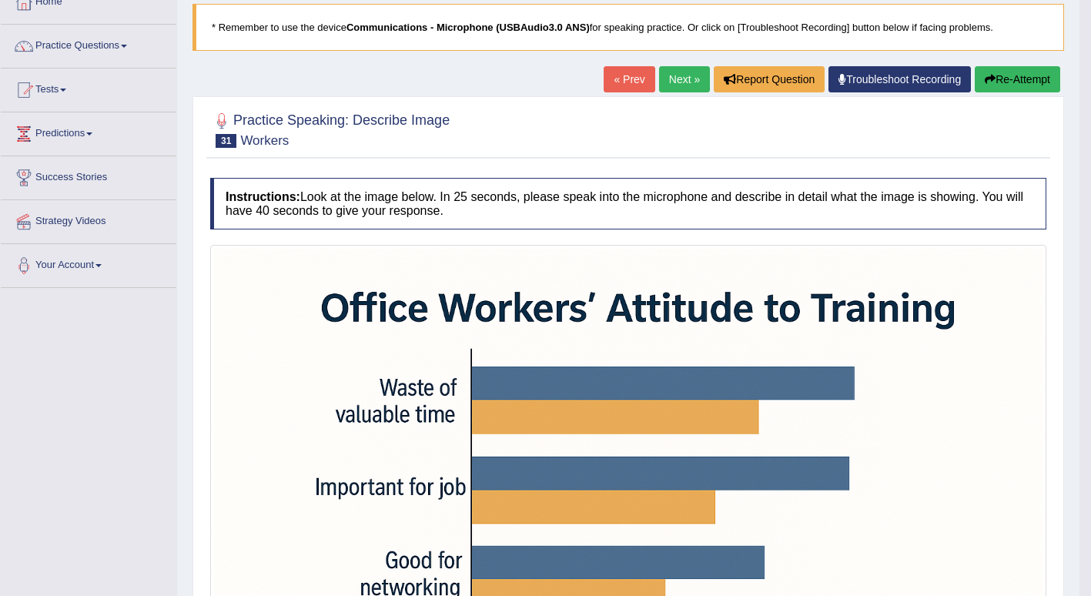
scroll to position [0, 0]
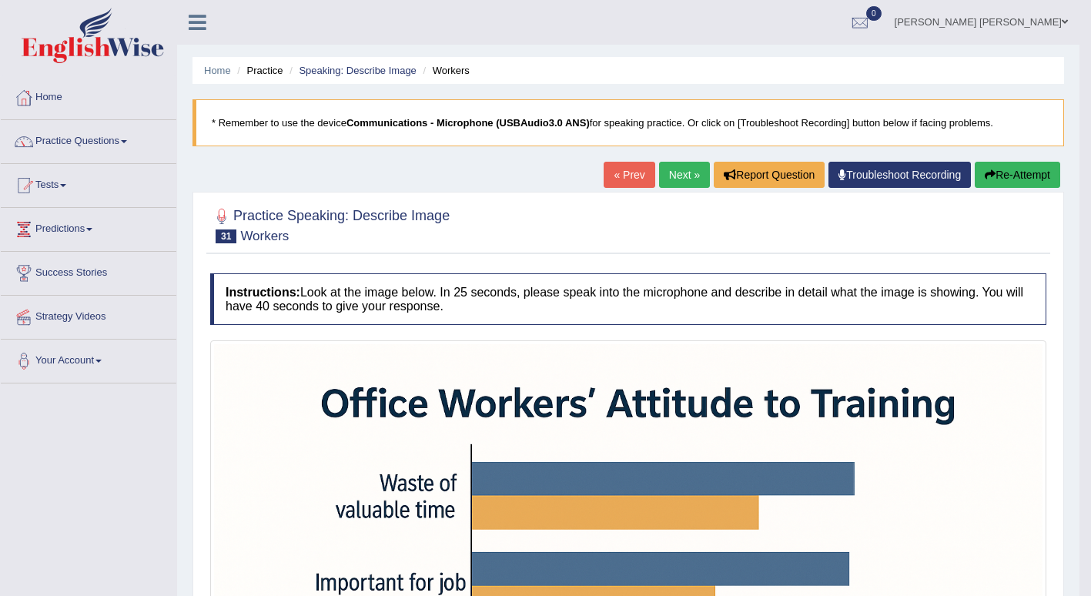
click at [664, 174] on link "Next »" at bounding box center [684, 175] width 51 height 26
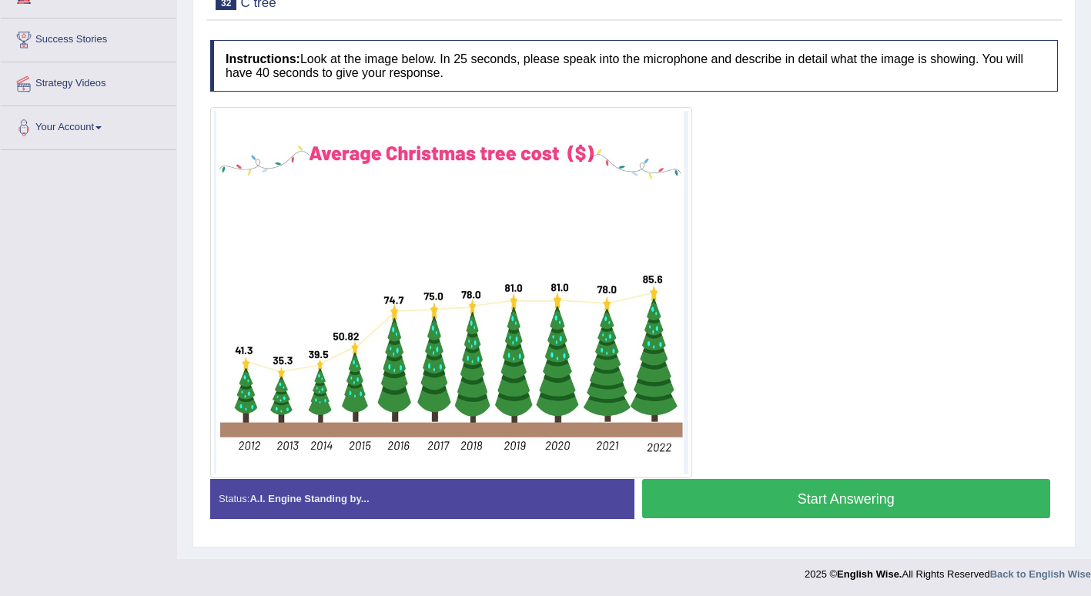
scroll to position [235, 0]
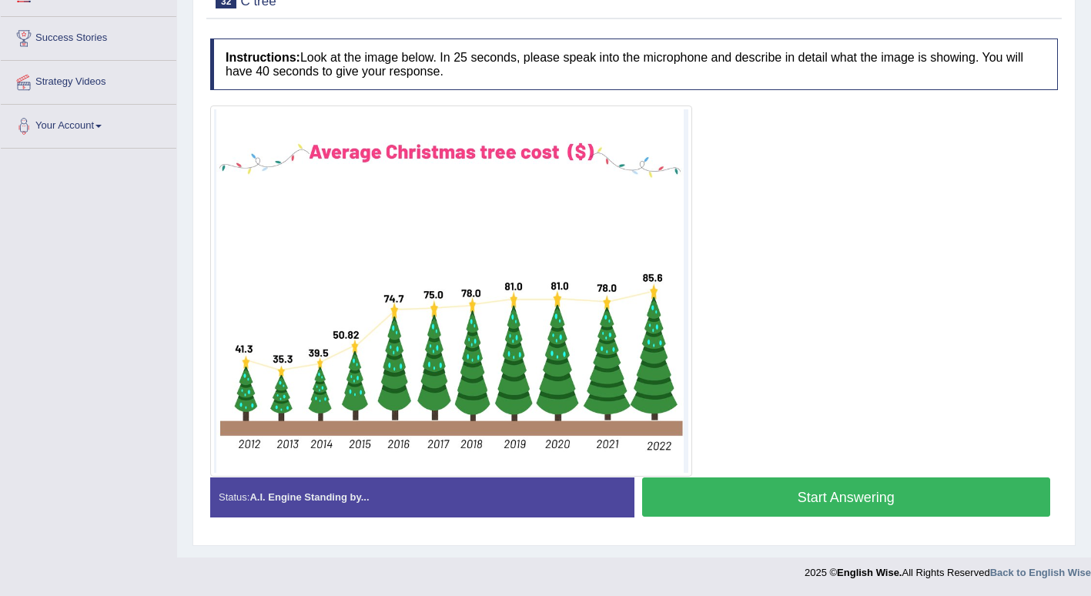
click at [682, 496] on button "Start Answering" at bounding box center [846, 497] width 409 height 39
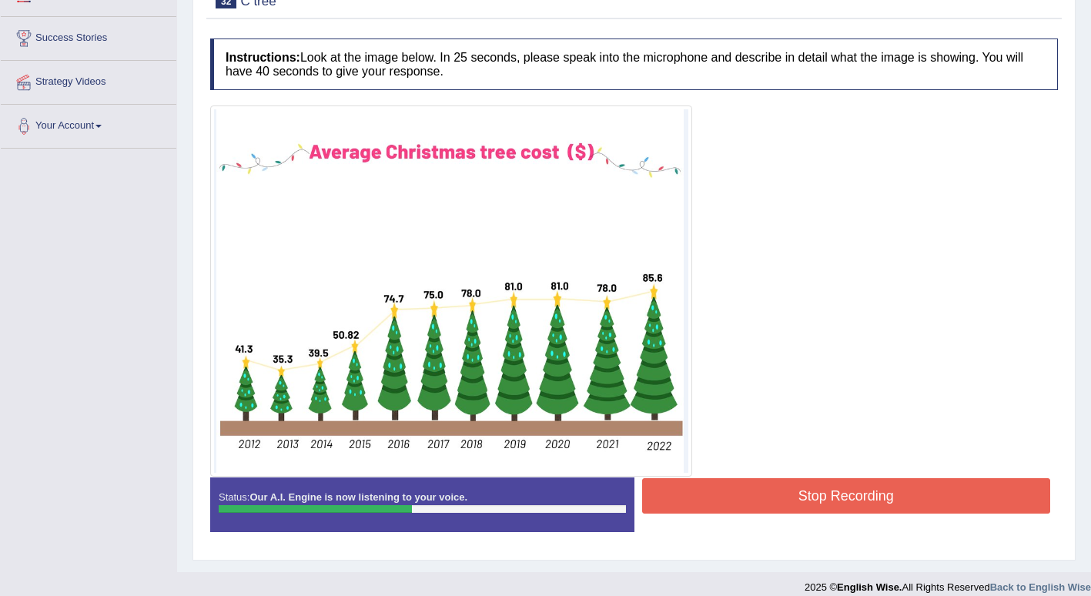
click at [786, 496] on button "Stop Recording" at bounding box center [846, 495] width 409 height 35
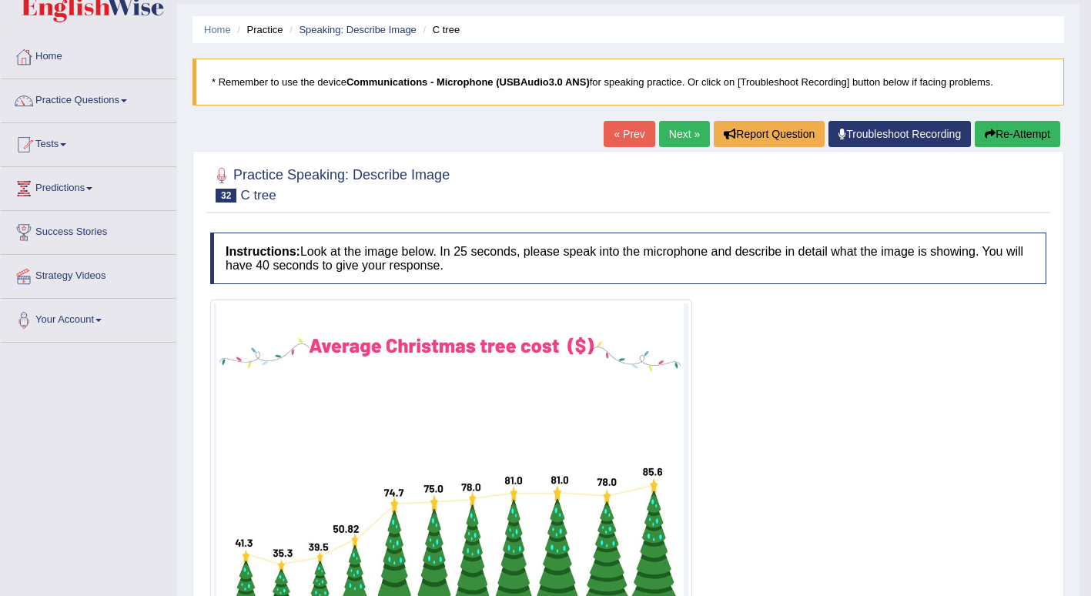
scroll to position [37, 0]
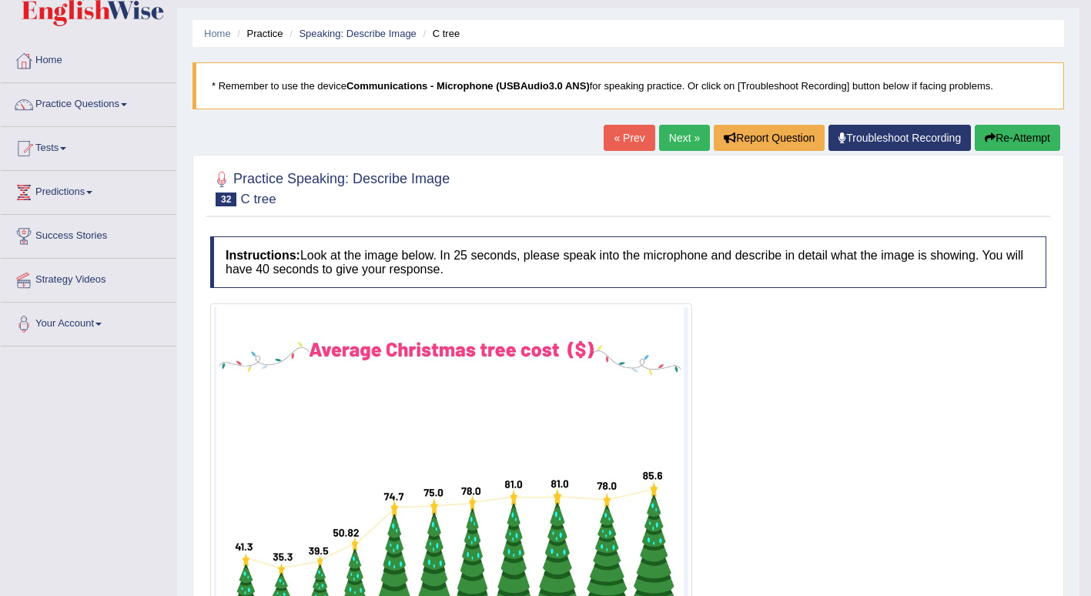
click at [685, 135] on link "Next »" at bounding box center [684, 138] width 51 height 26
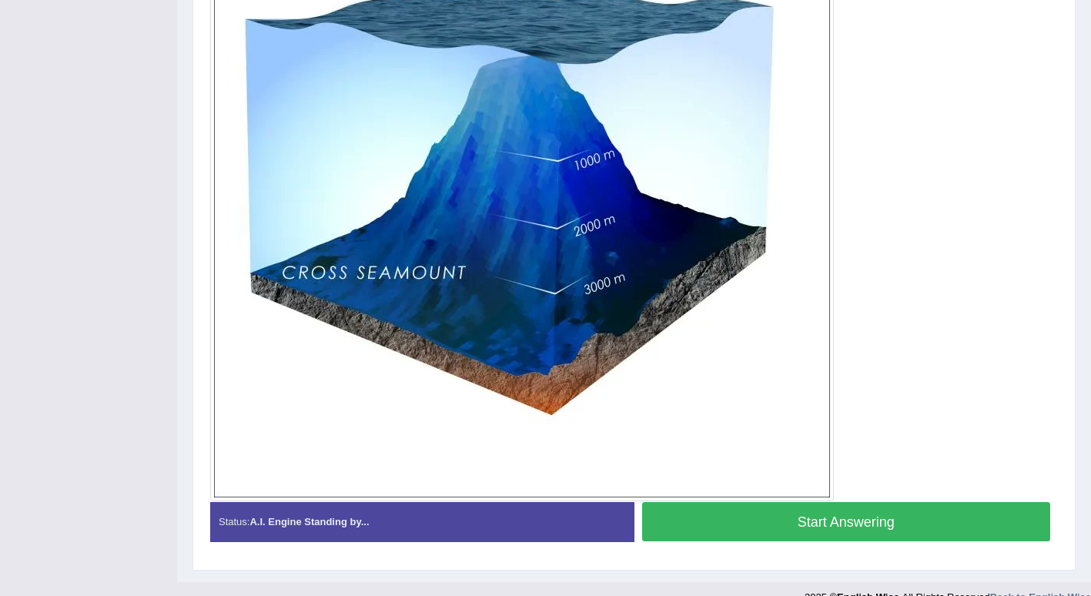
scroll to position [488, 0]
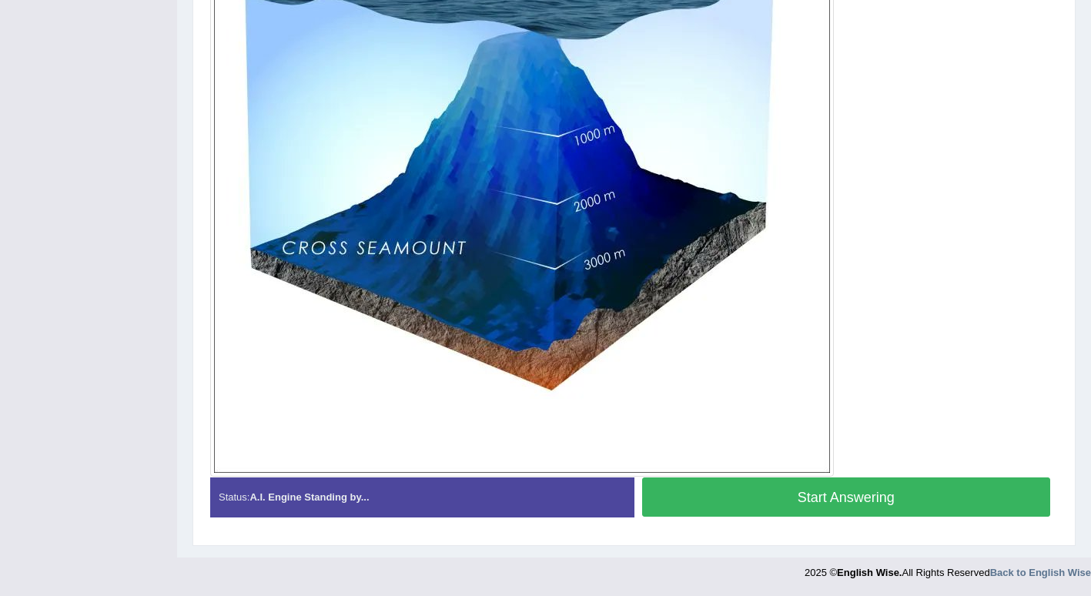
click at [723, 492] on button "Start Answering" at bounding box center [846, 497] width 409 height 39
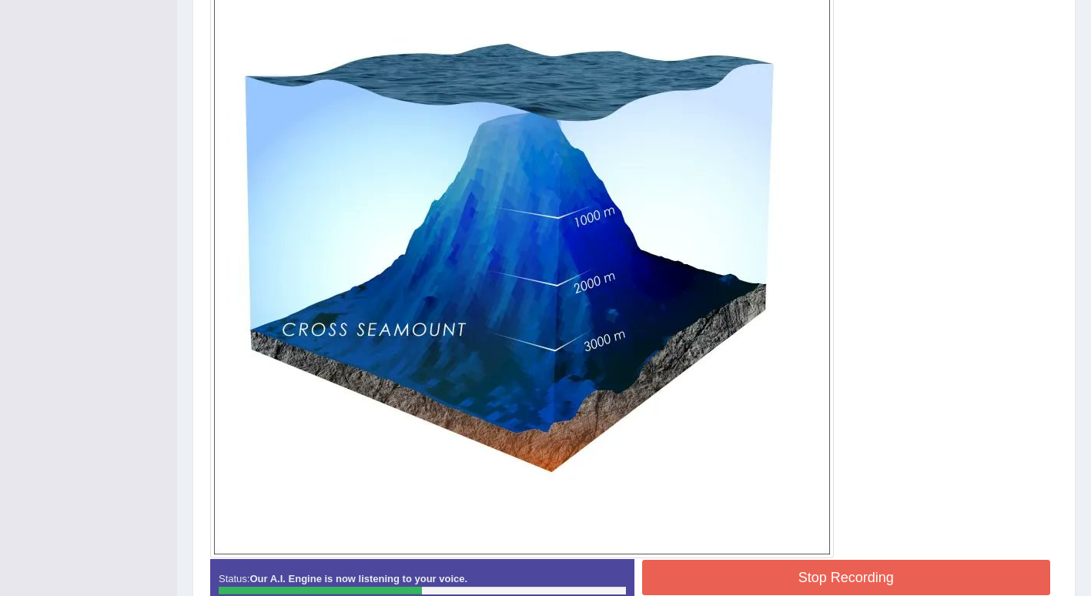
scroll to position [502, 0]
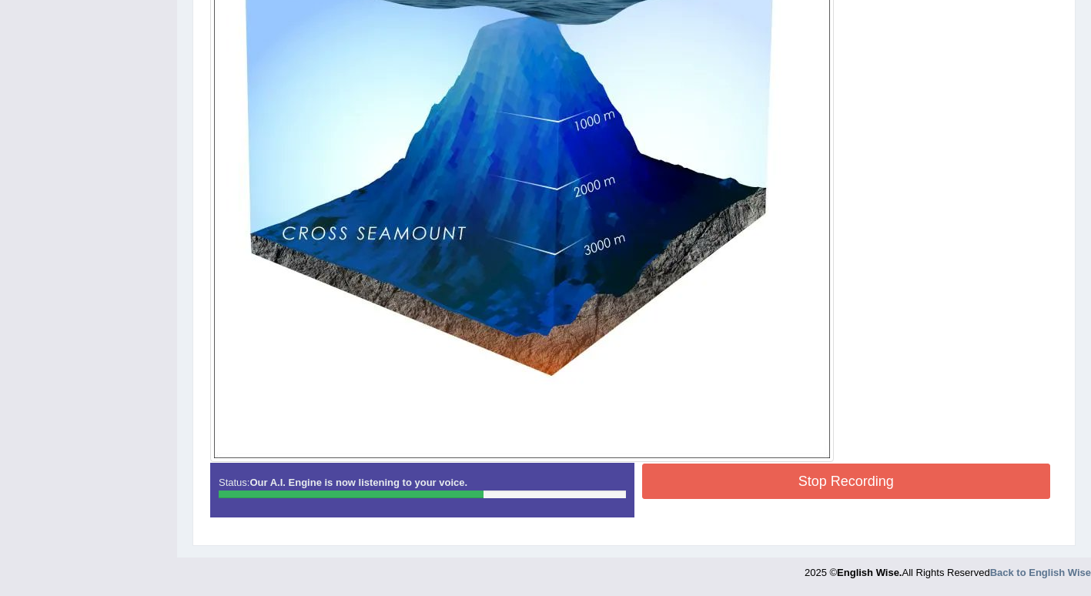
click at [752, 488] on button "Stop Recording" at bounding box center [846, 481] width 409 height 35
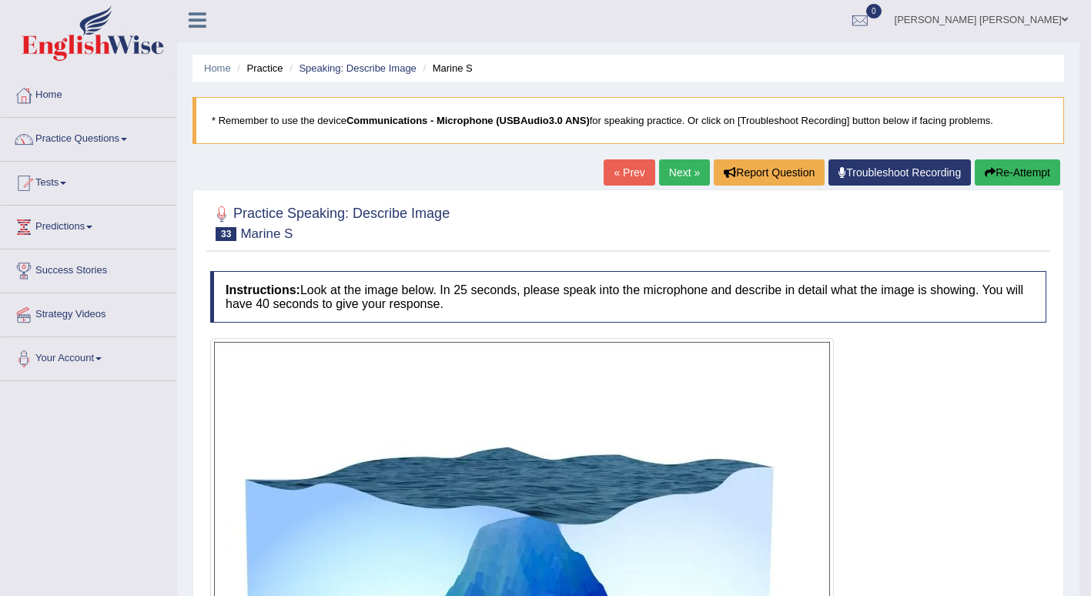
scroll to position [0, 0]
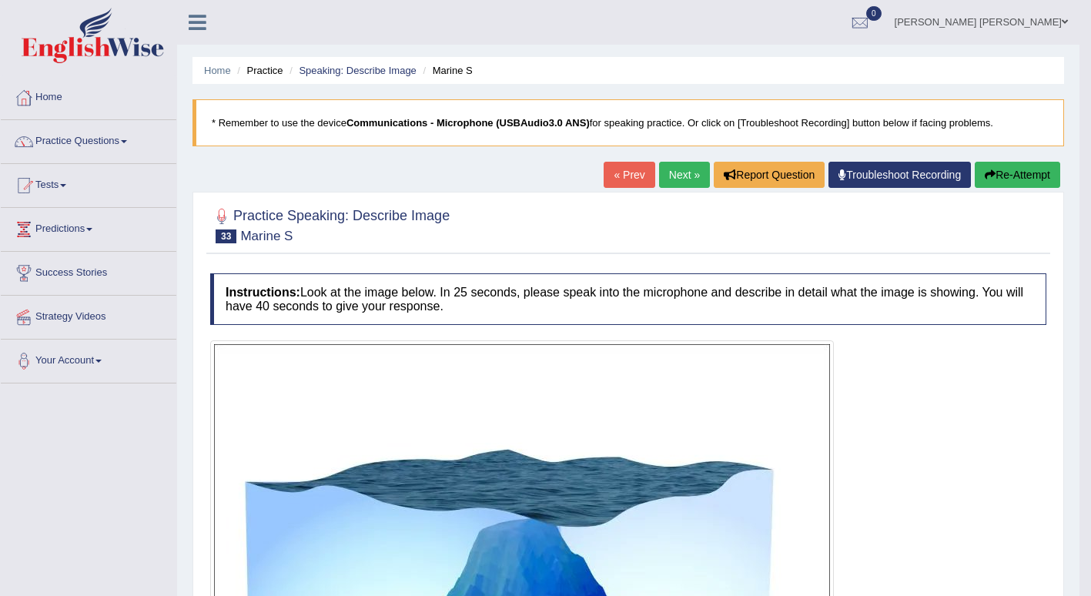
click at [676, 174] on link "Next »" at bounding box center [684, 175] width 51 height 26
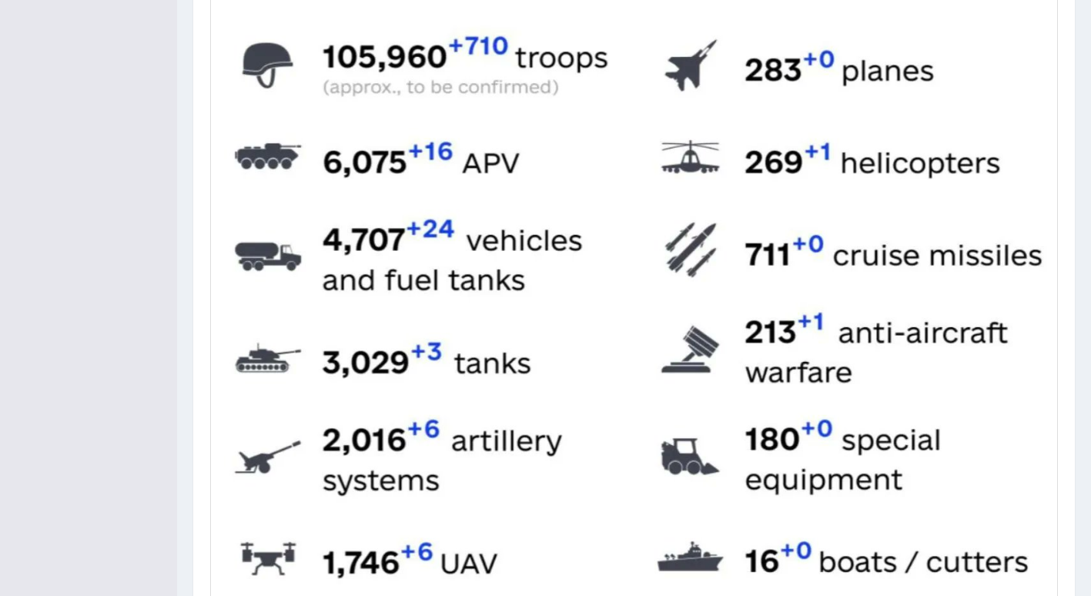
scroll to position [446, 0]
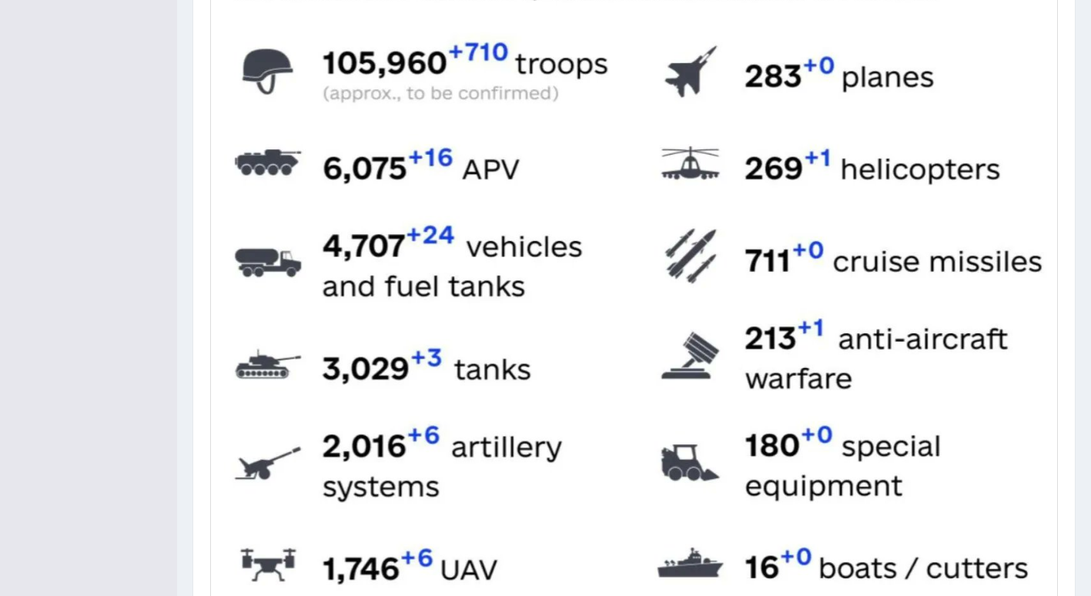
click at [841, 176] on img at bounding box center [634, 319] width 840 height 843
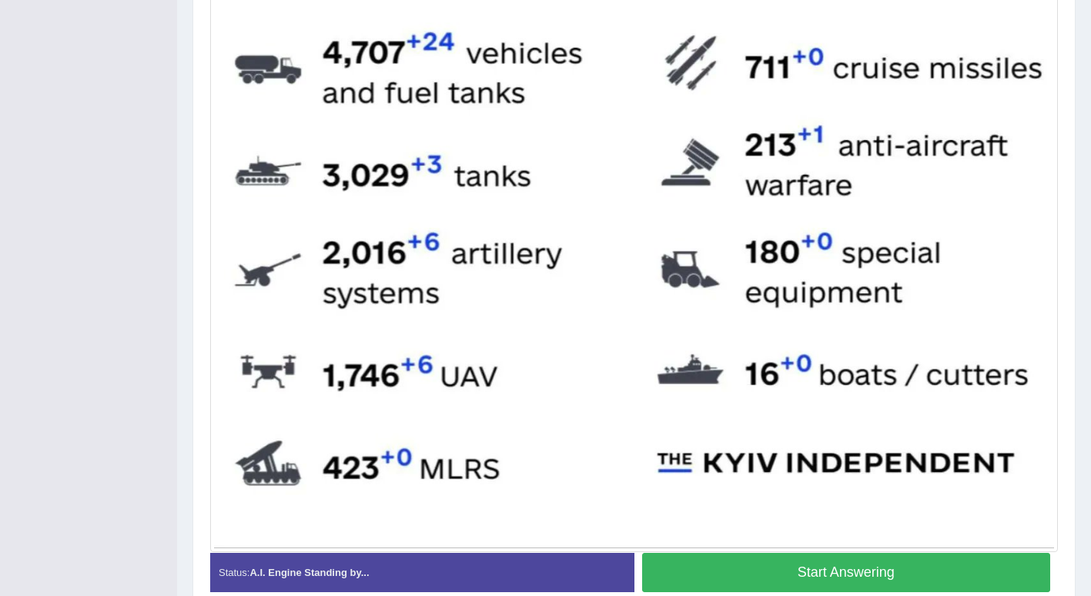
scroll to position [646, 0]
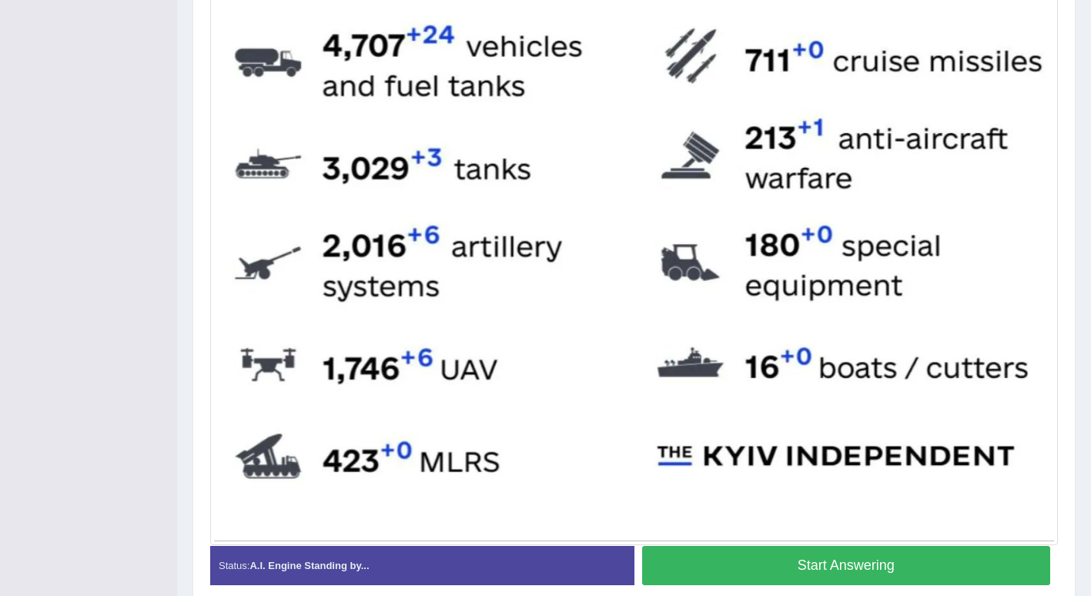
click at [715, 567] on button "Start Answering" at bounding box center [846, 565] width 409 height 39
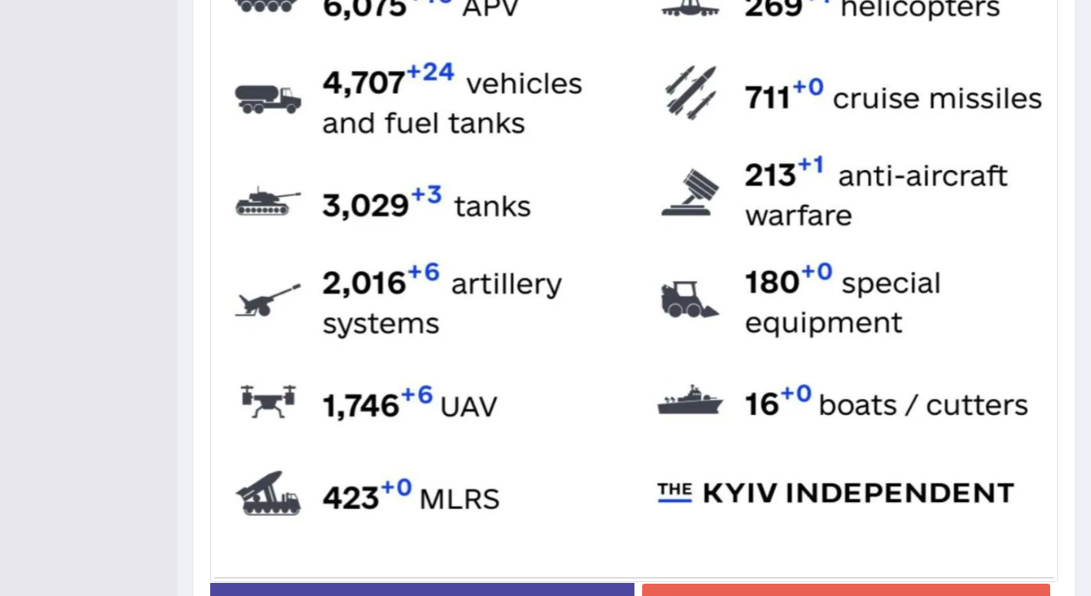
scroll to position [729, 0]
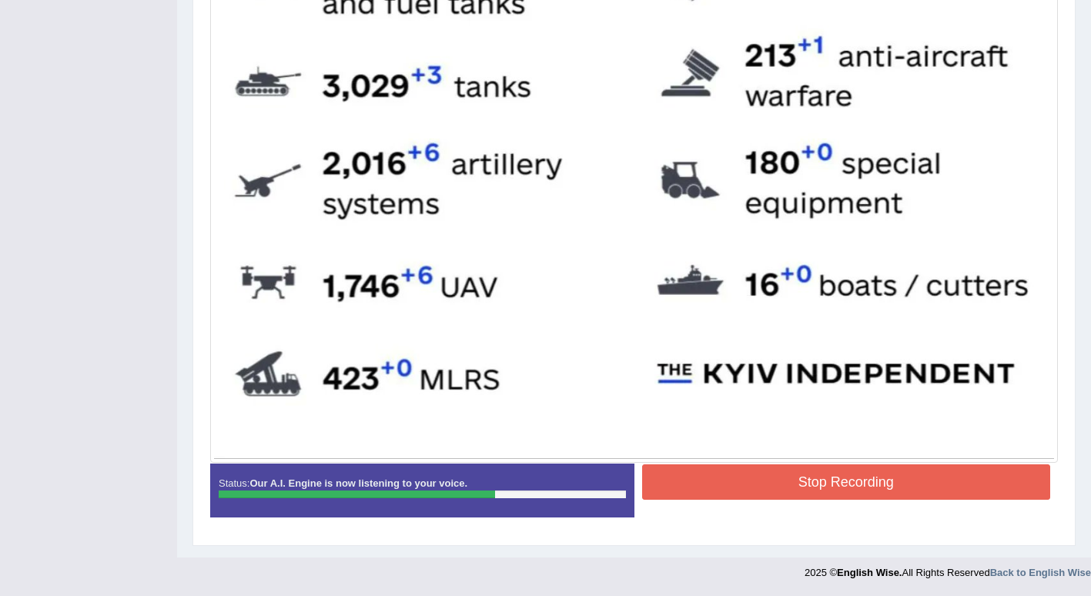
click at [737, 482] on button "Stop Recording" at bounding box center [846, 481] width 409 height 35
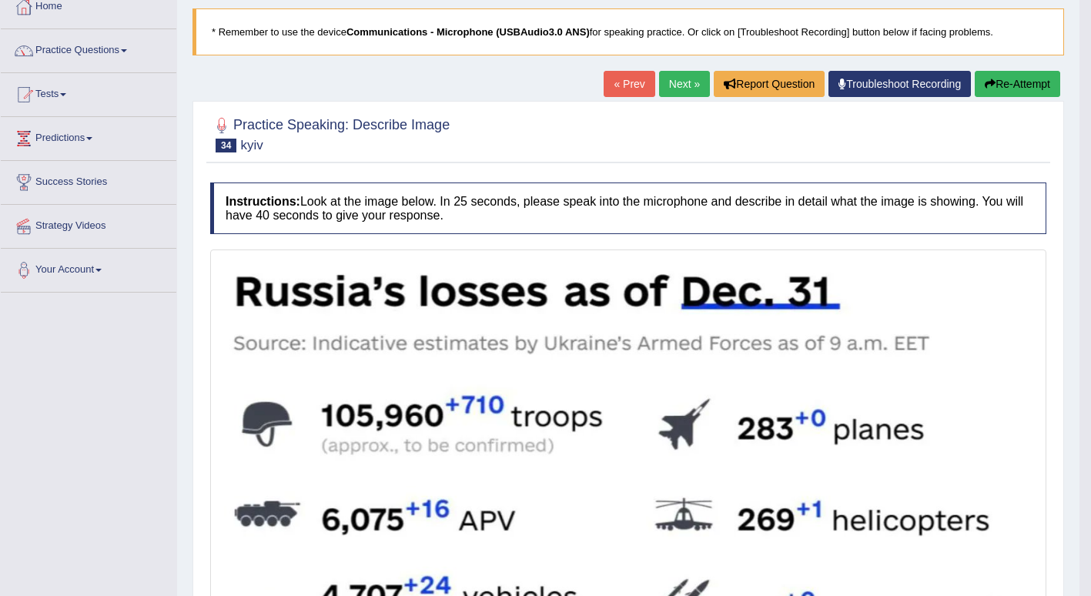
scroll to position [0, 0]
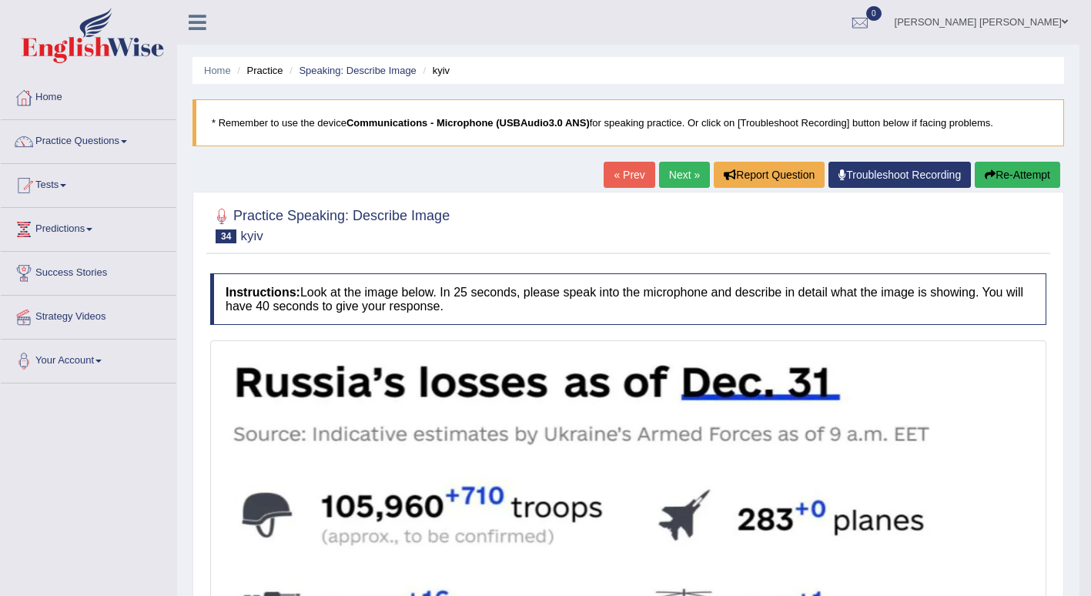
click at [127, 142] on span at bounding box center [124, 141] width 6 height 3
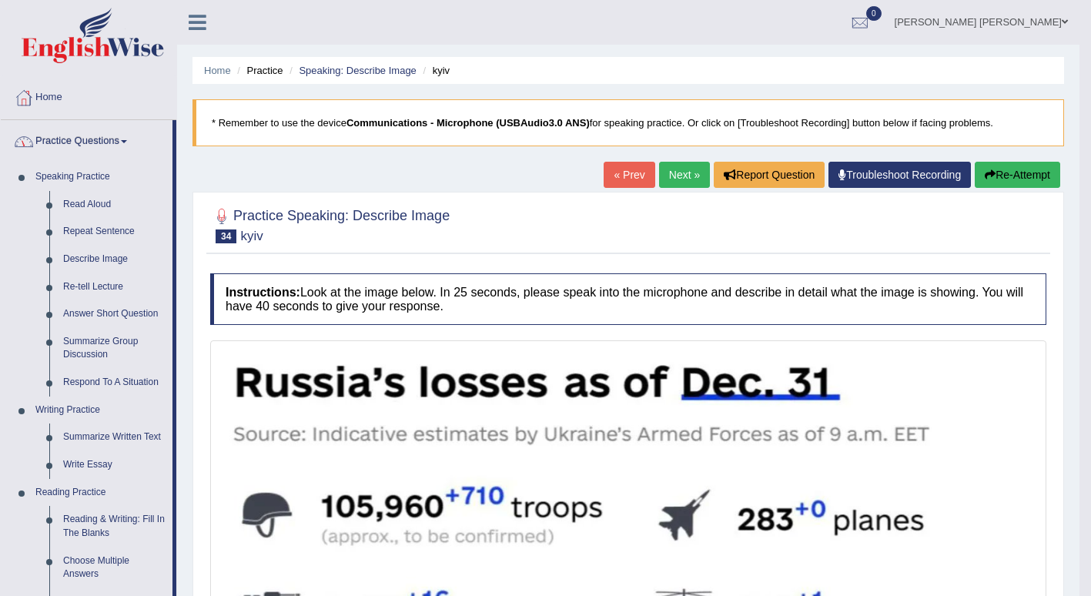
click at [106, 287] on link "Re-tell Lecture" at bounding box center [114, 287] width 116 height 28
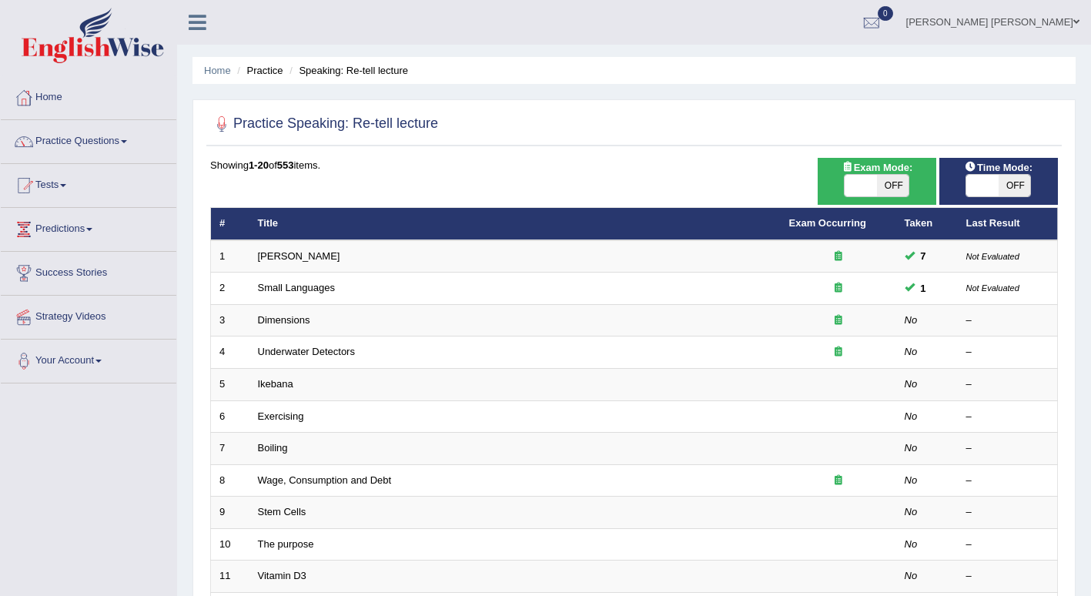
click at [286, 317] on link "Dimensions" at bounding box center [284, 320] width 52 height 12
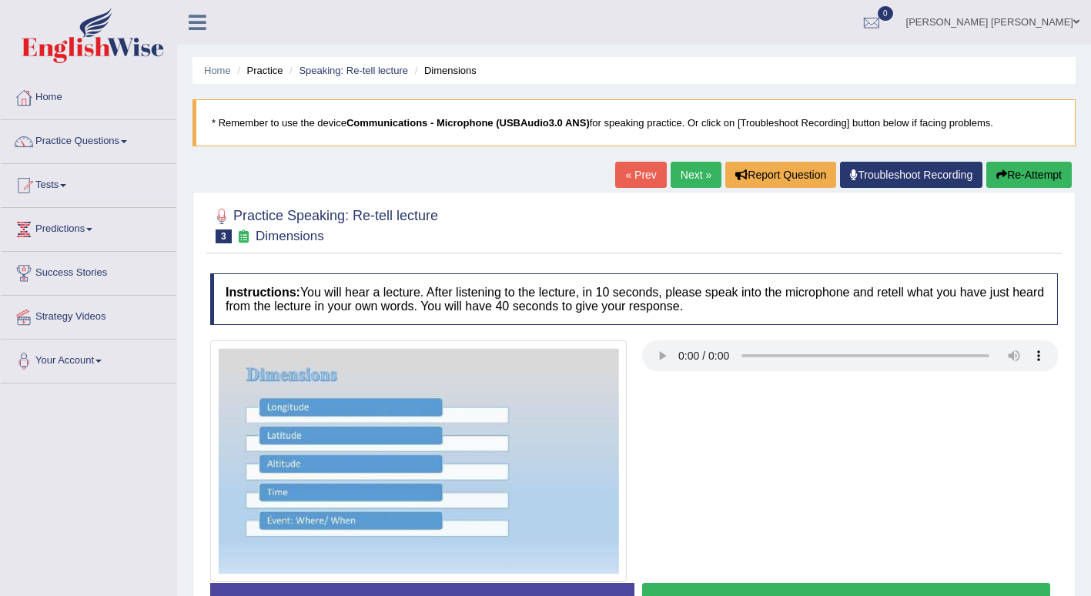
click at [1071, 21] on link "[PERSON_NAME] [PERSON_NAME]" at bounding box center [993, 20] width 196 height 40
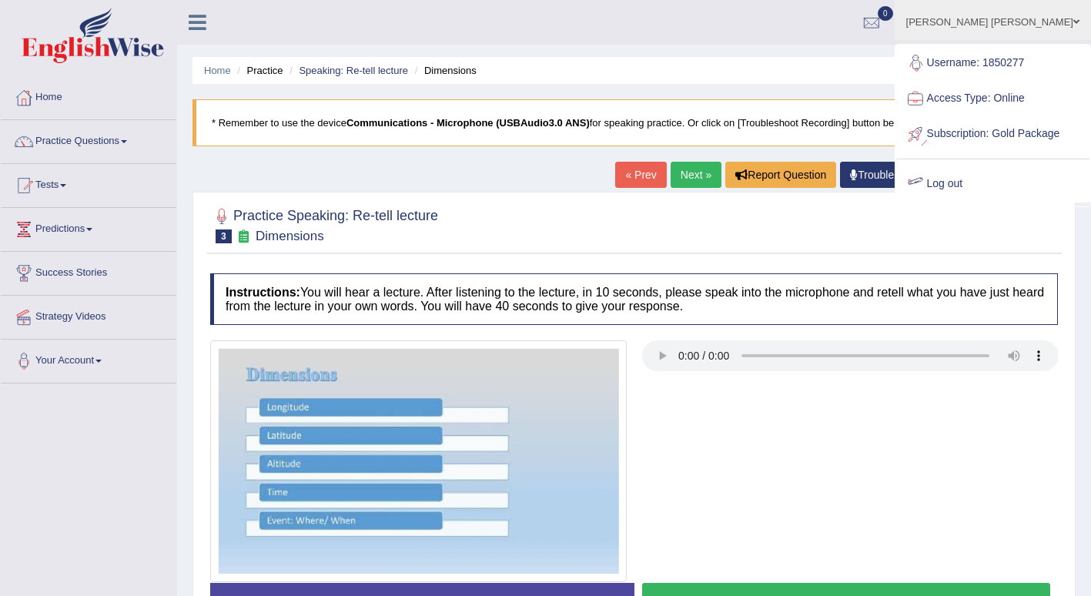
click at [981, 195] on link "Log out" at bounding box center [992, 183] width 193 height 35
